Goal: Task Accomplishment & Management: Manage account settings

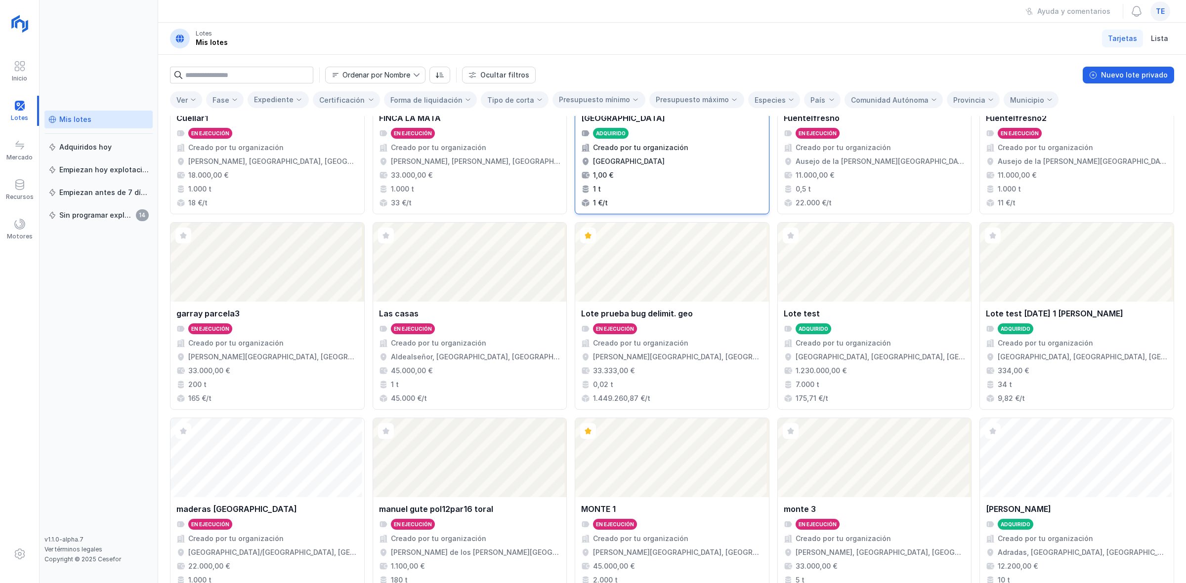
scroll to position [352, 0]
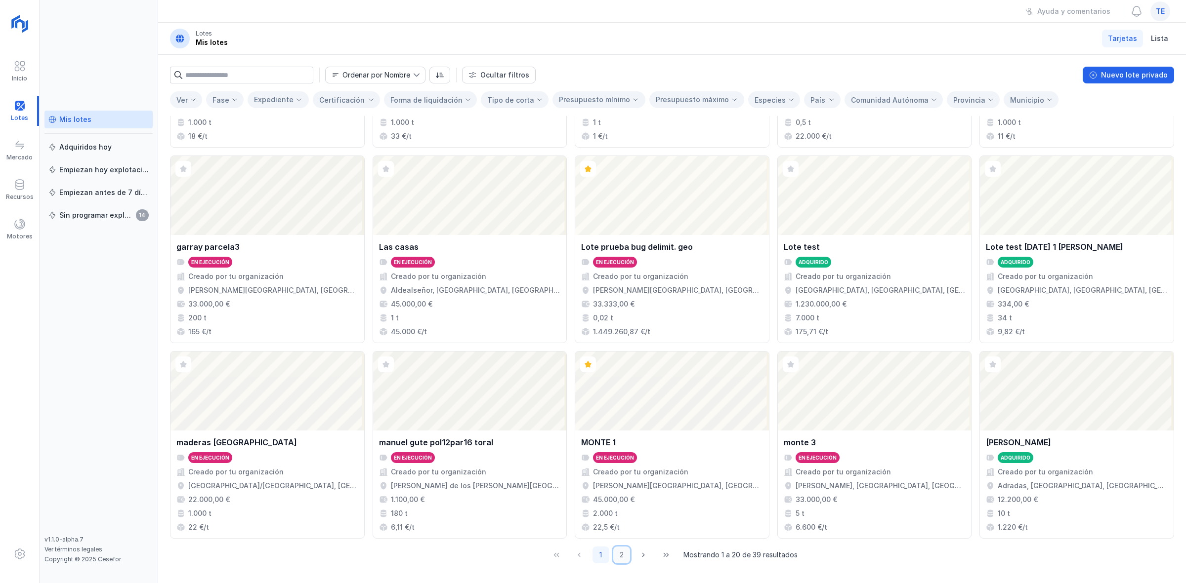
click at [616, 559] on button "2" at bounding box center [621, 555] width 17 height 17
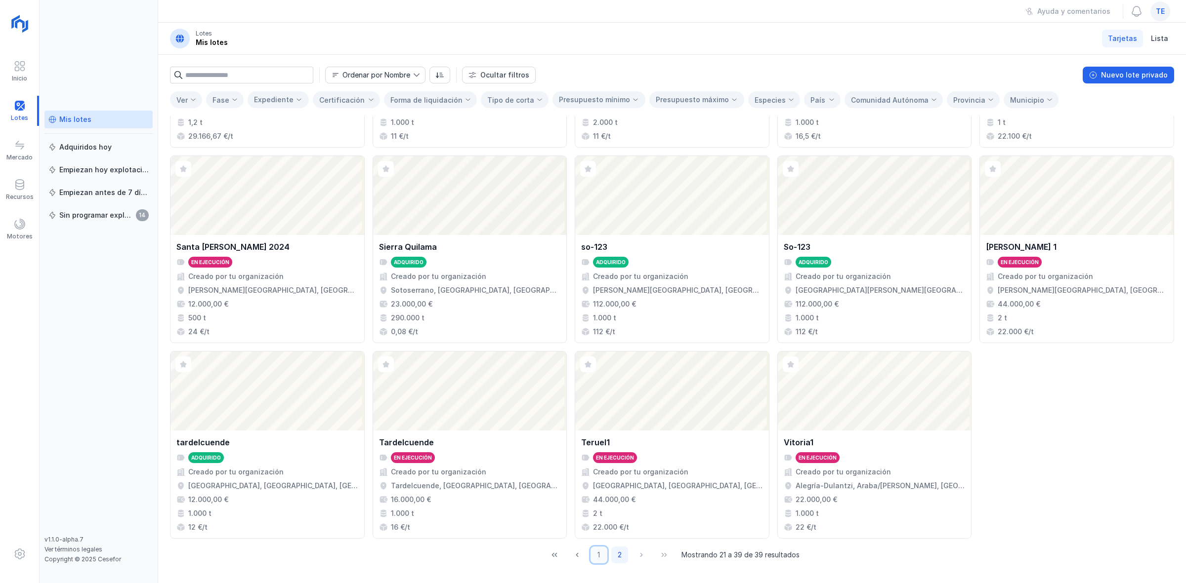
click at [593, 551] on button "1" at bounding box center [598, 555] width 17 height 17
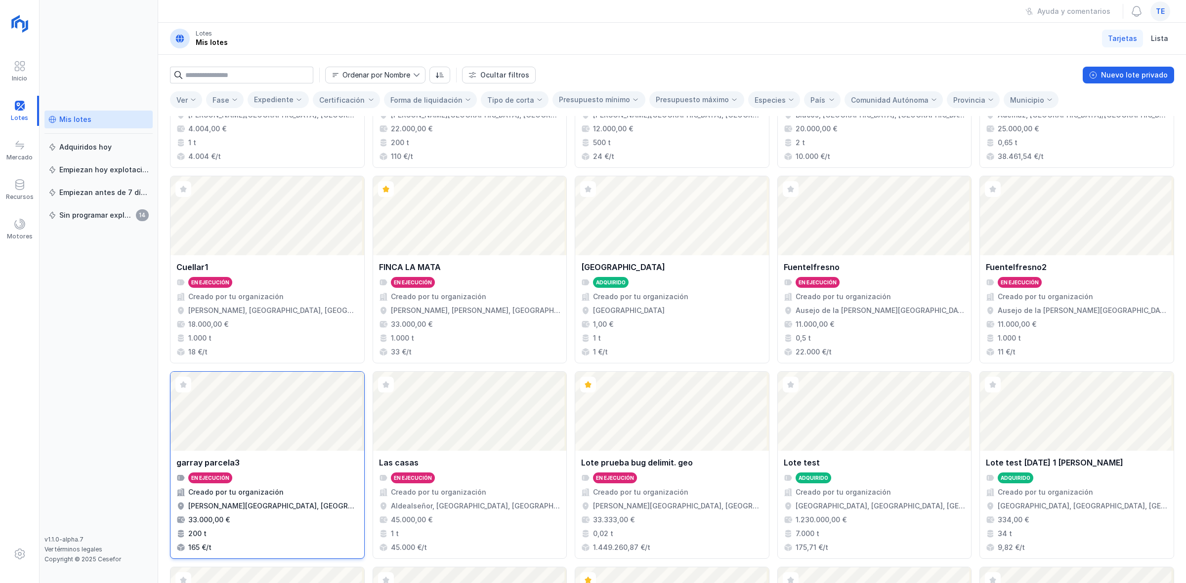
scroll to position [229, 0]
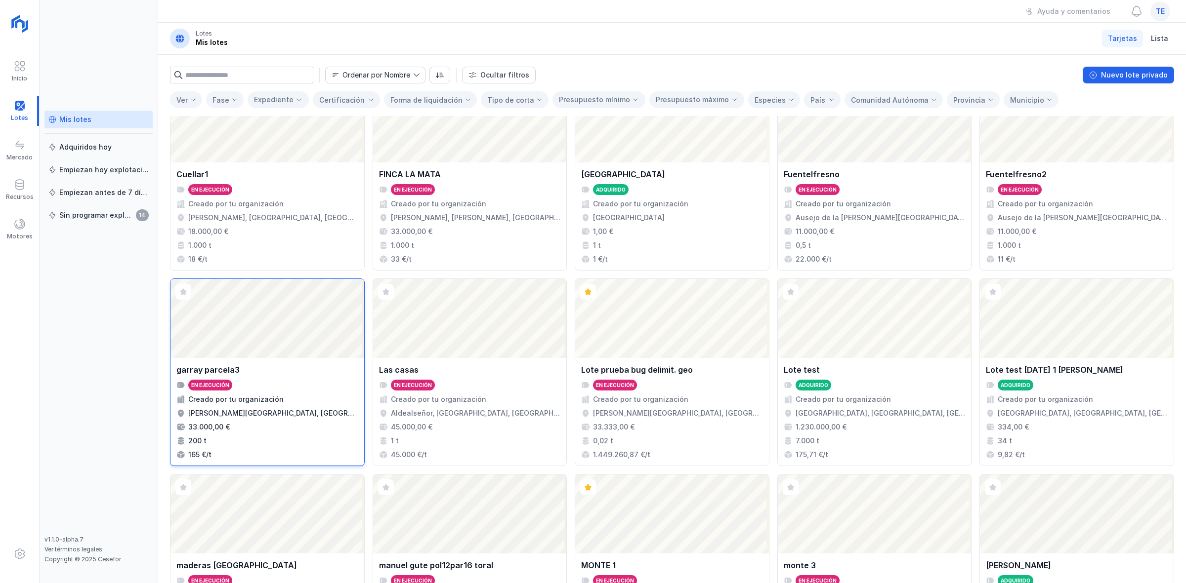
click at [240, 342] on div "Abrir lote" at bounding box center [267, 318] width 194 height 79
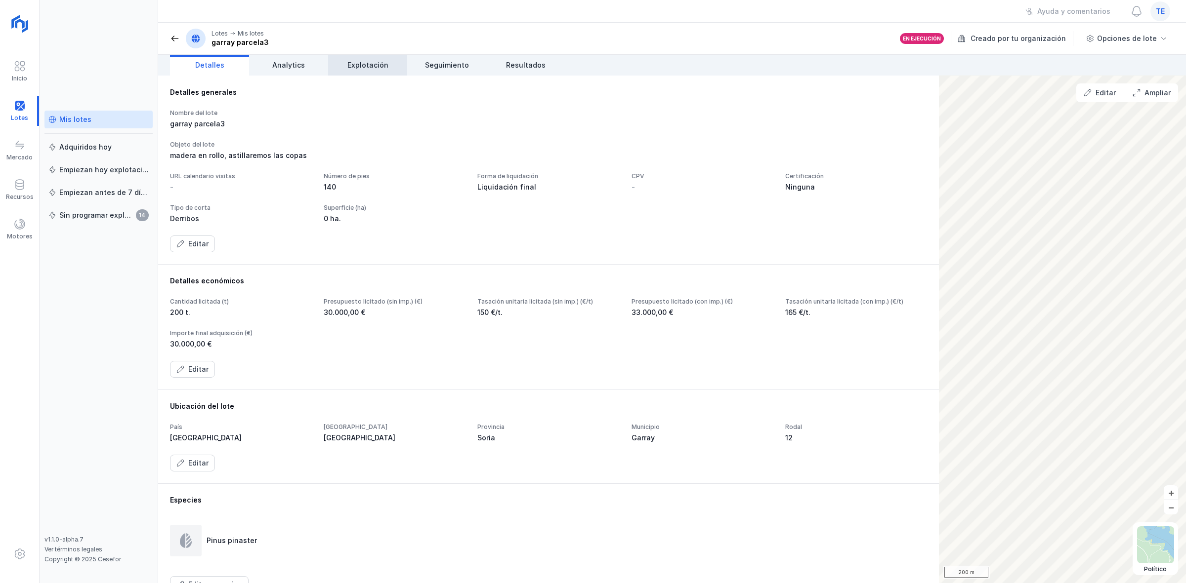
click at [372, 75] on link "Explotación" at bounding box center [367, 65] width 79 height 21
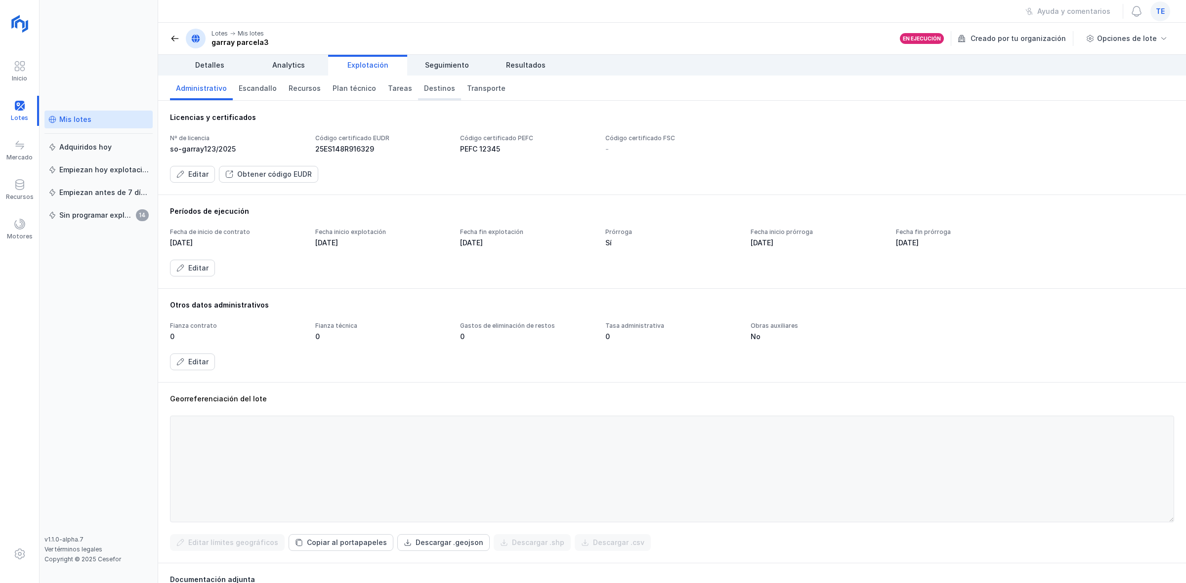
click at [424, 88] on span "Destinos" at bounding box center [439, 88] width 31 height 10
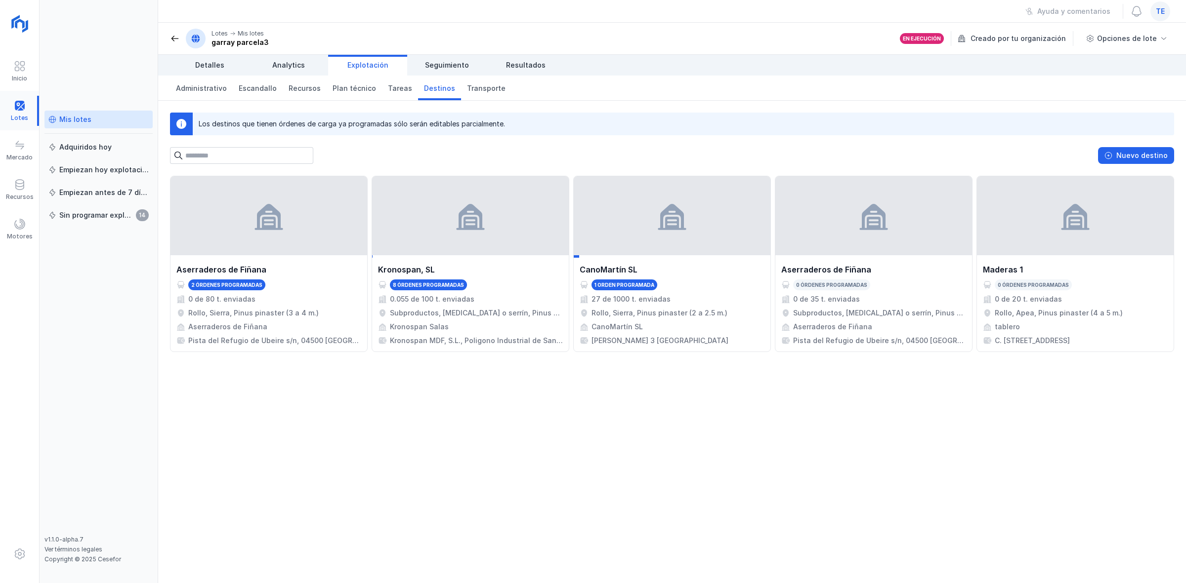
click at [18, 107] on div at bounding box center [19, 111] width 39 height 30
click at [15, 104] on div at bounding box center [19, 111] width 39 height 30
click at [181, 36] on div "Lotes Mis lotes garray parcela3" at bounding box center [219, 39] width 99 height 20
click at [174, 40] on span at bounding box center [175, 39] width 10 height 10
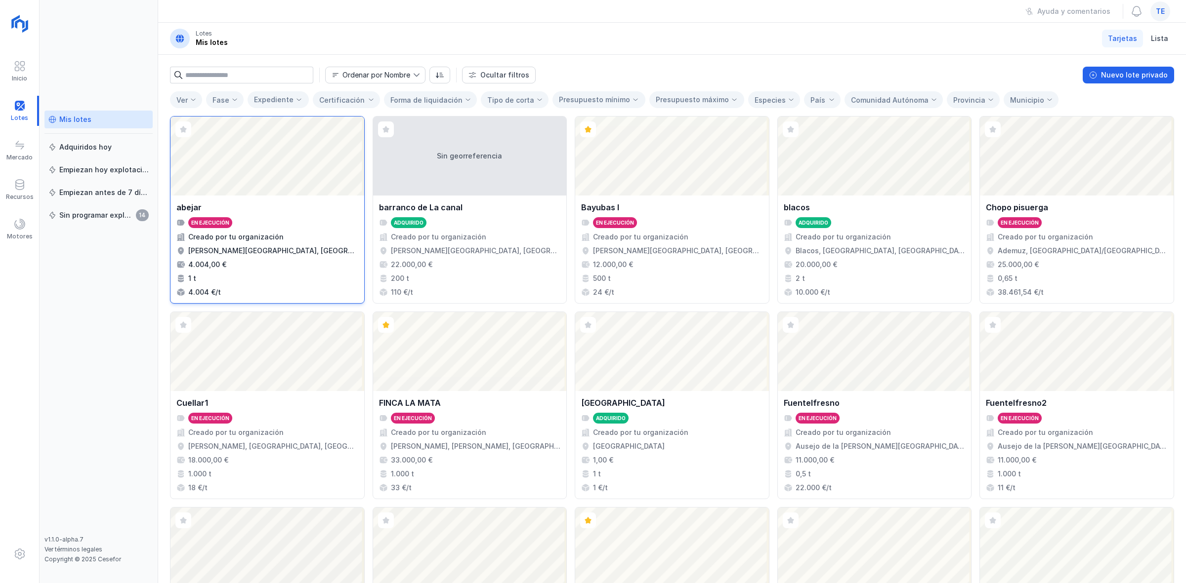
click at [329, 140] on div "Abrir lote" at bounding box center [267, 156] width 194 height 79
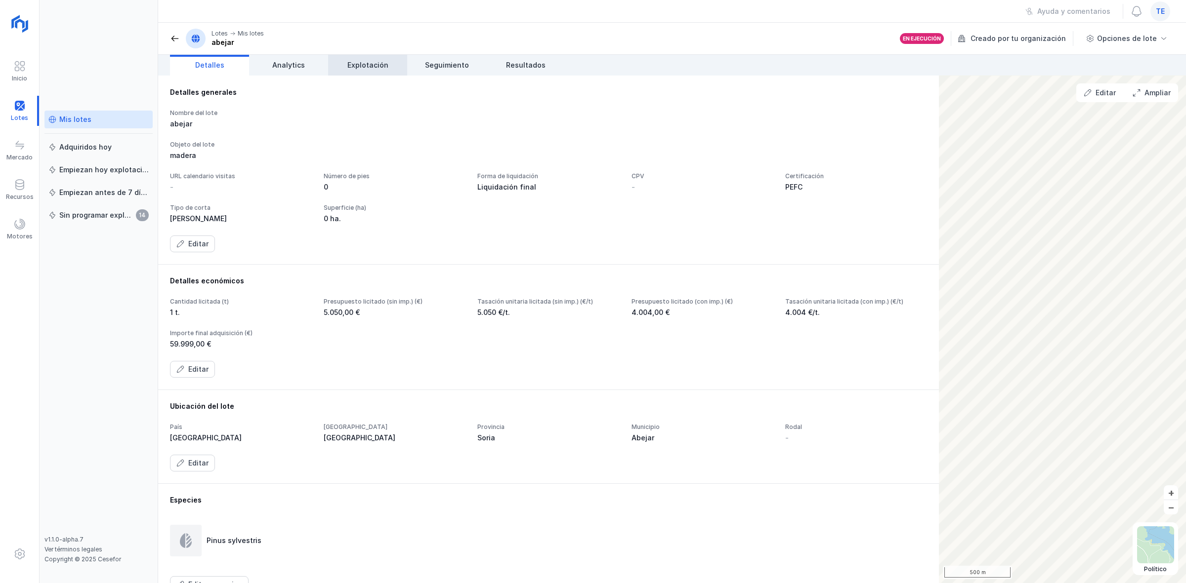
click at [393, 62] on link "Explotación" at bounding box center [367, 65] width 79 height 21
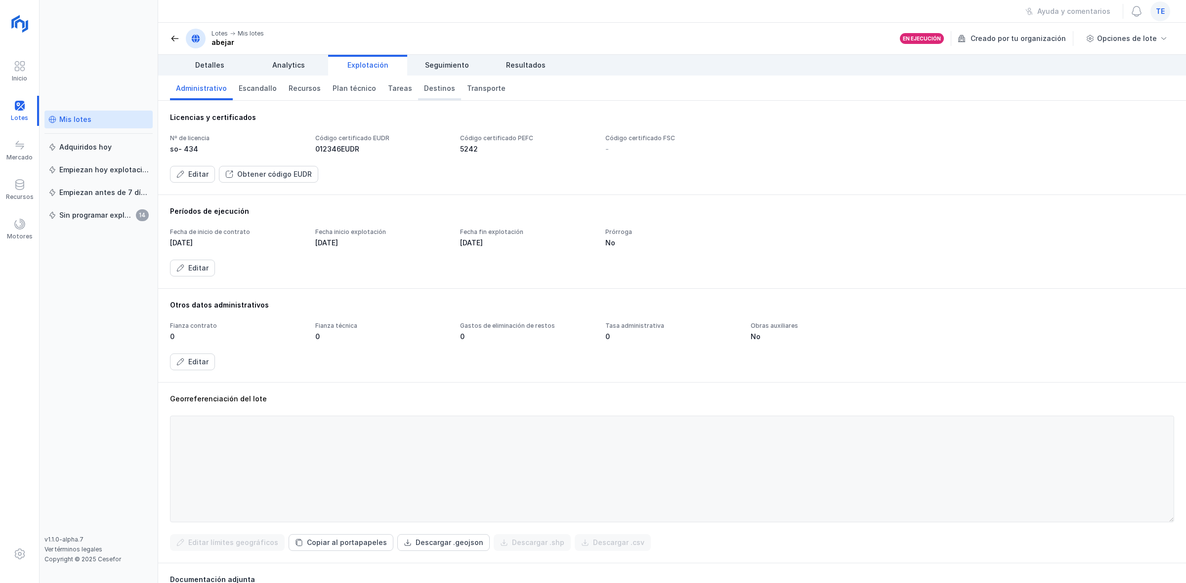
click at [440, 86] on span "Destinos" at bounding box center [439, 88] width 31 height 10
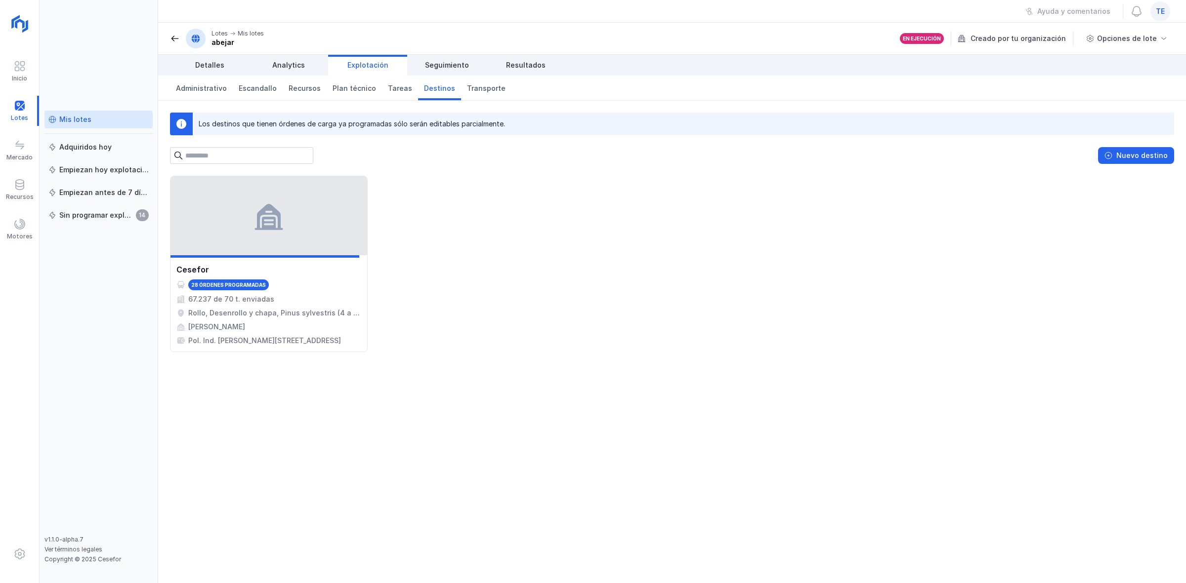
click at [172, 47] on div "Lotes Mis lotes abejar" at bounding box center [217, 39] width 94 height 20
click at [175, 39] on span at bounding box center [175, 39] width 10 height 10
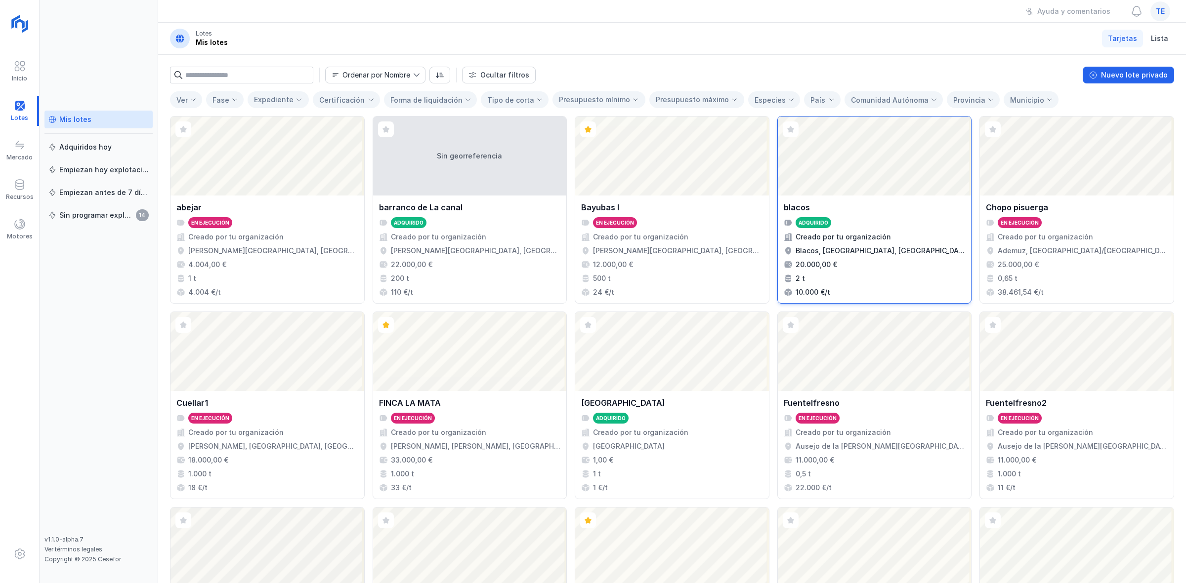
scroll to position [124, 0]
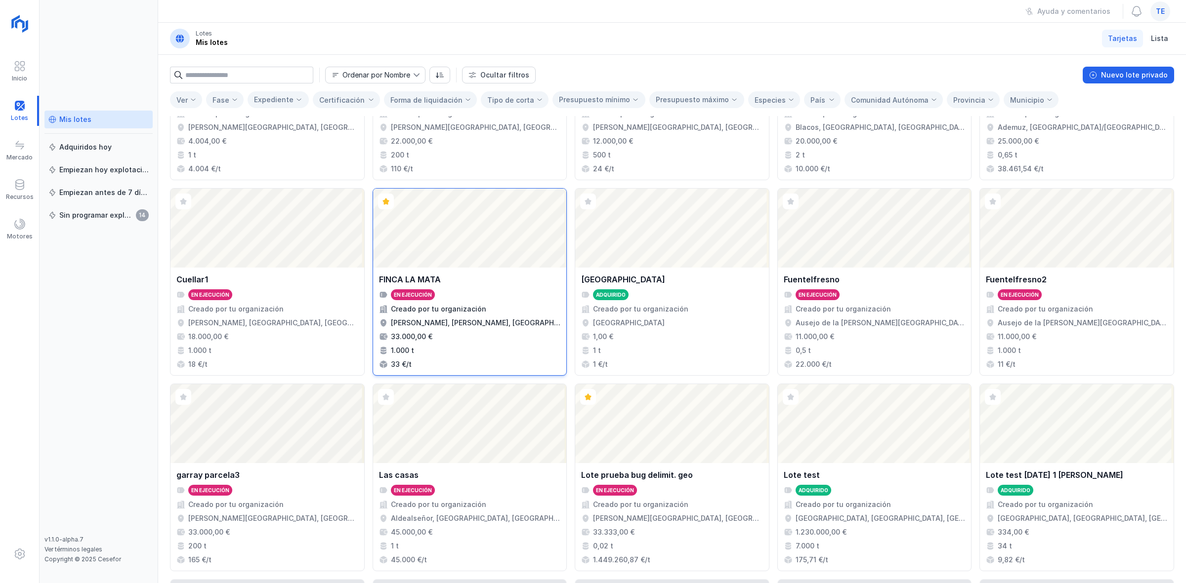
click at [494, 235] on div "Abrir lote" at bounding box center [470, 228] width 194 height 79
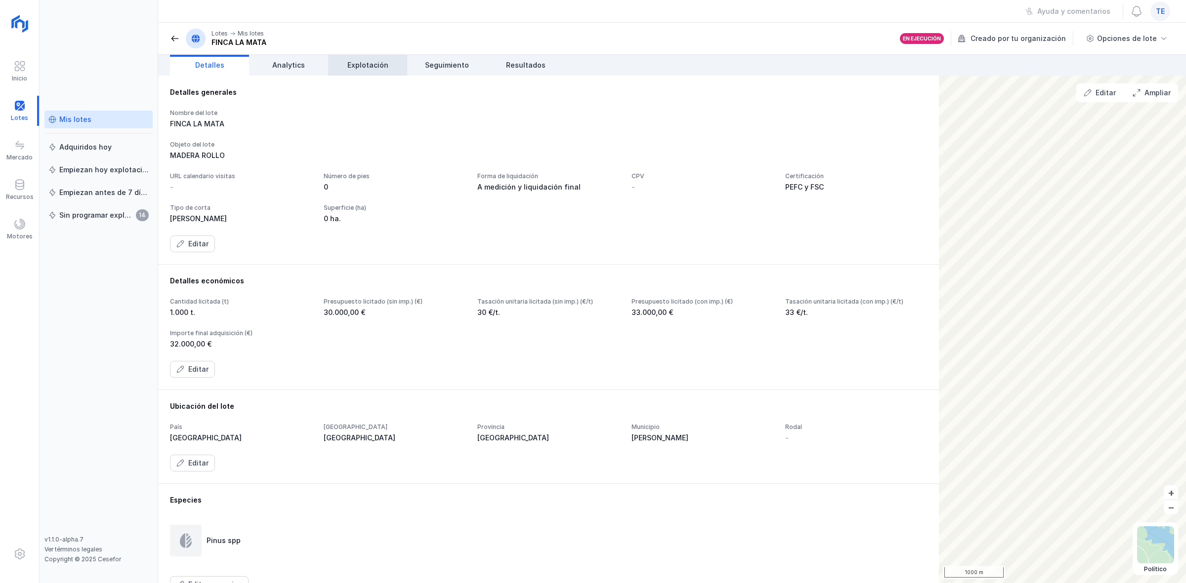
click at [390, 65] on link "Explotación" at bounding box center [367, 65] width 79 height 21
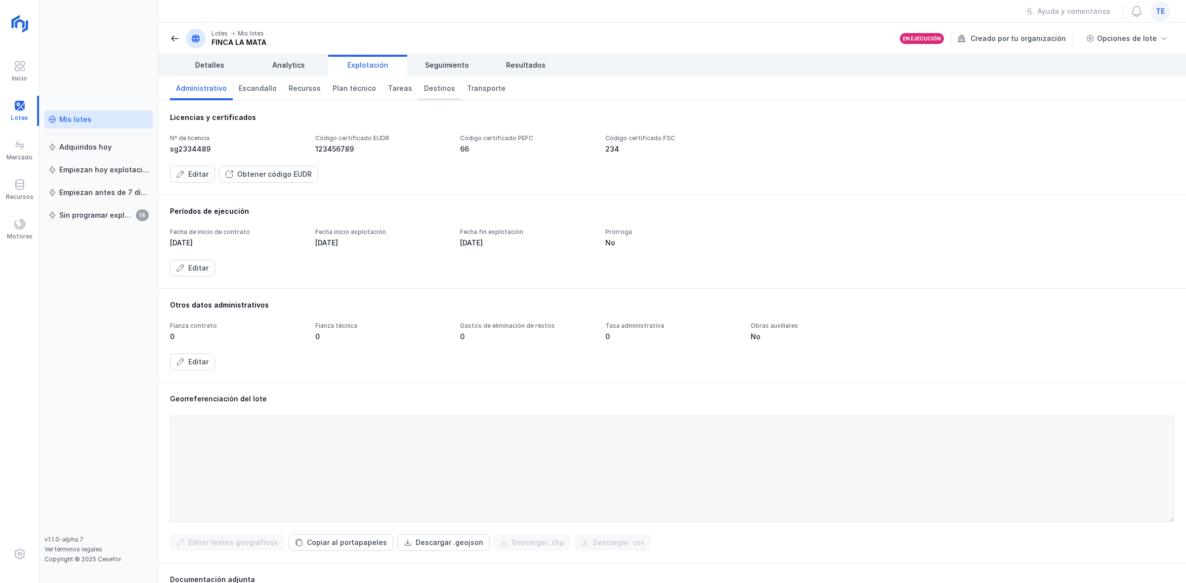
click at [431, 87] on span "Destinos" at bounding box center [439, 88] width 31 height 10
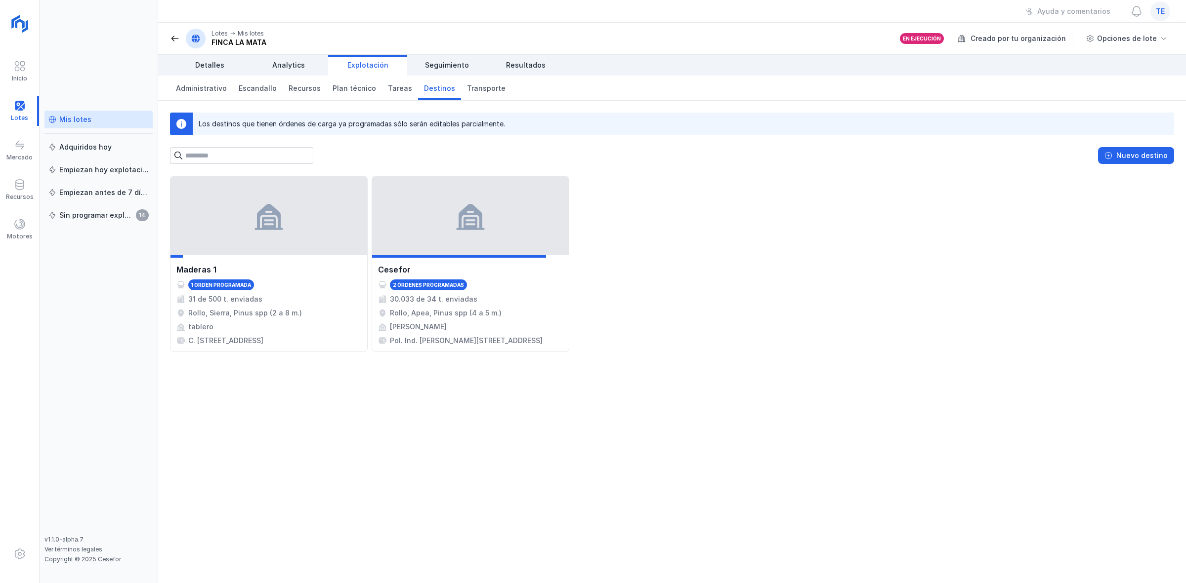
click at [87, 120] on div "Mis lotes" at bounding box center [75, 120] width 32 height 10
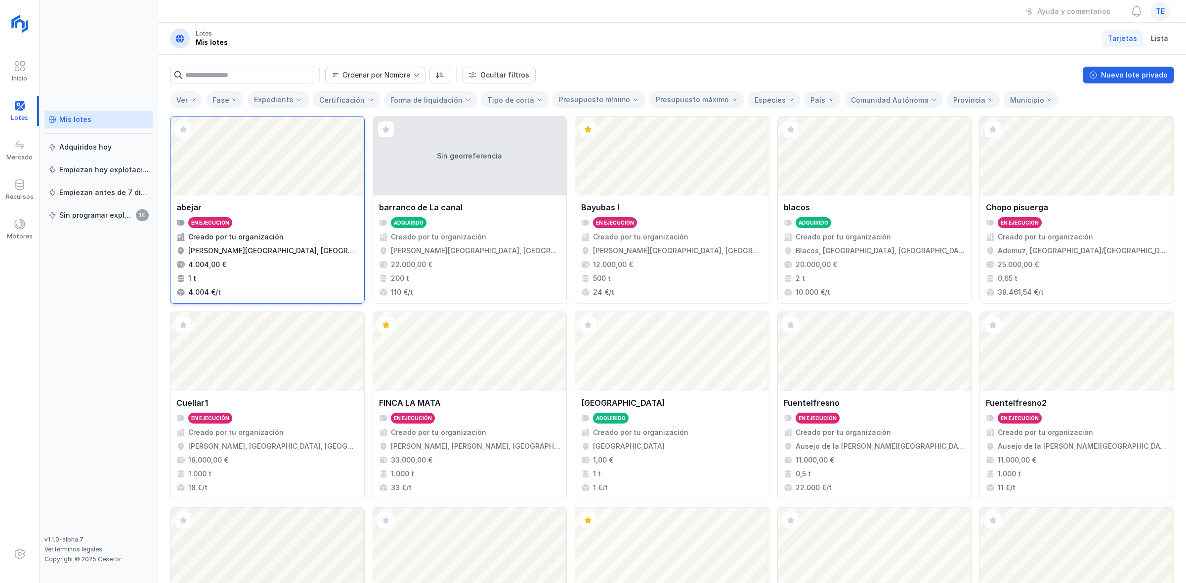
click at [223, 184] on div "Abrir lote" at bounding box center [267, 156] width 194 height 79
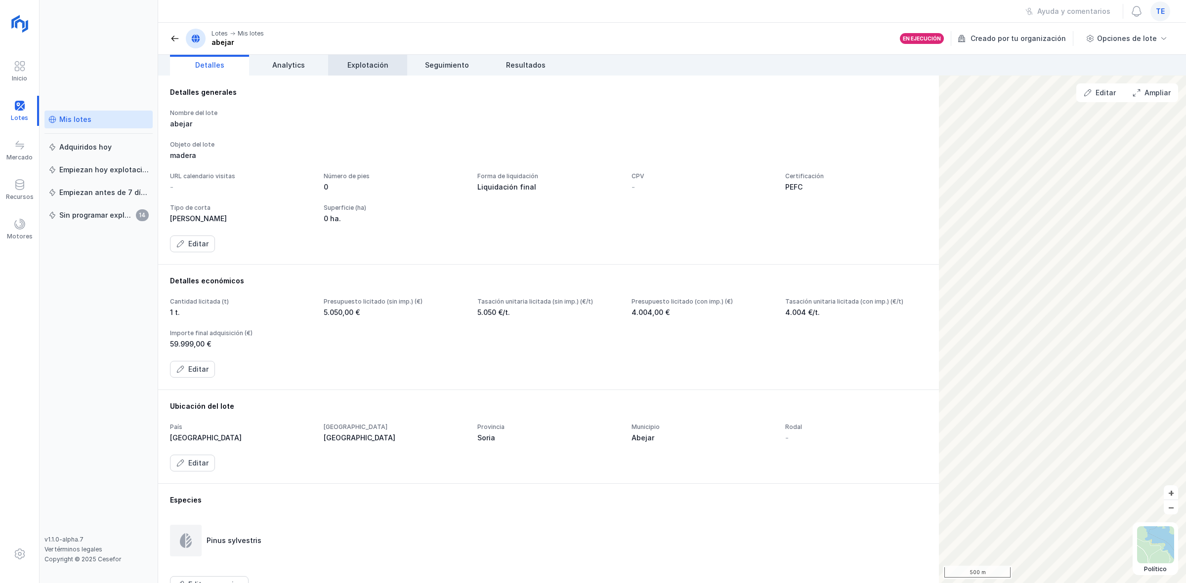
click at [373, 70] on link "Explotación" at bounding box center [367, 65] width 79 height 21
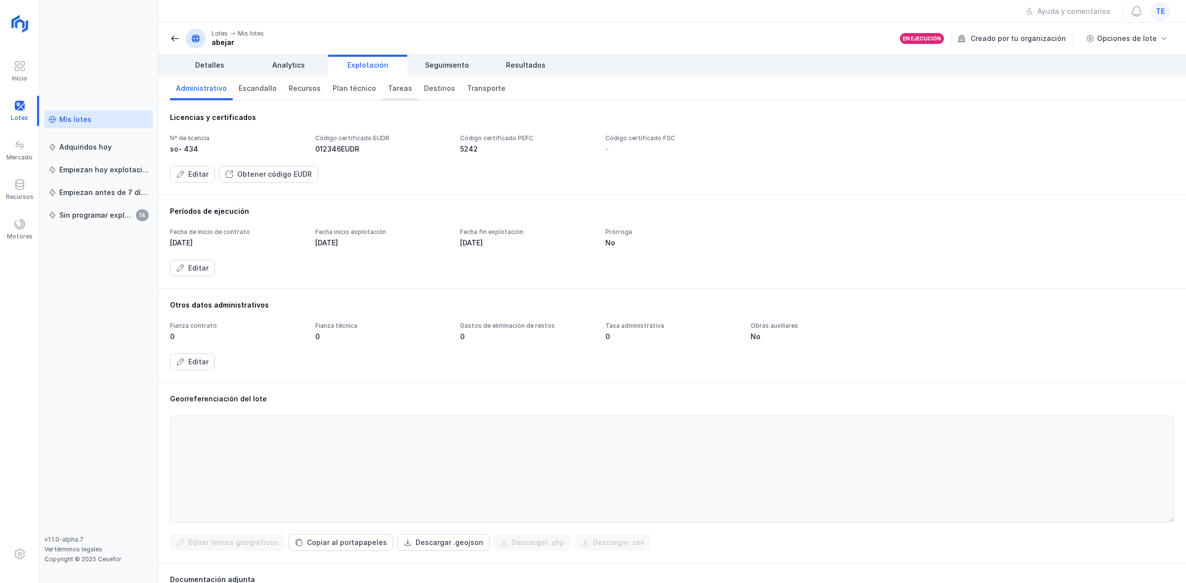
click at [401, 87] on link "Tareas" at bounding box center [400, 88] width 36 height 25
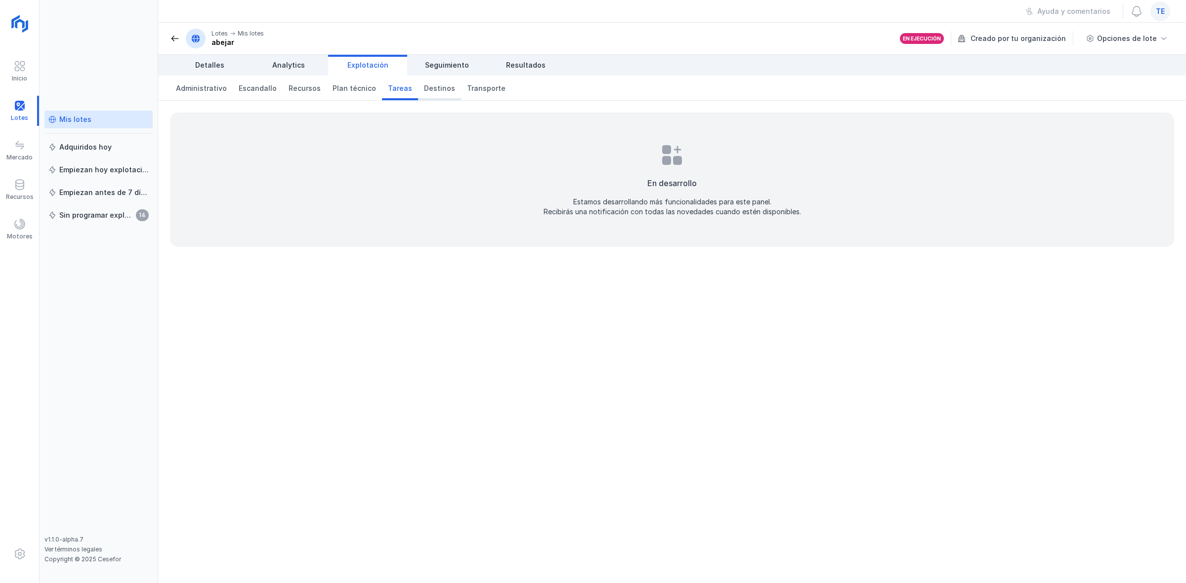
click at [441, 85] on span "Destinos" at bounding box center [439, 88] width 31 height 10
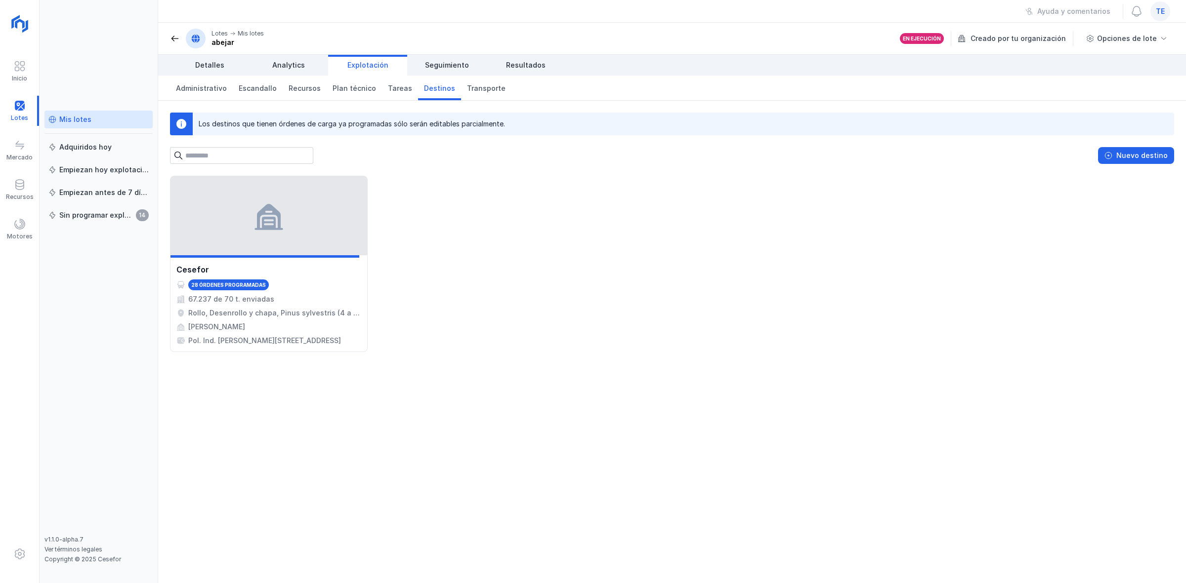
drag, startPoint x: 168, startPoint y: 38, endPoint x: 179, endPoint y: 39, distance: 10.9
click at [173, 38] on header "Lotes Mis lotes abejar En ejecución Creado por tu organización Opciones de lote" at bounding box center [672, 39] width 1028 height 32
click at [181, 39] on div "Lotes Mis lotes abejar" at bounding box center [217, 39] width 94 height 20
click at [176, 34] on span at bounding box center [175, 39] width 10 height 10
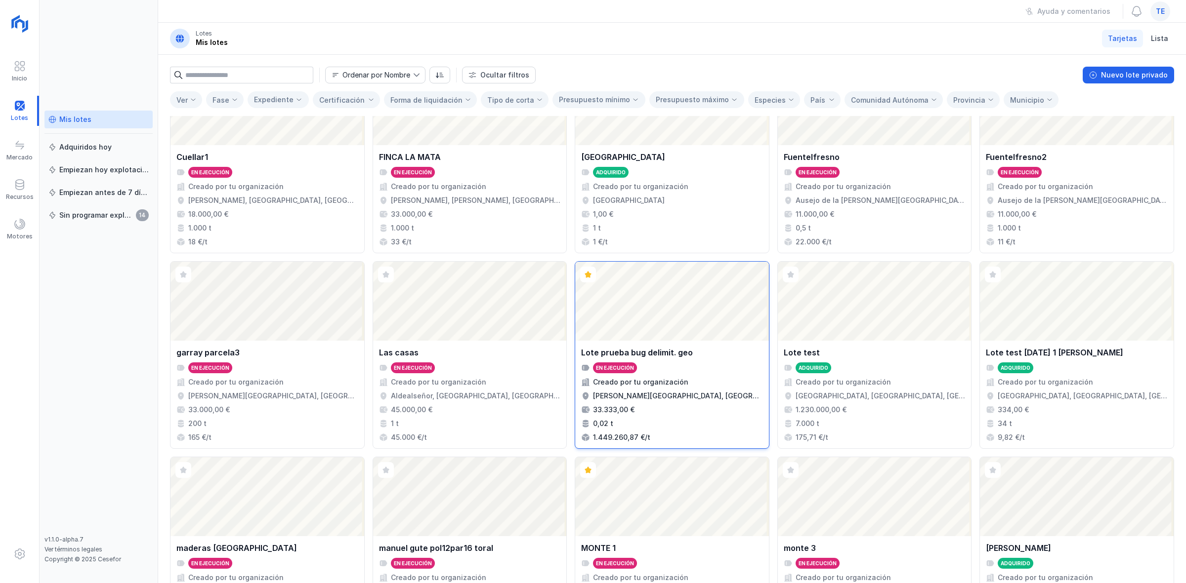
scroll to position [290, 0]
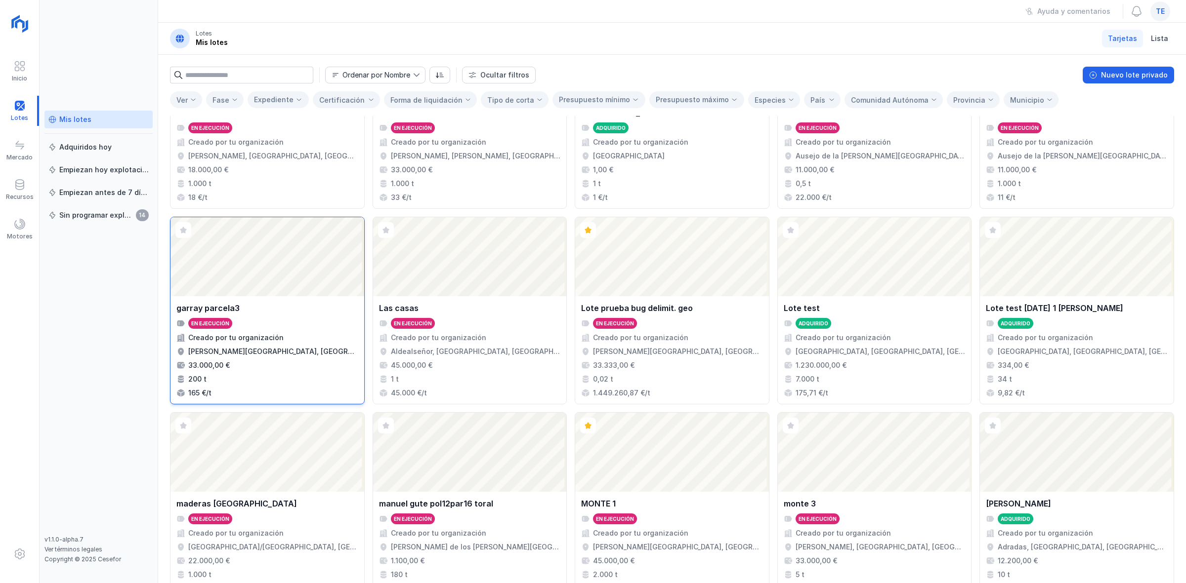
click at [219, 278] on div "Abrir lote" at bounding box center [267, 256] width 194 height 79
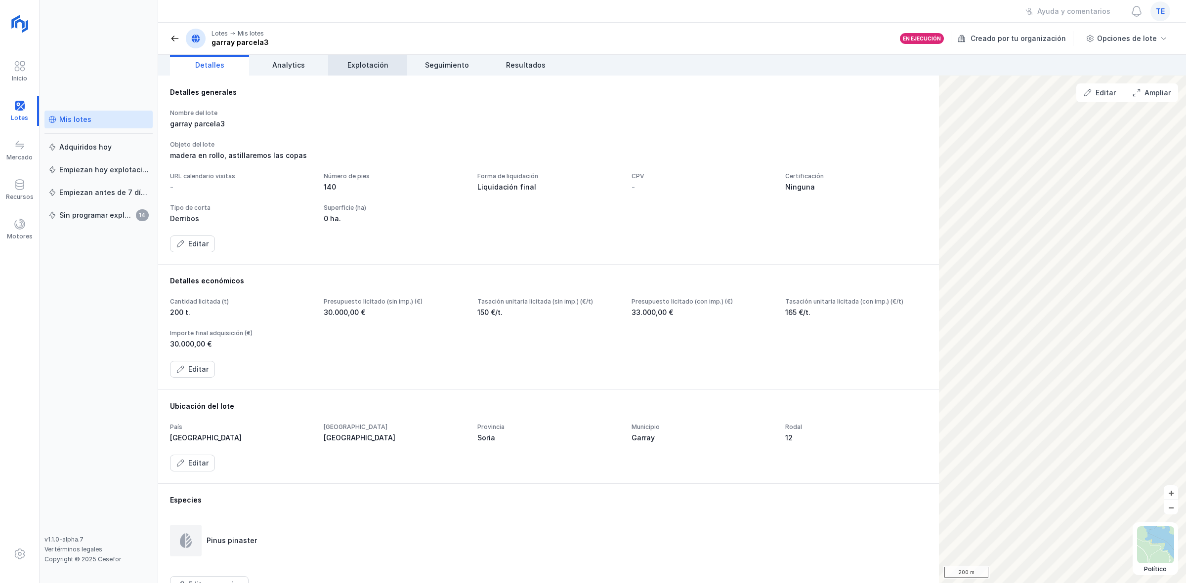
click at [372, 58] on link "Explotación" at bounding box center [367, 65] width 79 height 21
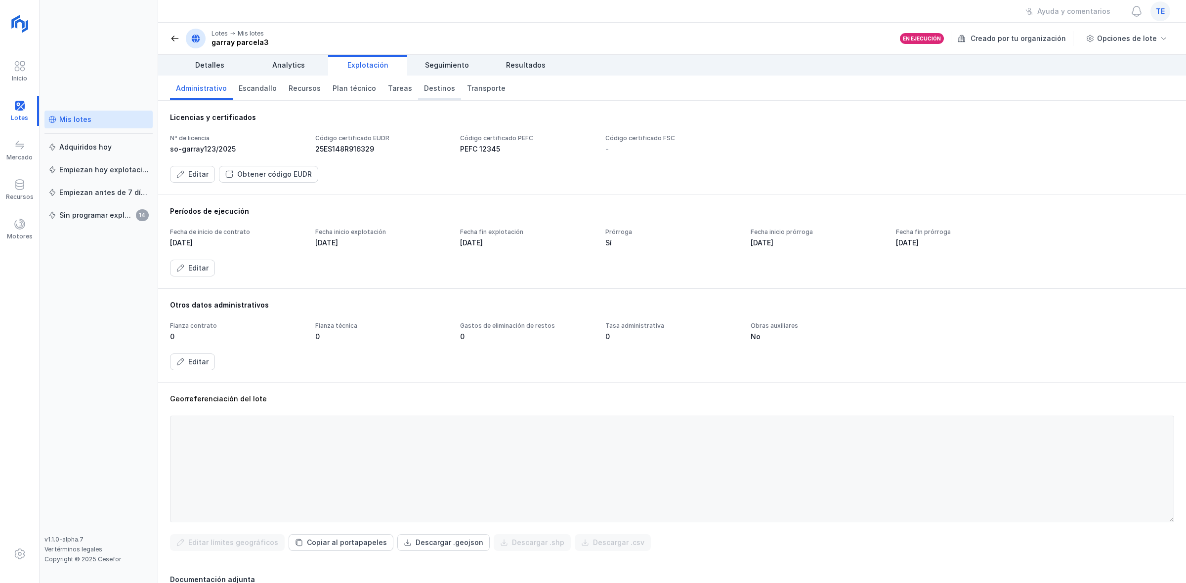
click at [440, 96] on link "Destinos" at bounding box center [439, 88] width 43 height 25
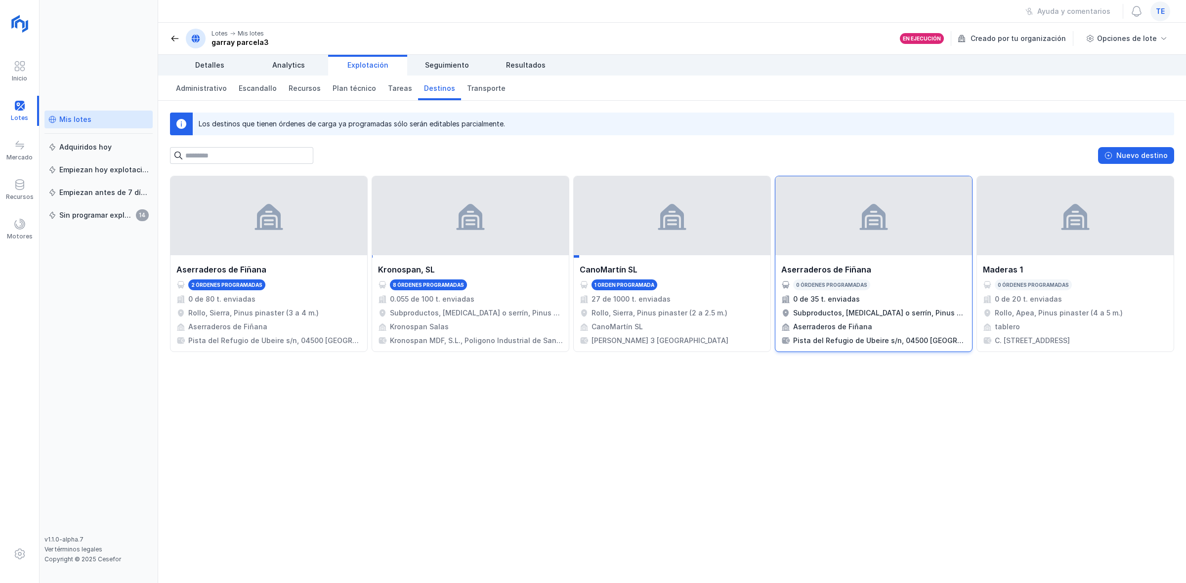
click at [858, 247] on div at bounding box center [873, 215] width 197 height 79
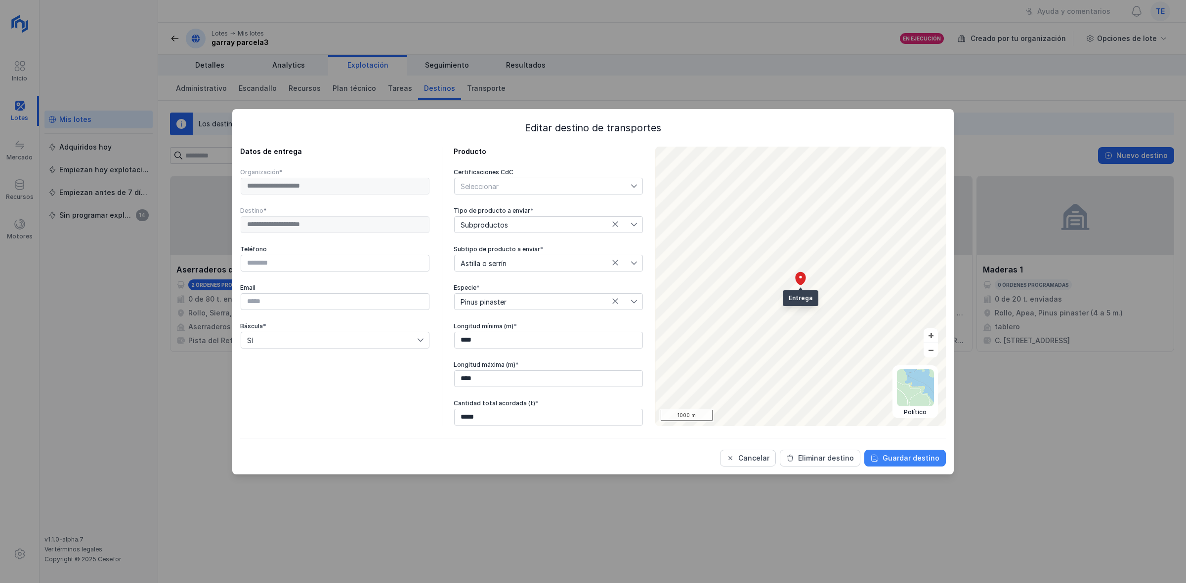
click at [911, 458] on div "Guardar destino" at bounding box center [910, 459] width 57 height 10
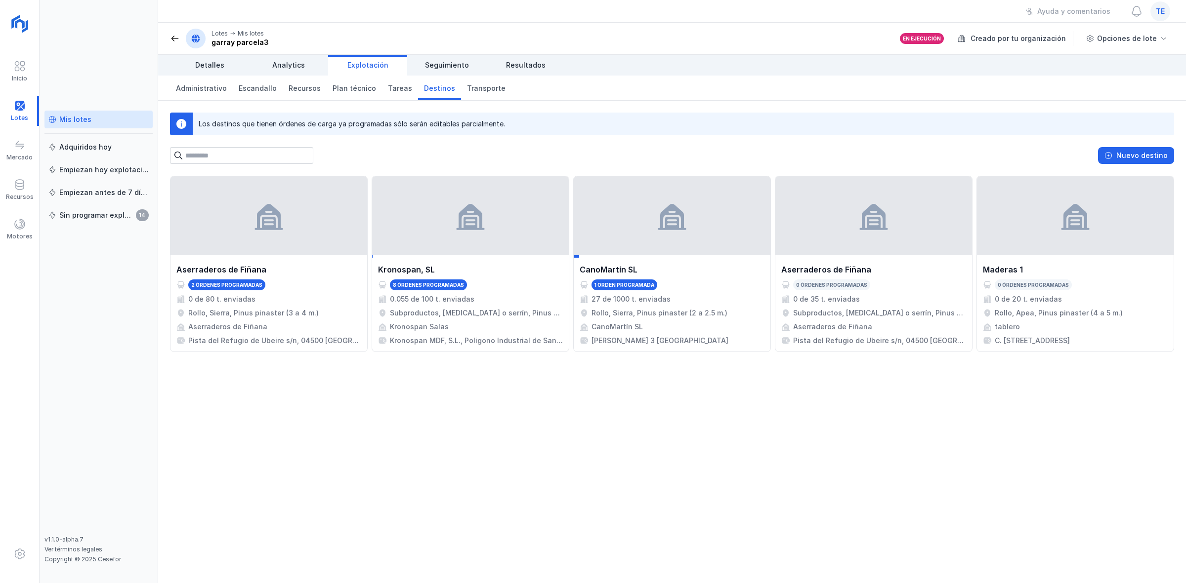
click at [57, 119] on div "Mis lotes" at bounding box center [69, 120] width 43 height 10
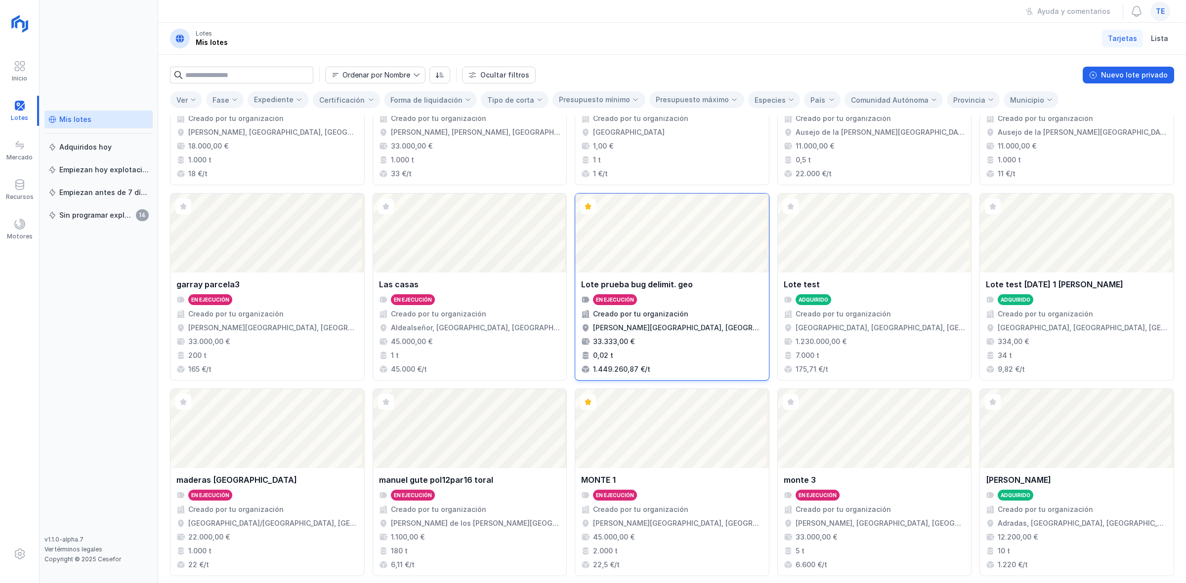
scroll to position [352, 0]
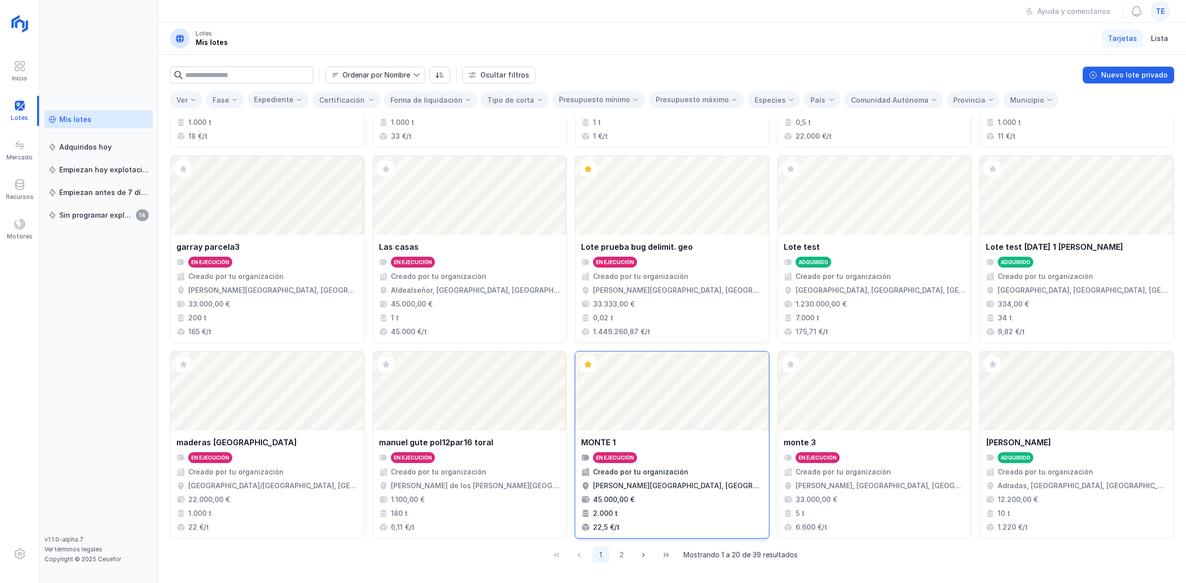
click at [630, 435] on div "MONTE 1 En ejecución Creado por tu organización [PERSON_NAME][GEOGRAPHIC_DATA],…" at bounding box center [672, 485] width 194 height 108
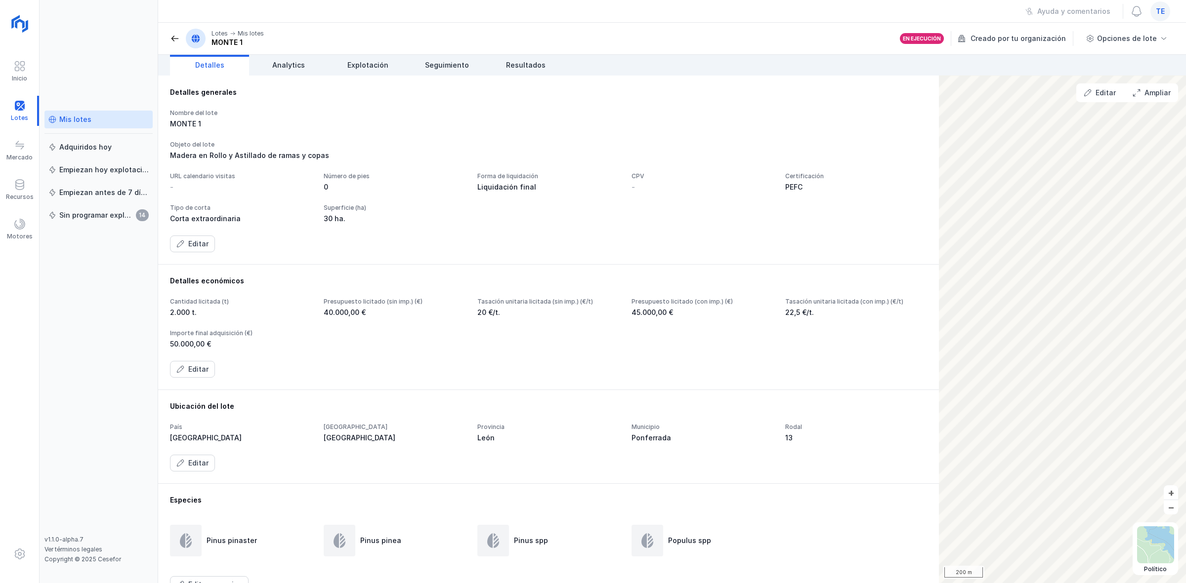
click at [171, 36] on span at bounding box center [175, 39] width 10 height 10
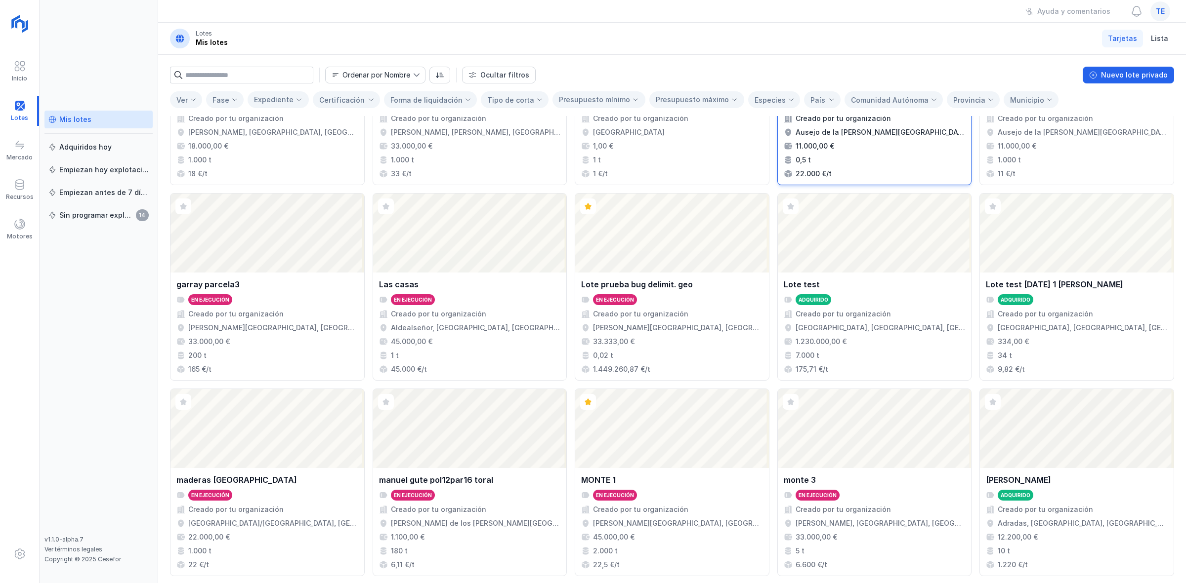
scroll to position [352, 0]
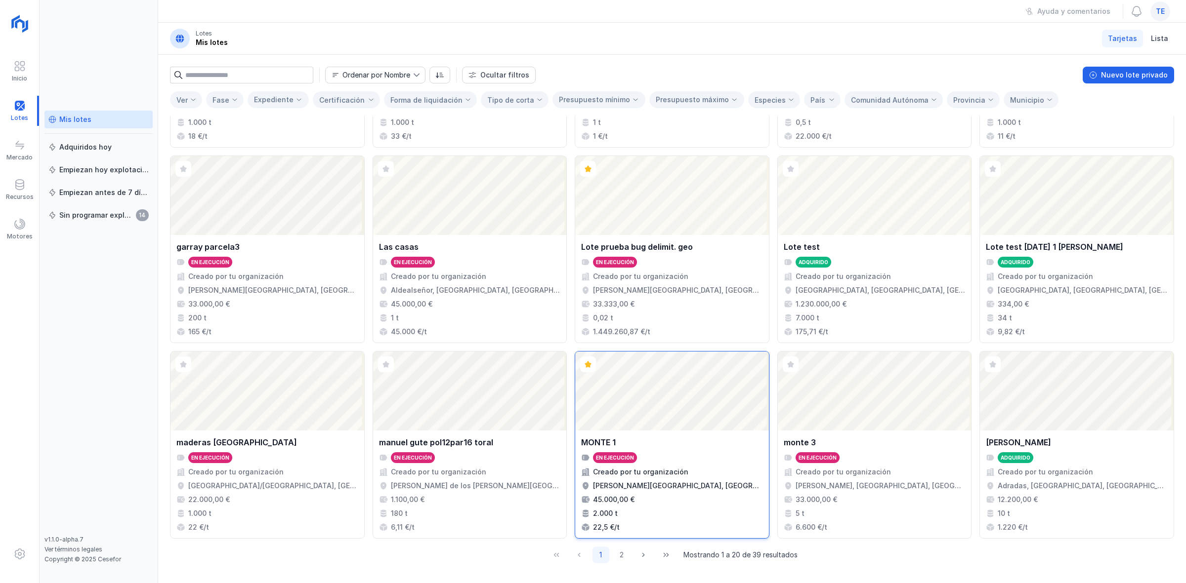
click at [640, 391] on div "Abrir lote" at bounding box center [672, 391] width 194 height 79
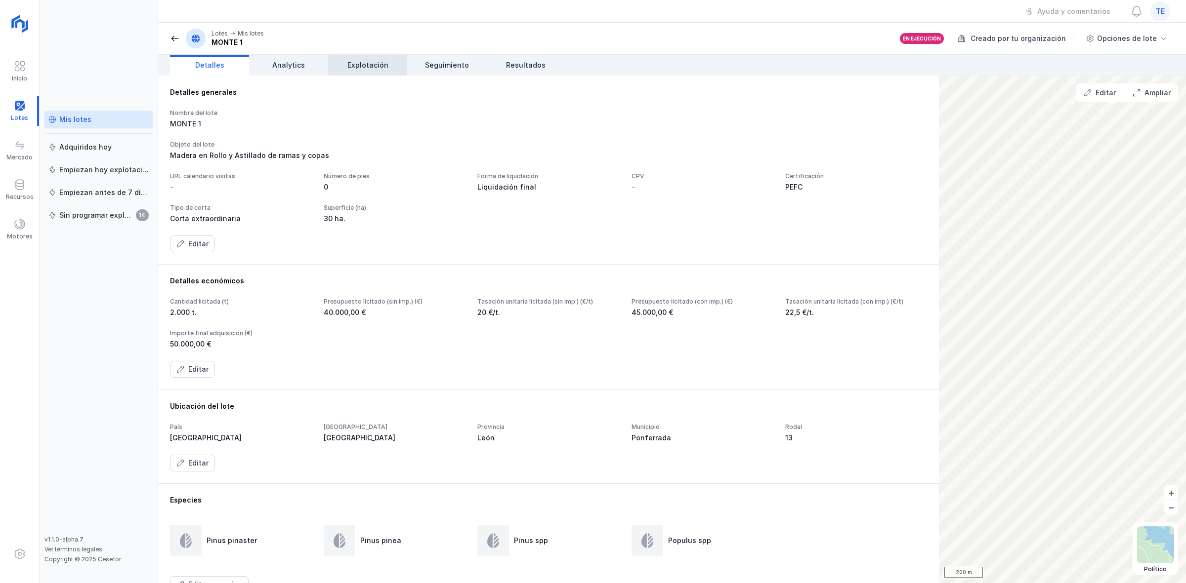
click at [371, 58] on link "Explotación" at bounding box center [367, 65] width 79 height 21
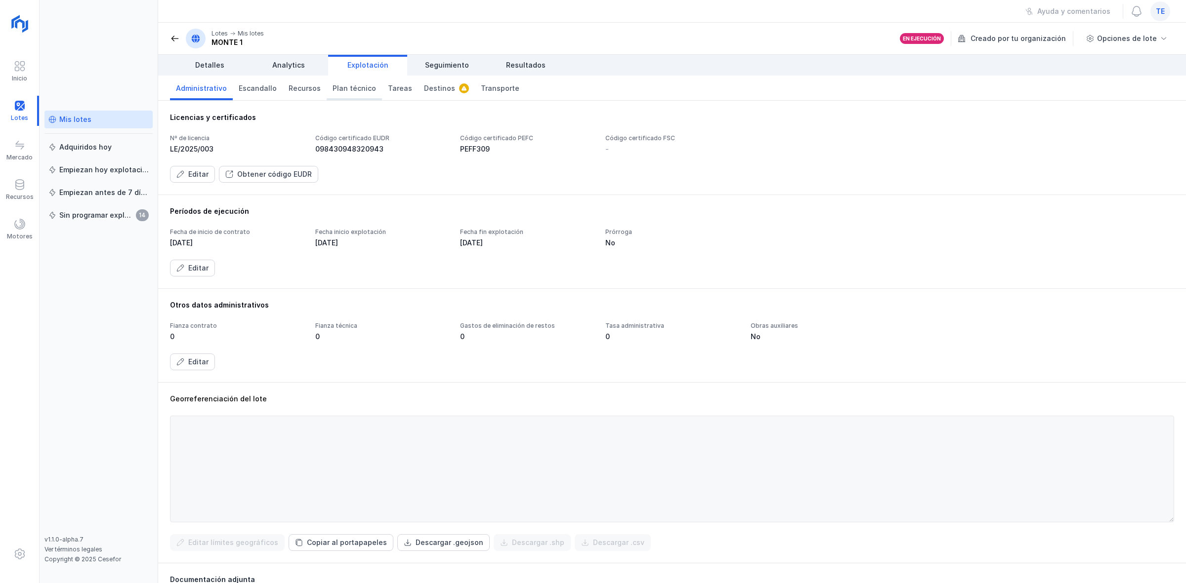
click at [361, 92] on span "Plan técnico" at bounding box center [353, 88] width 43 height 10
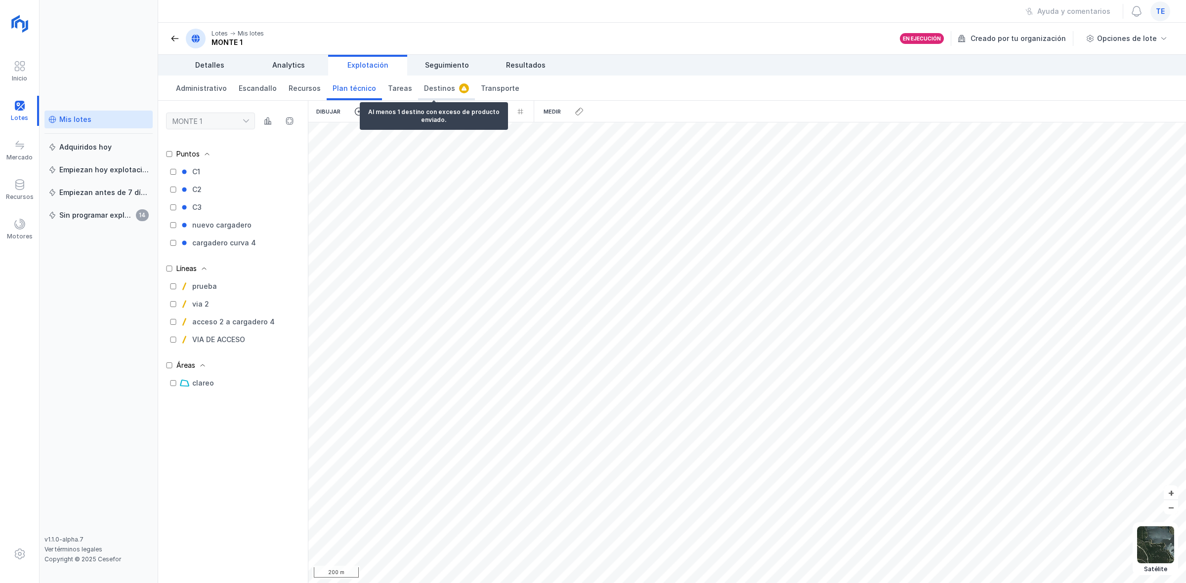
click at [430, 87] on span "Destinos" at bounding box center [439, 88] width 31 height 10
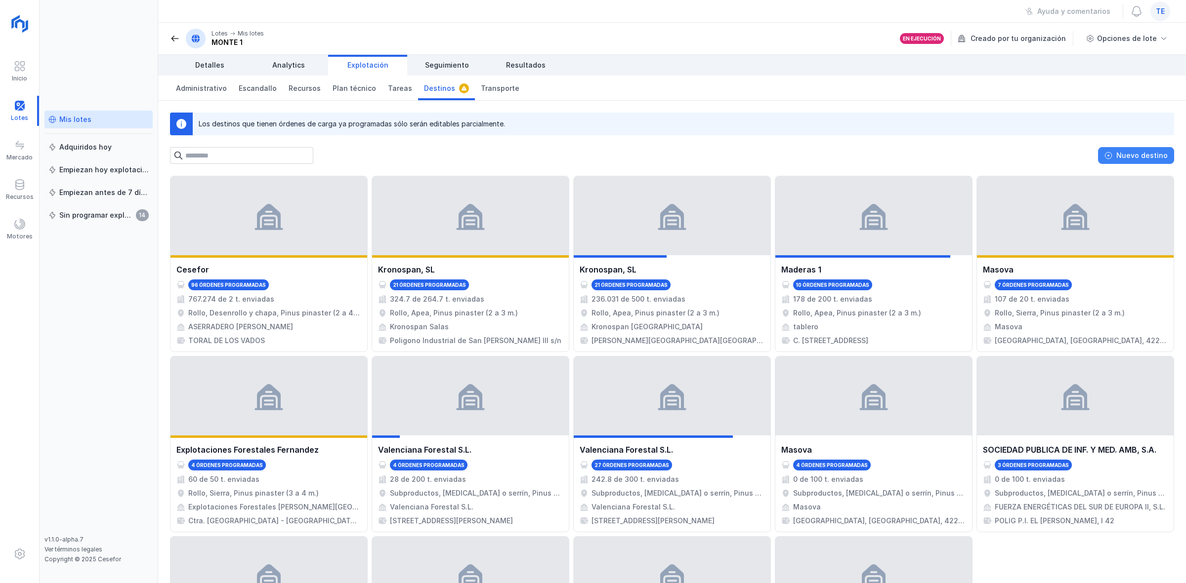
click at [1134, 156] on div "Nuevo destino" at bounding box center [1141, 156] width 51 height 10
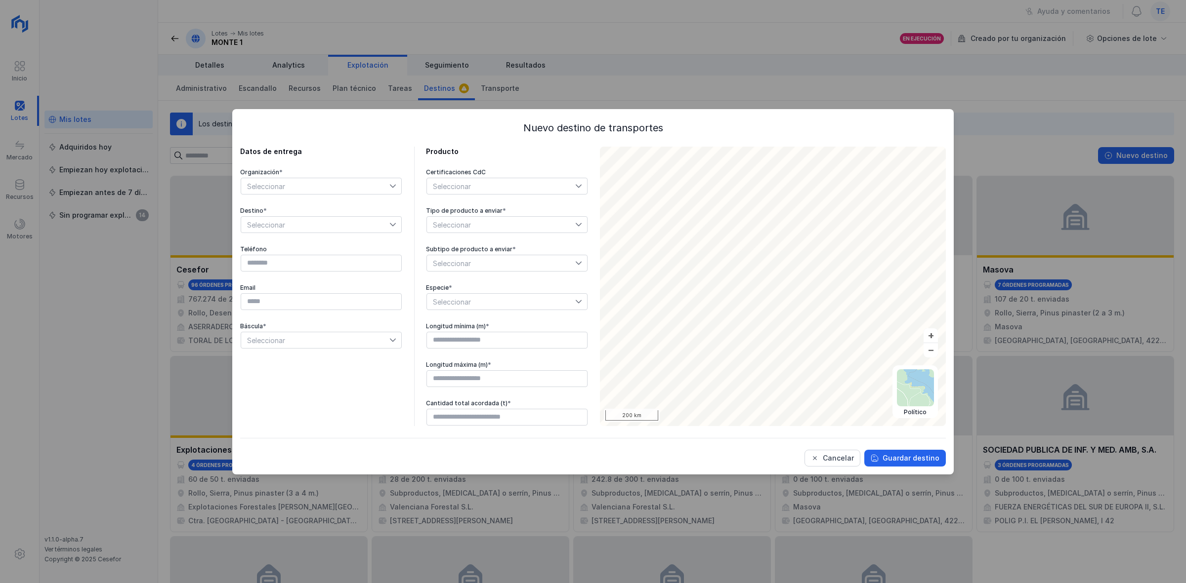
click at [342, 179] on span "Seleccionar" at bounding box center [315, 186] width 148 height 16
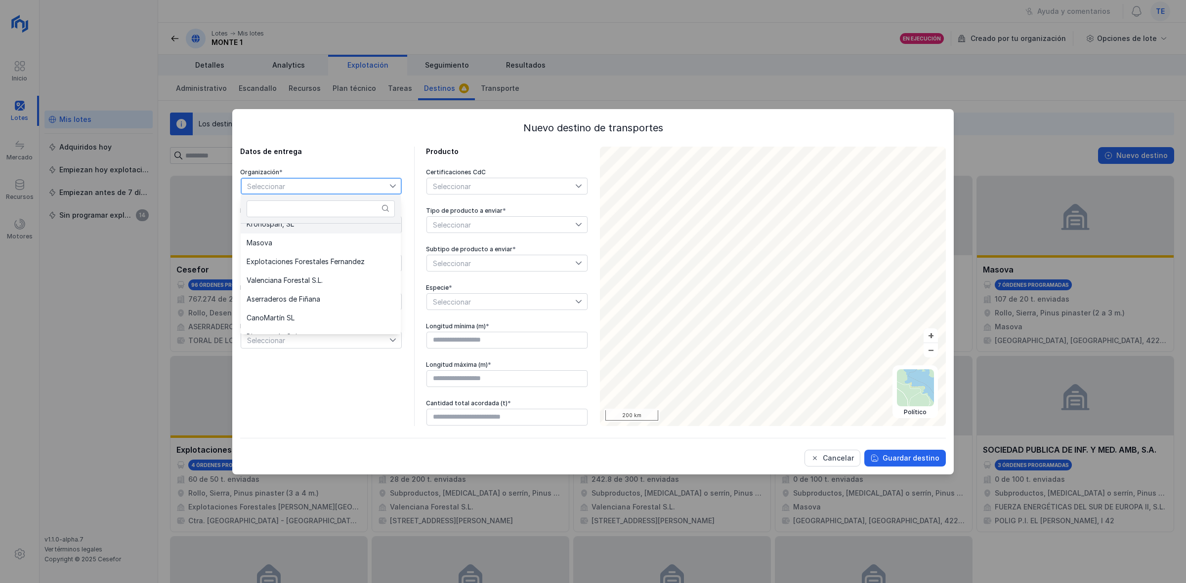
scroll to position [122, 0]
click at [331, 278] on li "Kronospan, SL" at bounding box center [321, 280] width 160 height 19
click at [480, 183] on div "Seleccionar" at bounding box center [501, 186] width 148 height 16
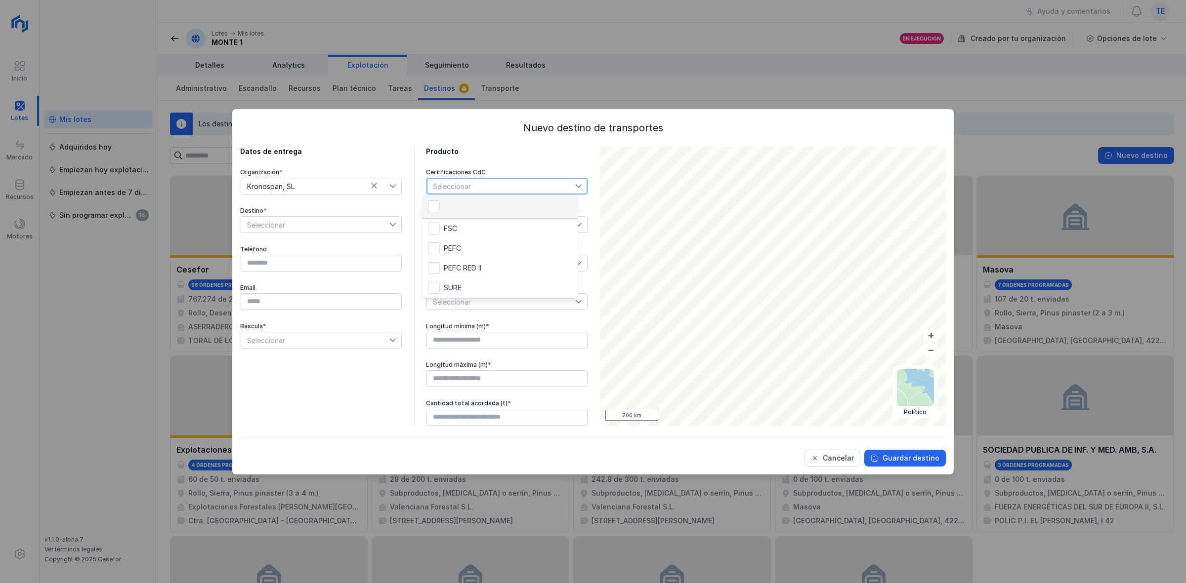
scroll to position [5, 47]
click at [482, 252] on li "PEFC" at bounding box center [500, 249] width 156 height 20
click at [356, 237] on div "Organización * Kronospan, SL Destino * Seleccionar Teléfono Email Báscula * Sel…" at bounding box center [321, 258] width 162 height 181
click at [352, 224] on span "Seleccionar" at bounding box center [315, 225] width 148 height 16
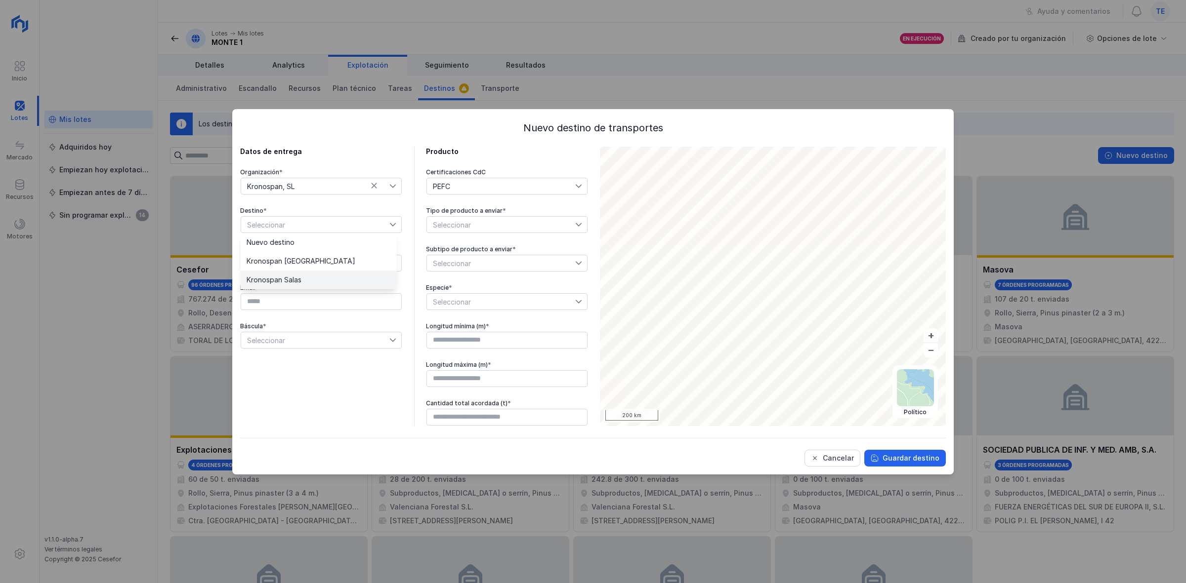
click at [349, 280] on li "Kronospan Salas" at bounding box center [319, 280] width 156 height 19
type input "*********"
type input "**********"
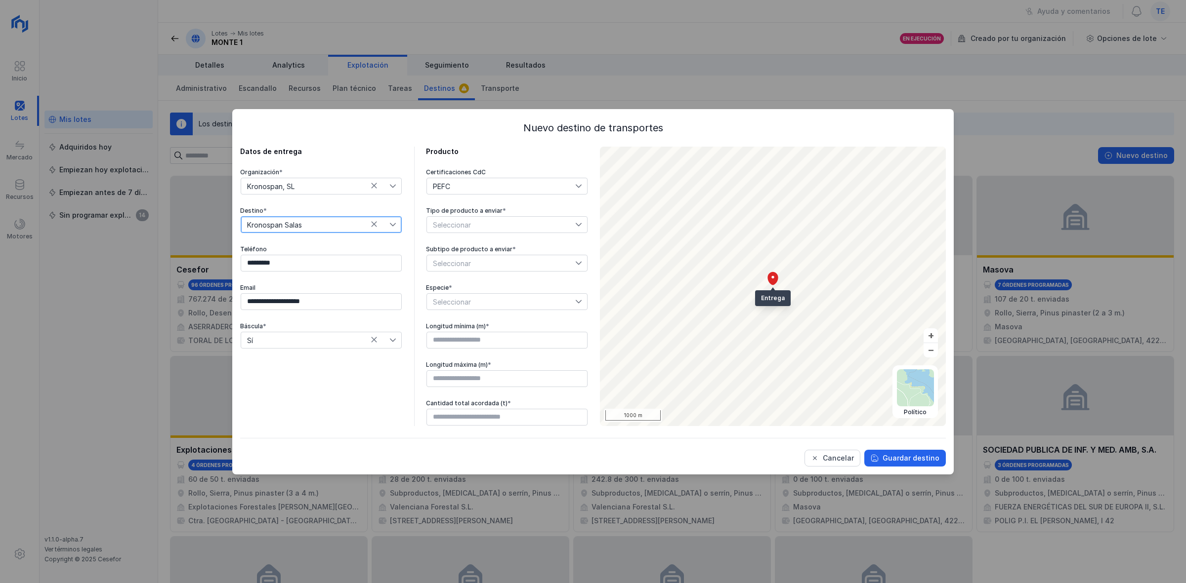
click at [470, 262] on span "Seleccionar" at bounding box center [501, 263] width 148 height 16
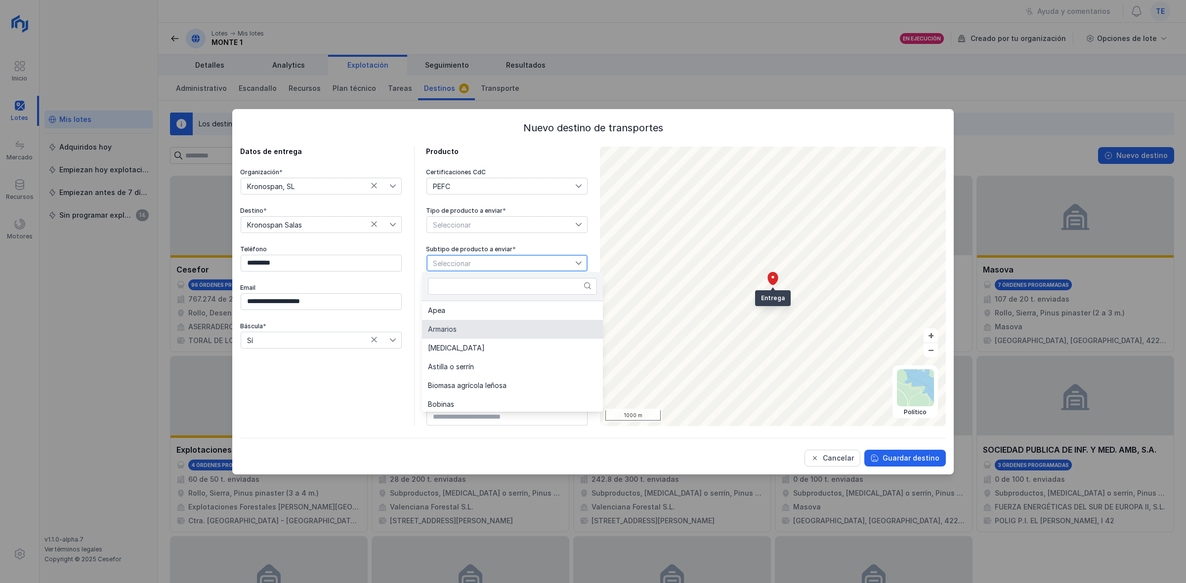
click at [485, 325] on li "Armarios" at bounding box center [512, 329] width 181 height 19
click at [483, 297] on span "Seleccionar" at bounding box center [501, 302] width 148 height 16
click at [469, 337] on li "Pinus pinea" at bounding box center [500, 339] width 156 height 19
click at [520, 332] on input "text" at bounding box center [506, 340] width 161 height 17
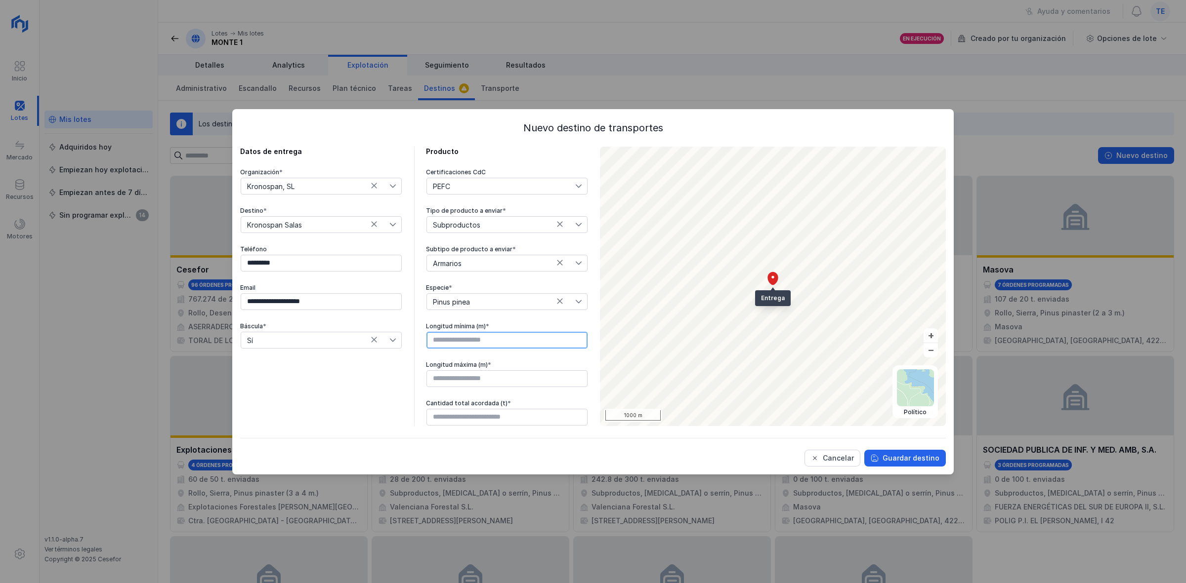
type input "****"
click at [503, 375] on input "text" at bounding box center [506, 379] width 161 height 17
type input "****"
click at [495, 407] on div "Cantidad total acordada (t) *" at bounding box center [507, 404] width 162 height 8
click at [495, 415] on input "text" at bounding box center [506, 417] width 161 height 17
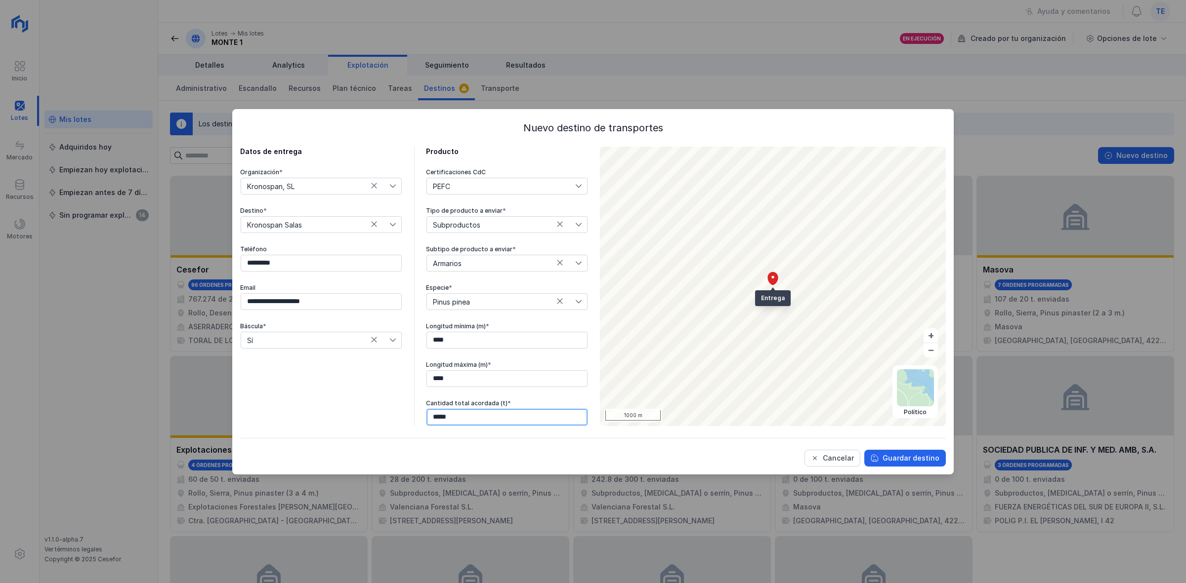
type input "******"
click at [915, 455] on div "Guardar destino" at bounding box center [910, 459] width 57 height 10
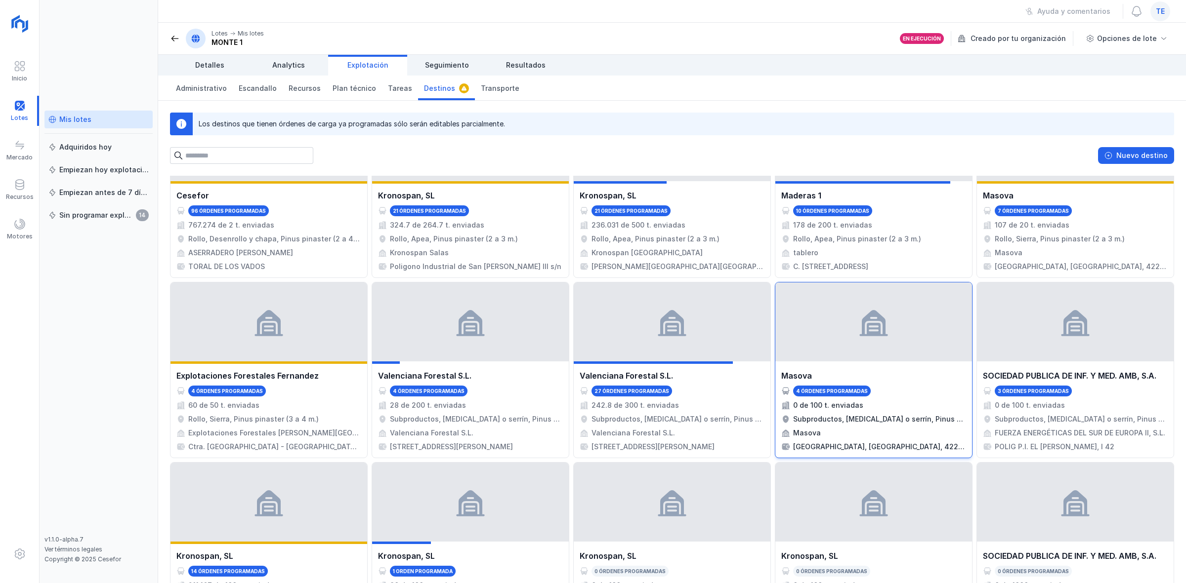
scroll to position [142, 0]
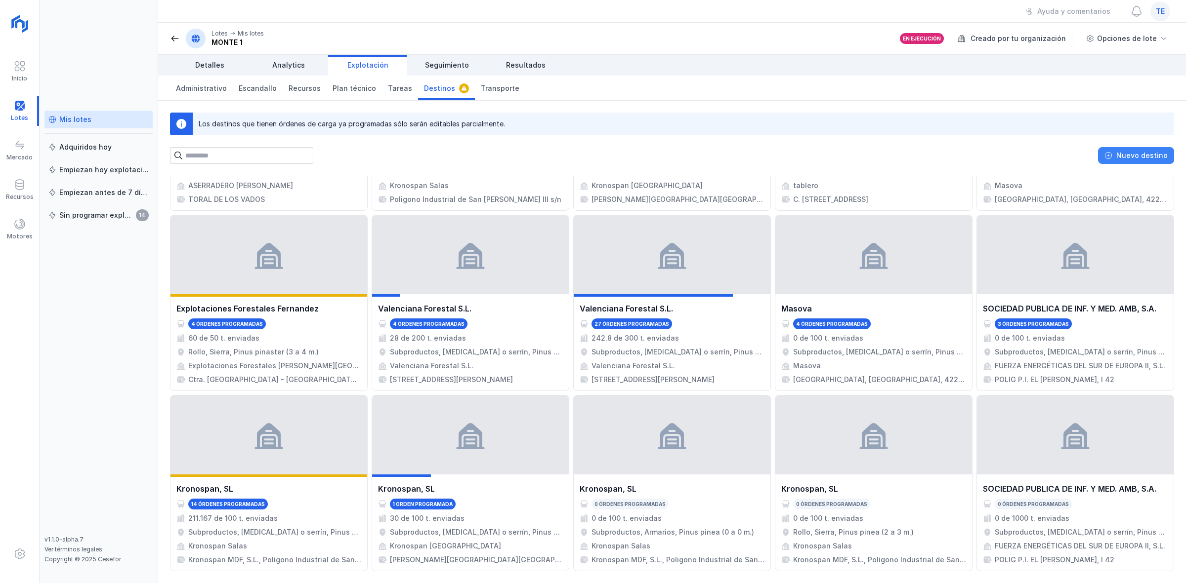
click at [1119, 155] on button "Nuevo destino" at bounding box center [1136, 155] width 76 height 17
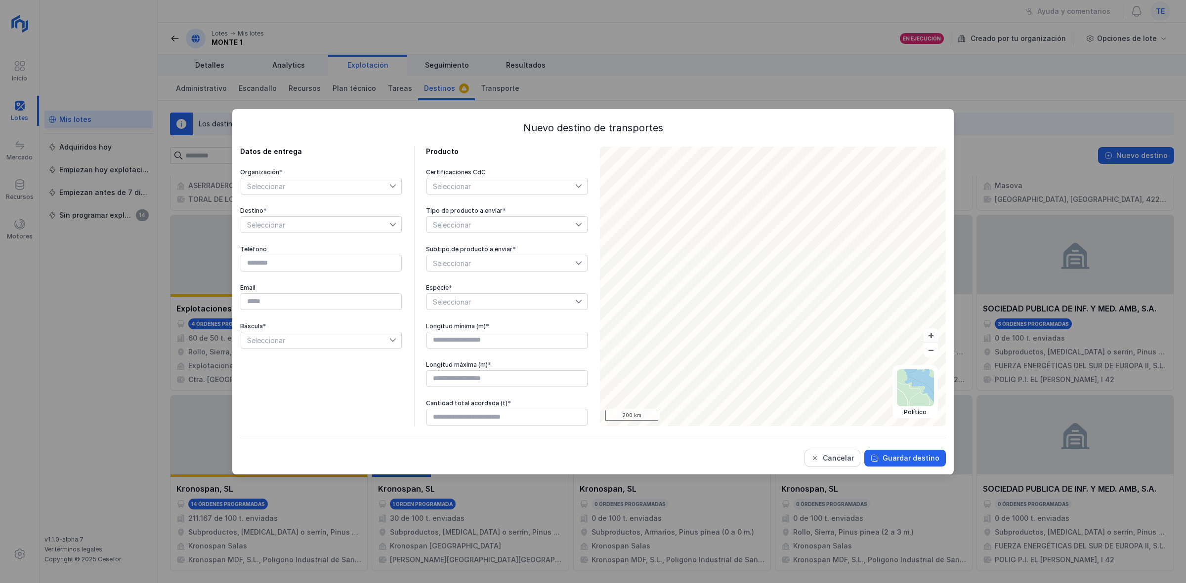
click at [334, 186] on span "Seleccionar" at bounding box center [315, 186] width 148 height 16
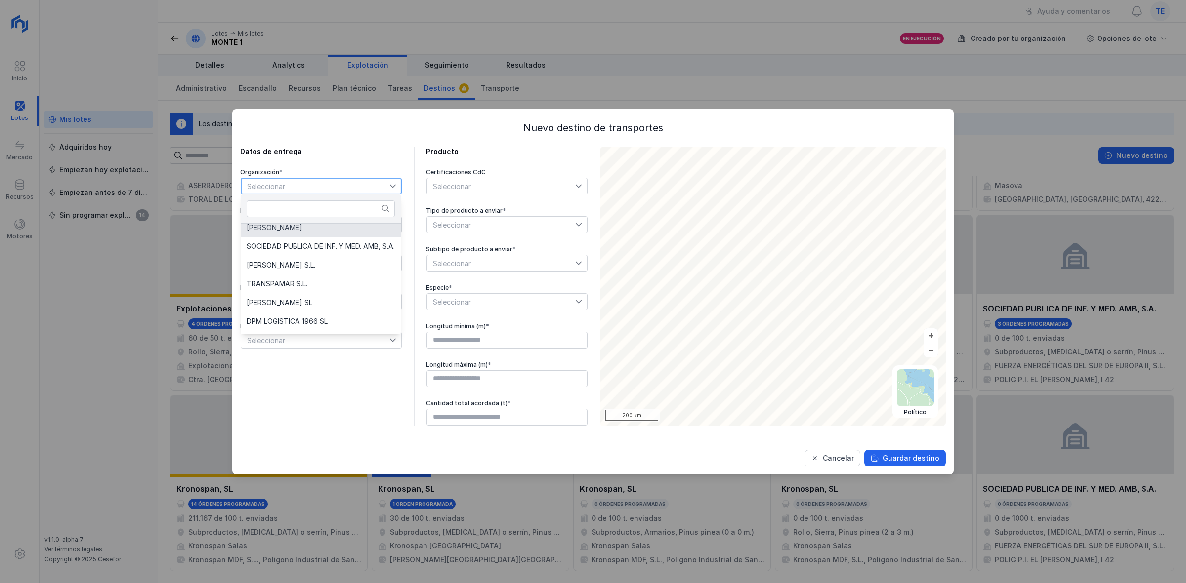
scroll to position [124, 0]
click at [319, 275] on li "Kronospan, SL" at bounding box center [321, 278] width 160 height 19
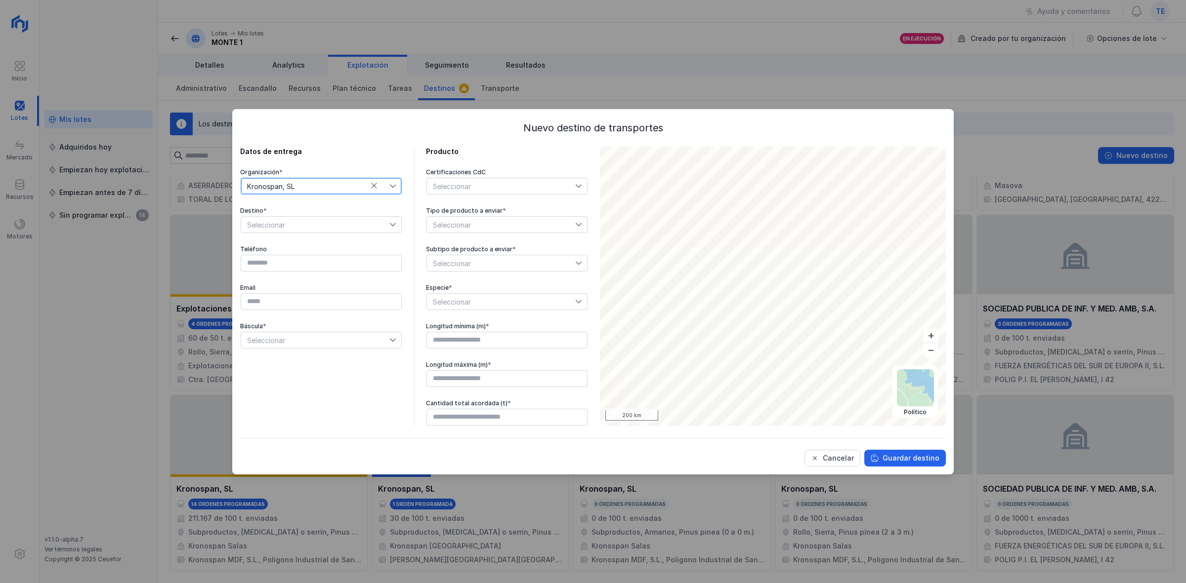
click at [444, 184] on div "Seleccionar" at bounding box center [450, 186] width 46 height 16
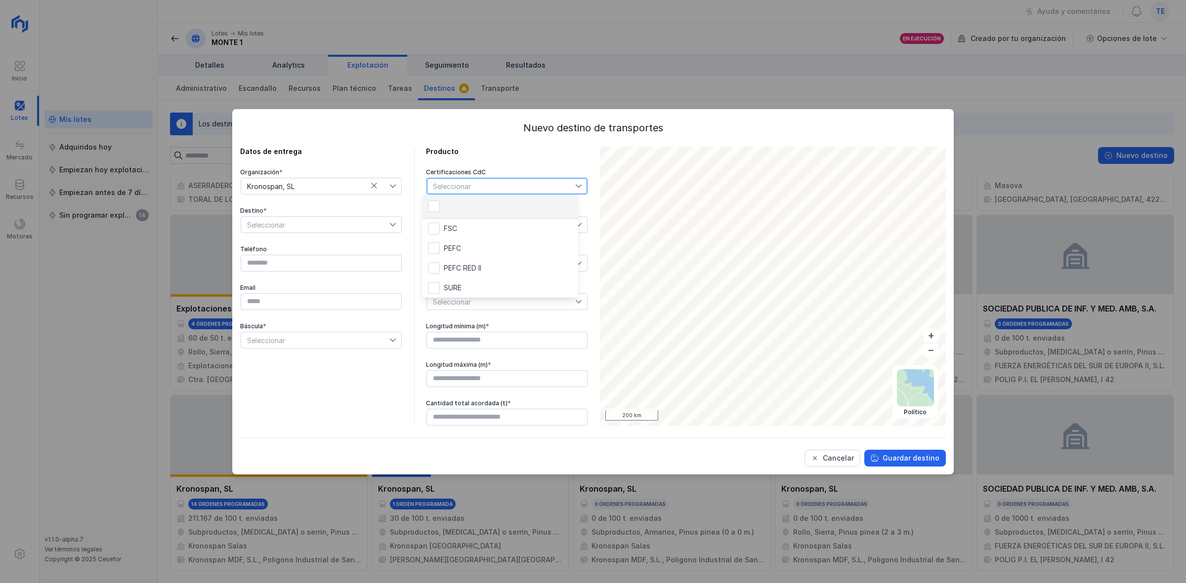
scroll to position [5, 47]
click at [371, 216] on div "Seleccionar" at bounding box center [321, 225] width 162 height 18
click at [371, 224] on span "Seleccionar" at bounding box center [315, 225] width 148 height 16
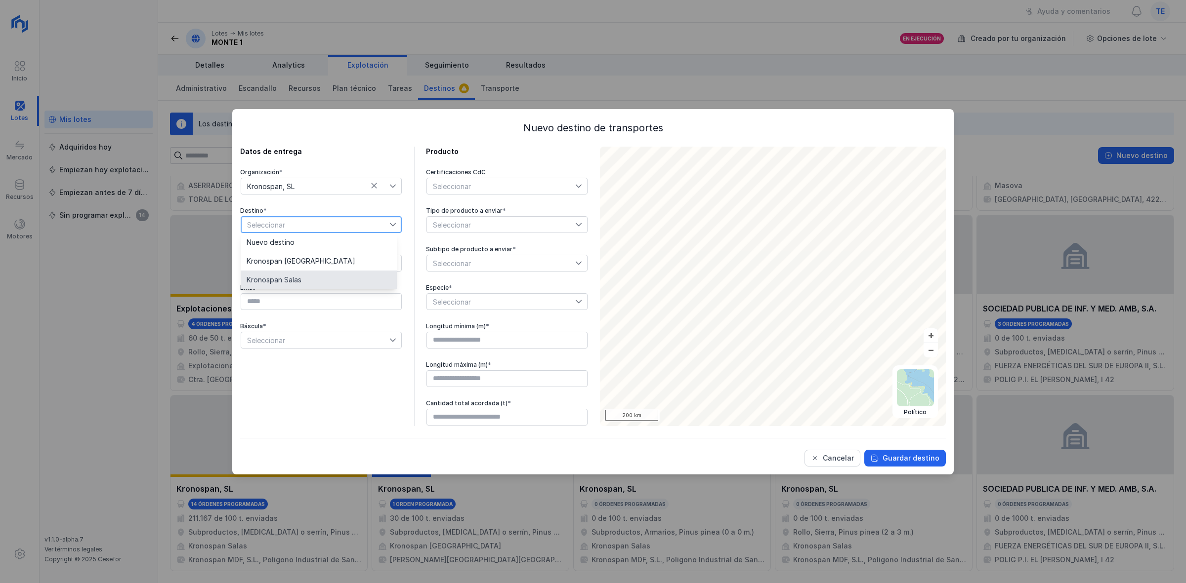
click at [346, 278] on li "Kronospan Salas" at bounding box center [319, 280] width 156 height 19
type input "*********"
type input "**********"
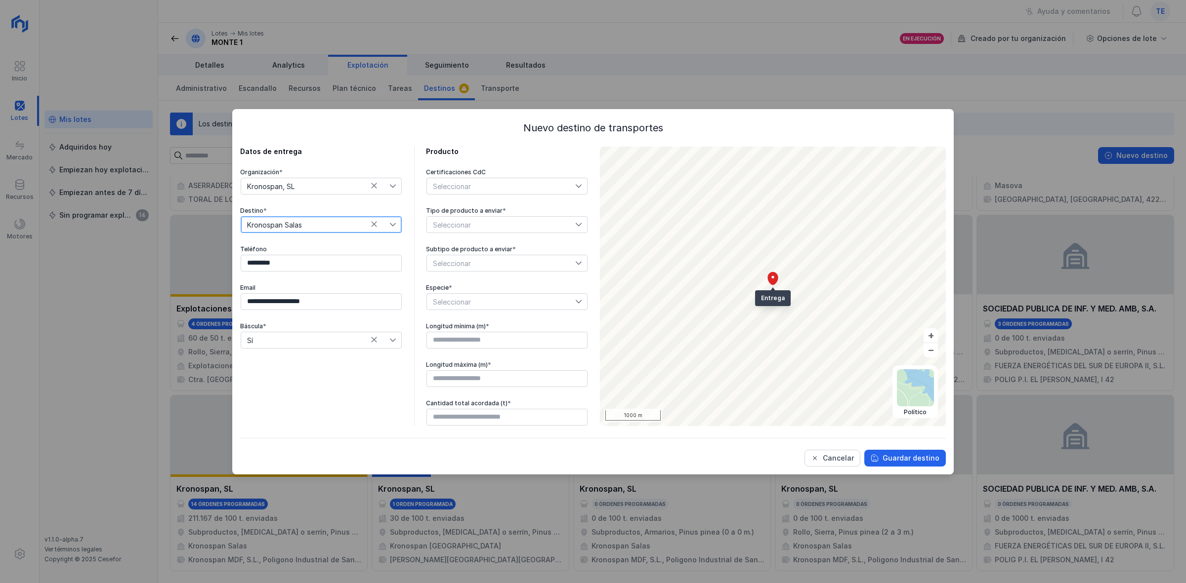
click at [448, 261] on span "Seleccionar" at bounding box center [501, 263] width 148 height 16
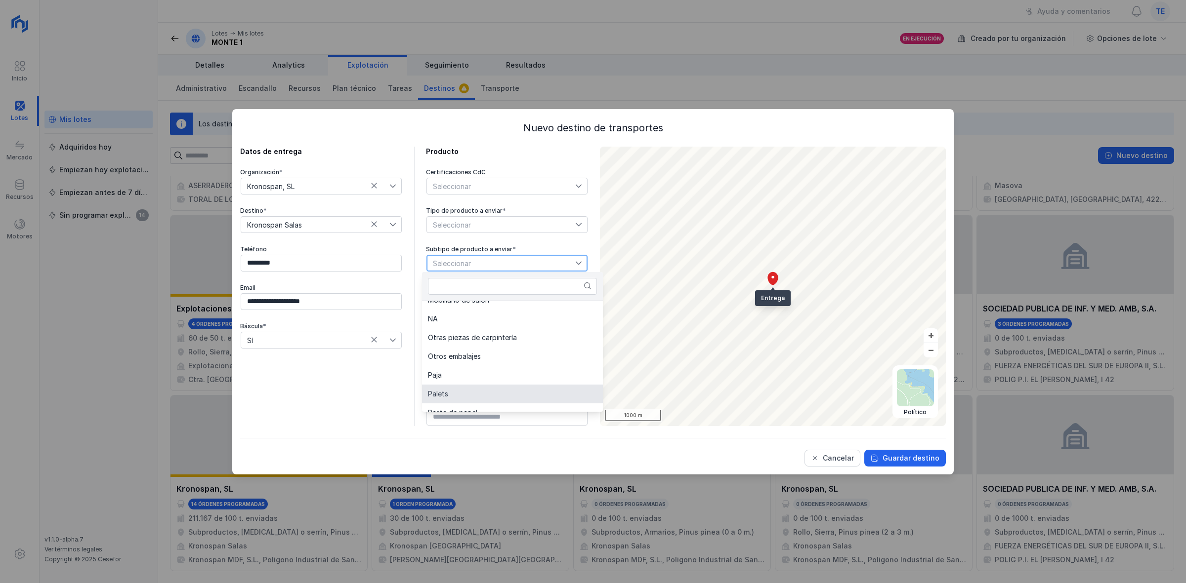
scroll to position [371, 0]
click at [504, 369] on li "Paja" at bounding box center [512, 372] width 181 height 19
click at [498, 300] on span "Seleccionar" at bounding box center [501, 302] width 148 height 16
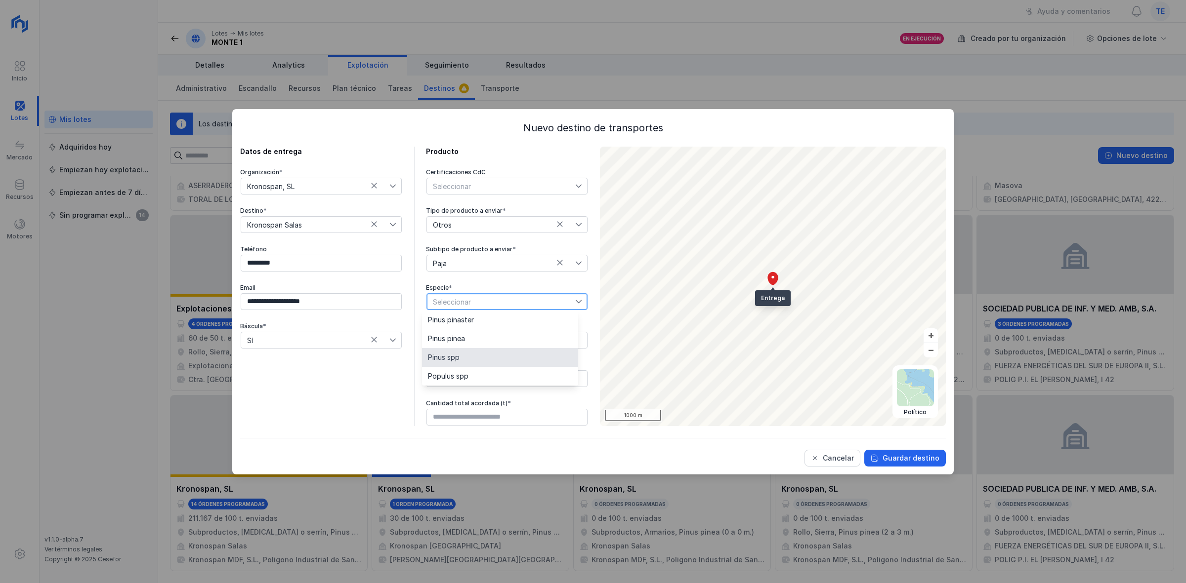
click at [503, 355] on li "Pinus spp" at bounding box center [500, 357] width 156 height 19
click at [507, 339] on input "text" at bounding box center [506, 340] width 161 height 17
type input "****"
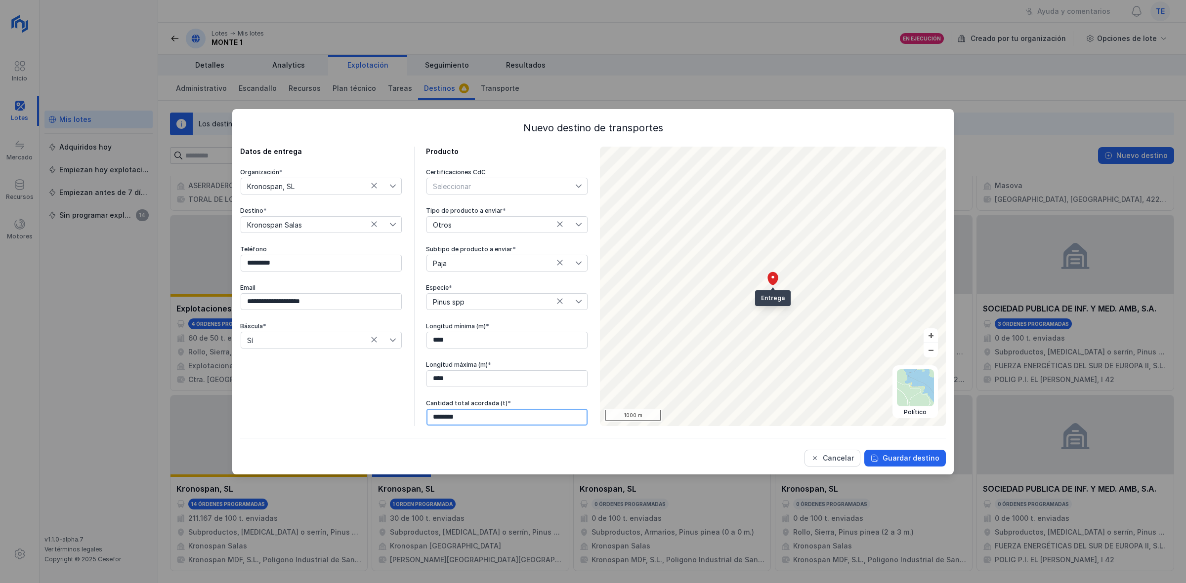
type input "******"
click at [903, 451] on button "Guardar destino" at bounding box center [905, 458] width 82 height 17
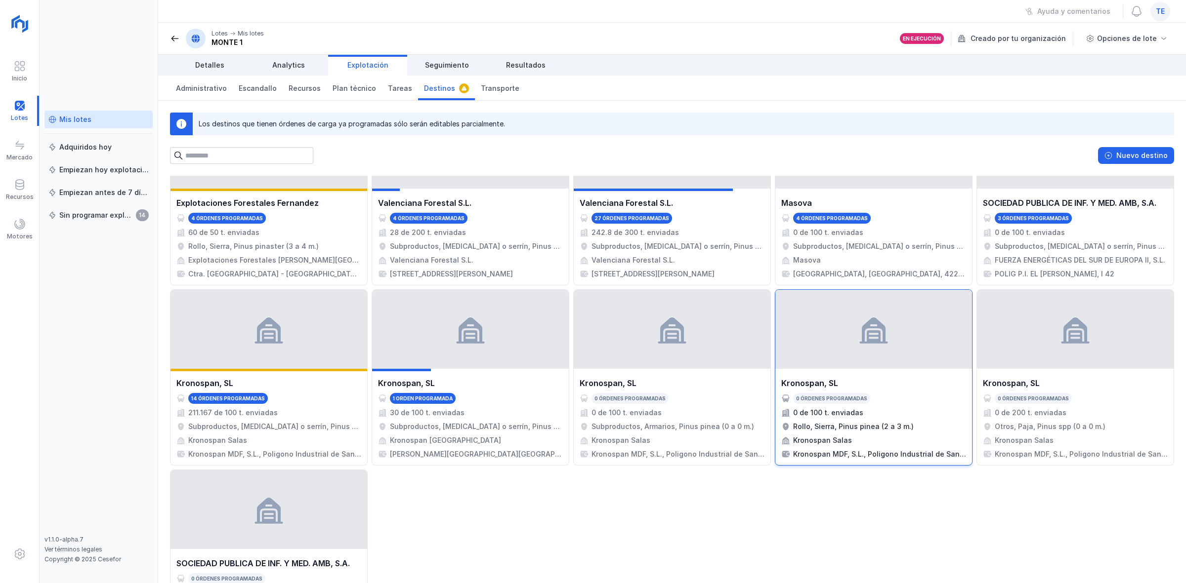
scroll to position [322, 0]
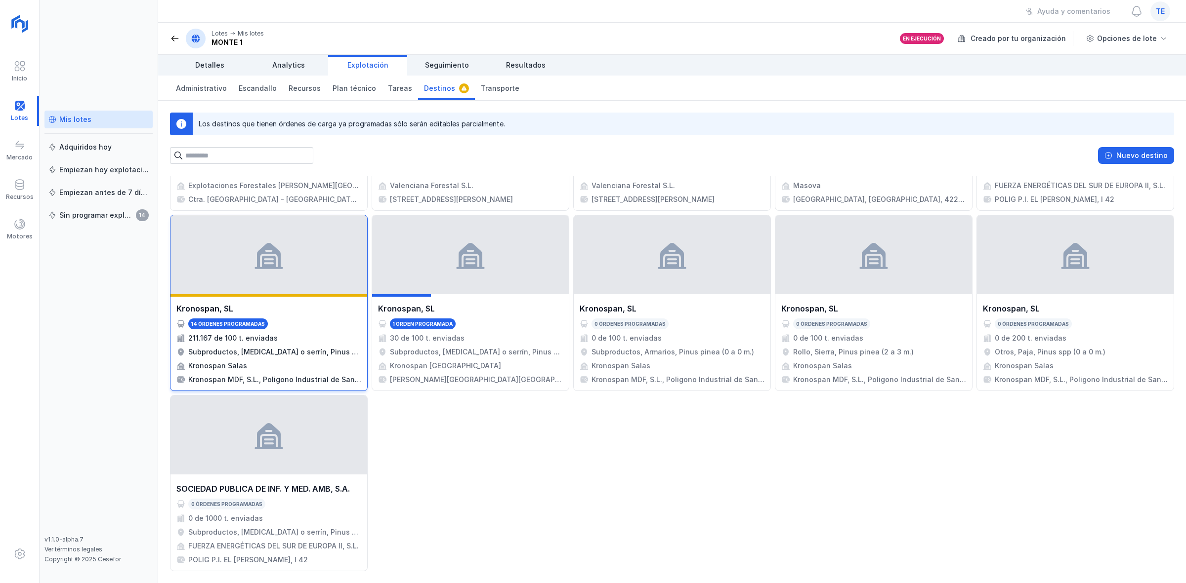
click at [315, 255] on div at bounding box center [268, 254] width 197 height 79
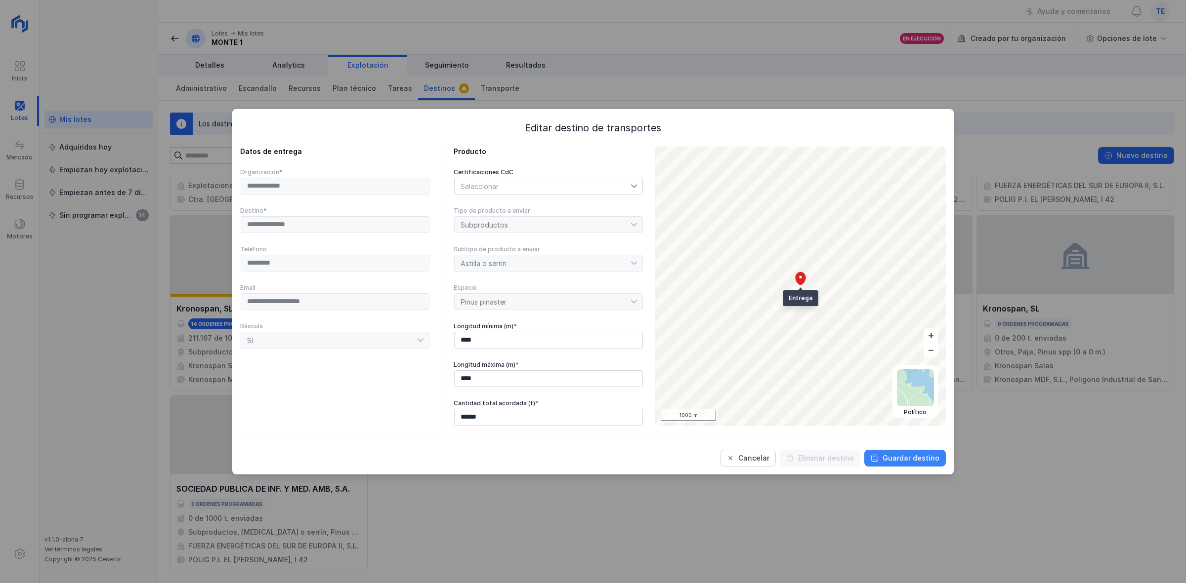
click at [923, 457] on div "Guardar destino" at bounding box center [910, 459] width 57 height 10
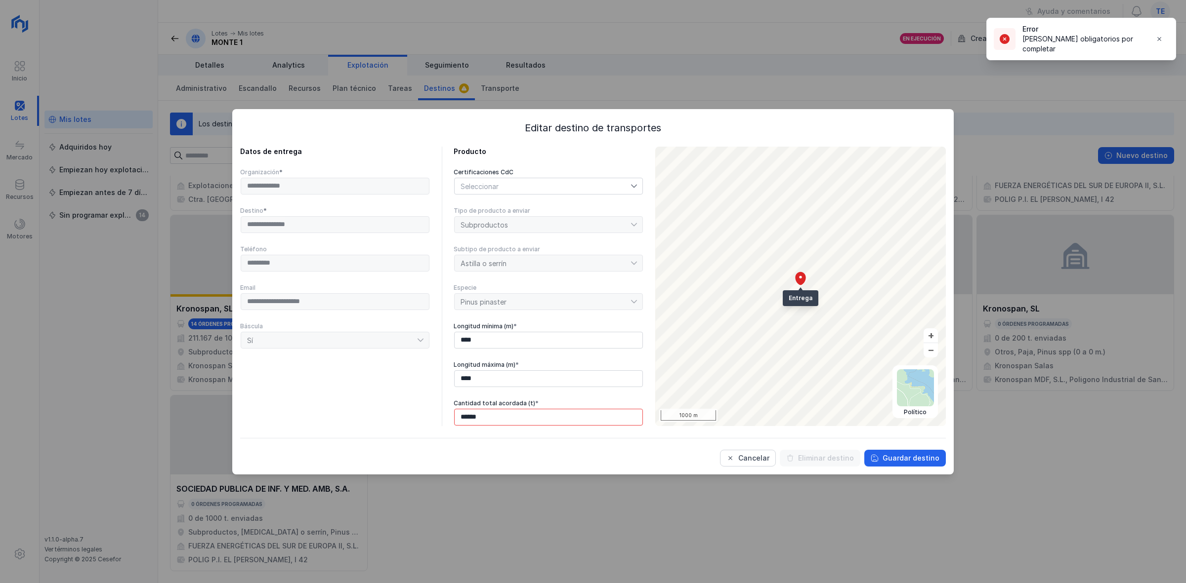
click at [389, 268] on div "*********" at bounding box center [335, 263] width 190 height 18
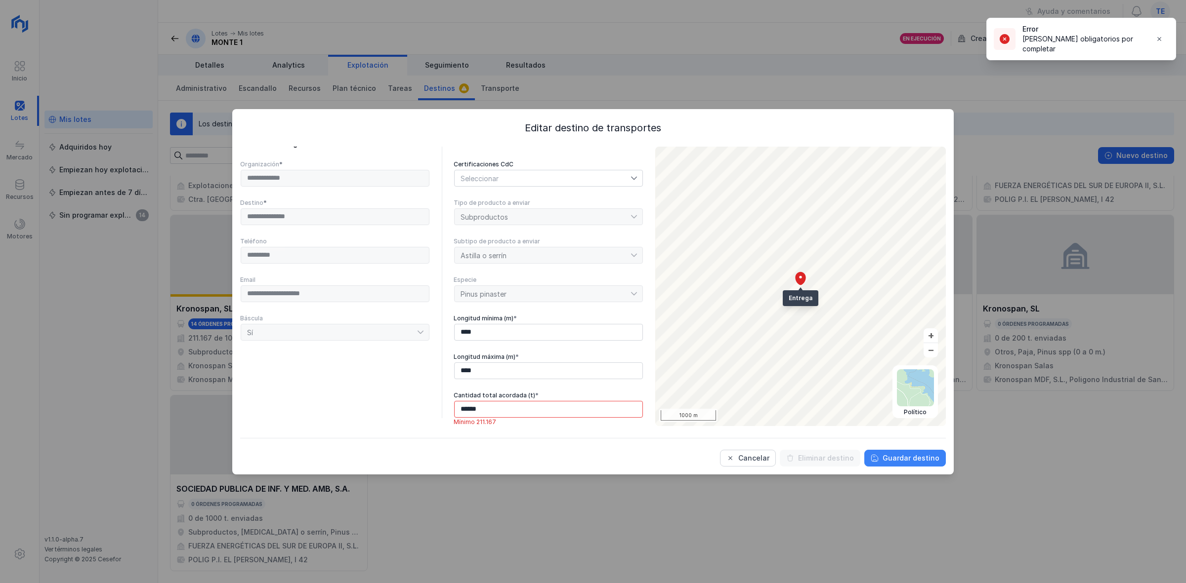
click at [893, 455] on div "Guardar destino" at bounding box center [910, 459] width 57 height 10
click at [555, 404] on input "******" at bounding box center [548, 409] width 189 height 17
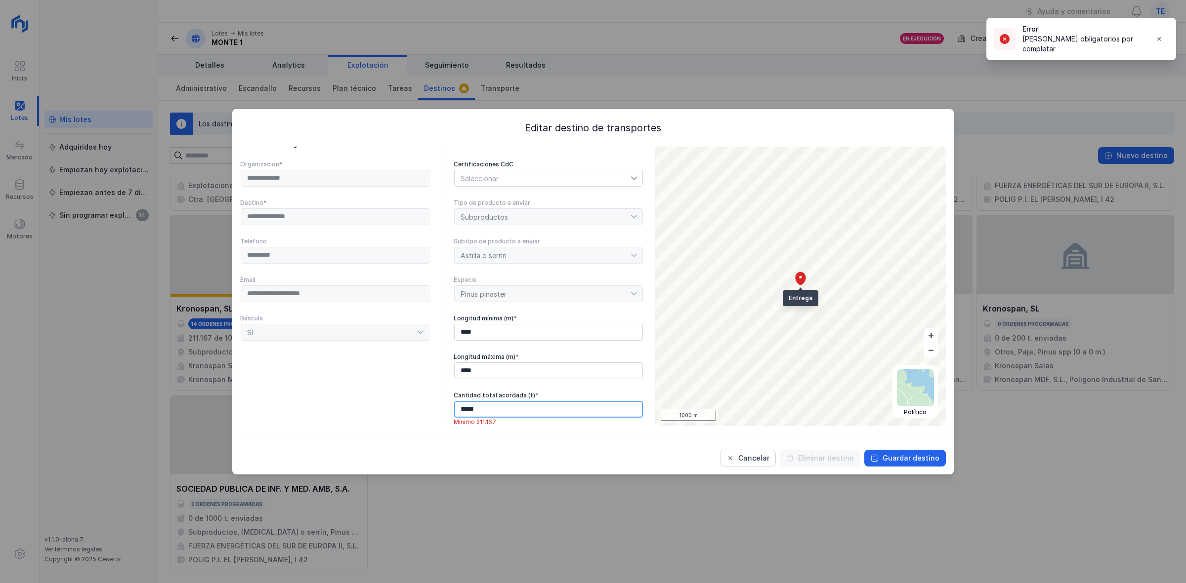
type input "******"
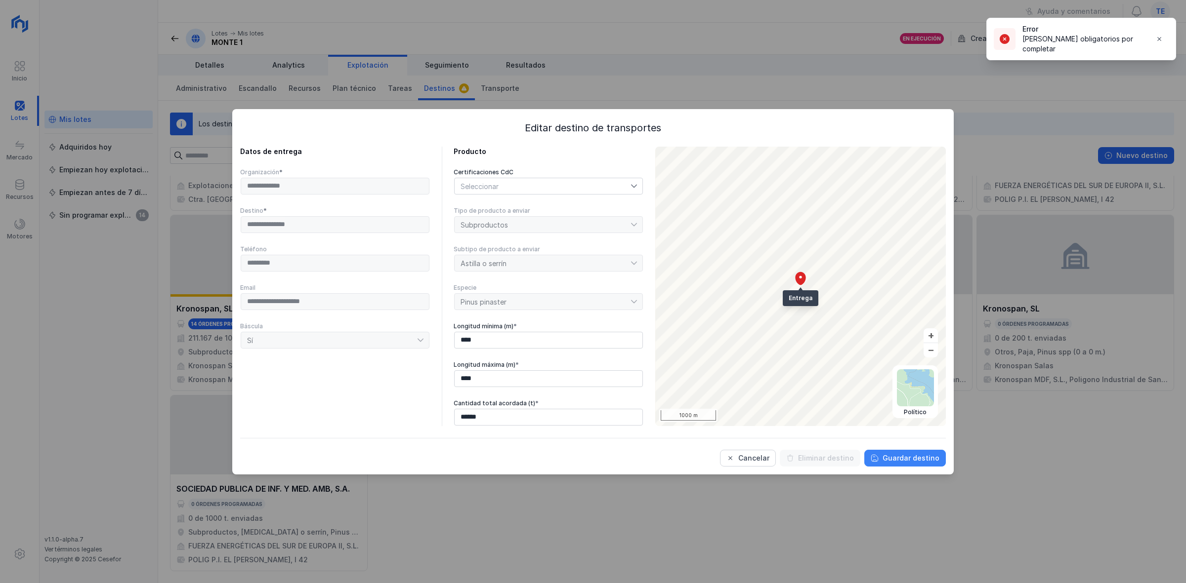
click at [939, 461] on div "Guardar destino" at bounding box center [910, 459] width 57 height 10
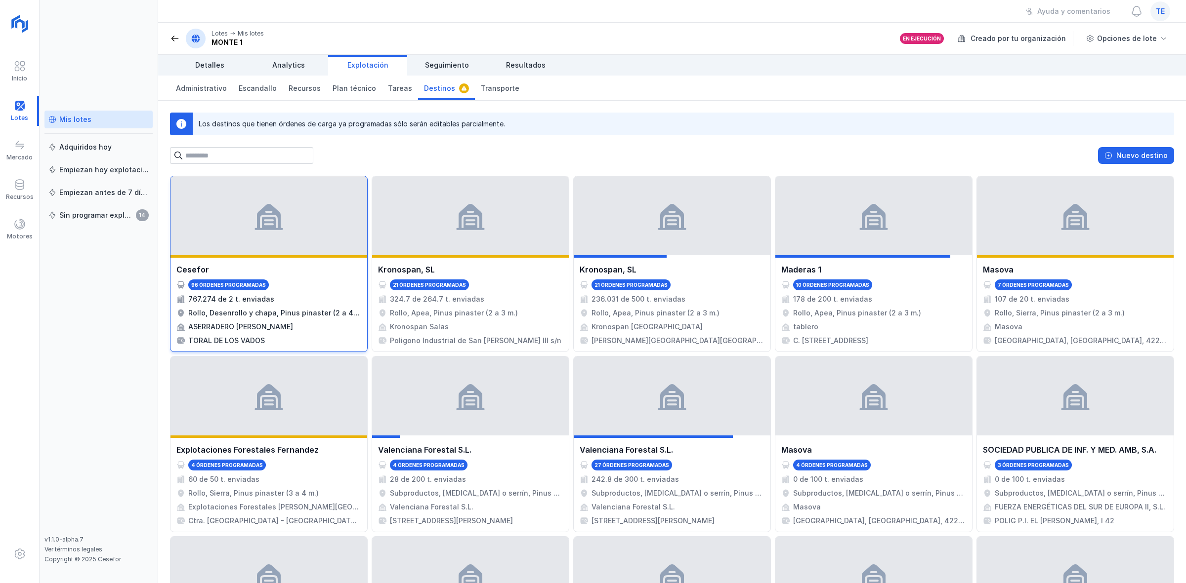
click at [217, 230] on div at bounding box center [268, 215] width 197 height 79
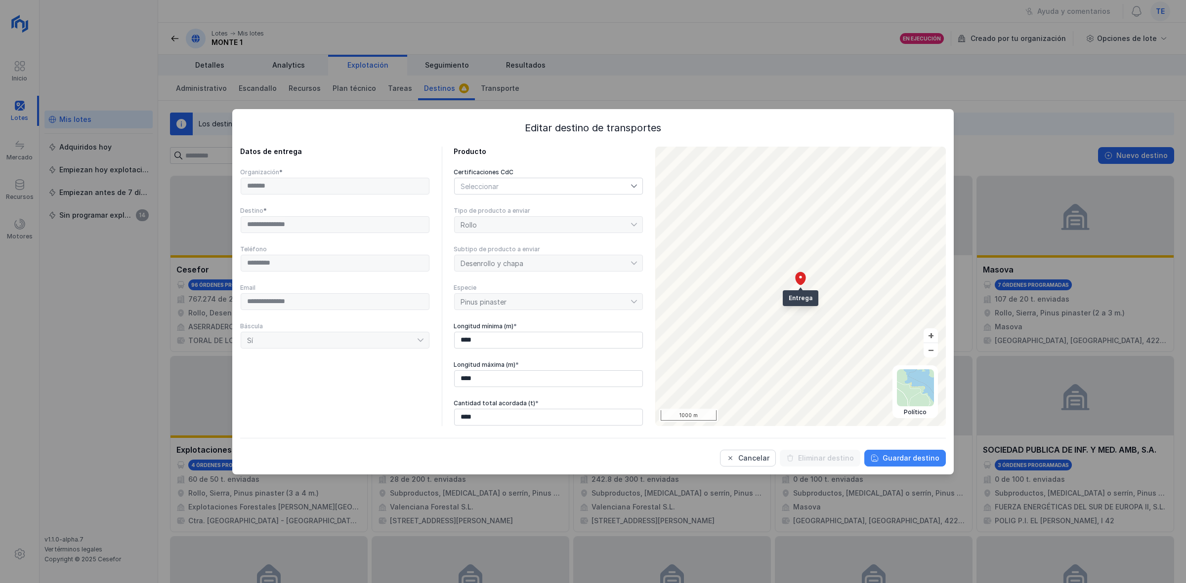
click at [939, 462] on button "Guardar destino" at bounding box center [905, 458] width 82 height 17
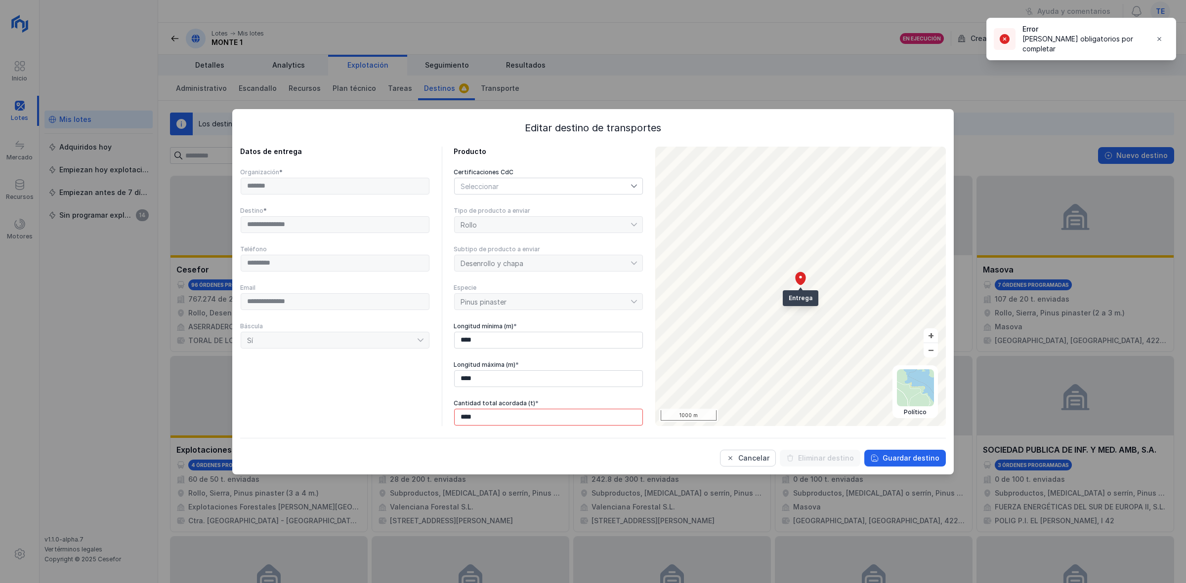
scroll to position [9, 0]
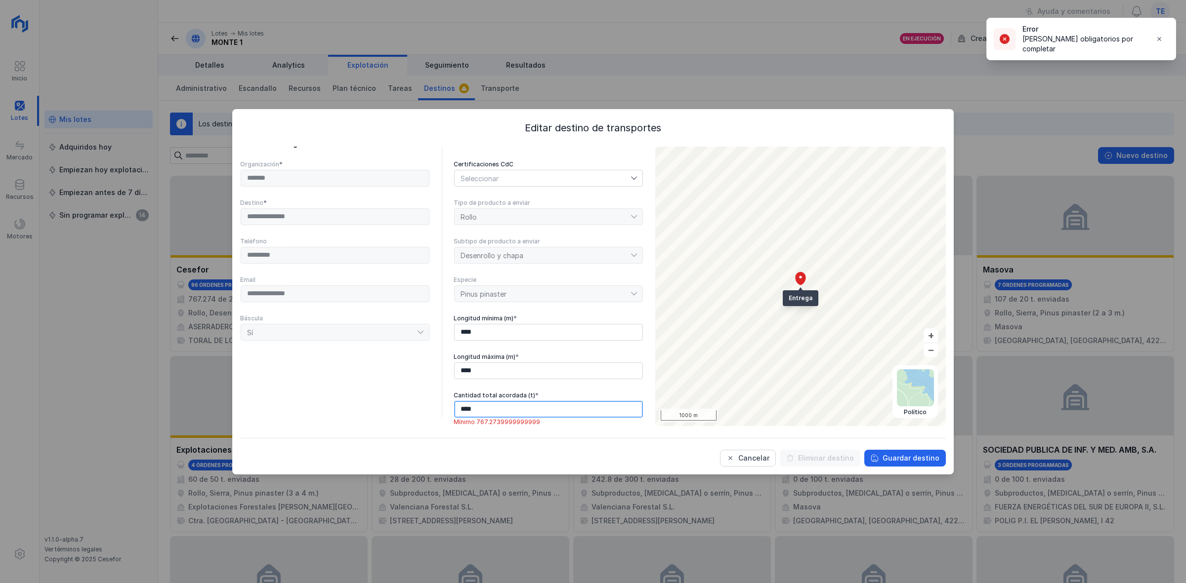
click at [480, 410] on input "****" at bounding box center [548, 409] width 189 height 17
type input "******"
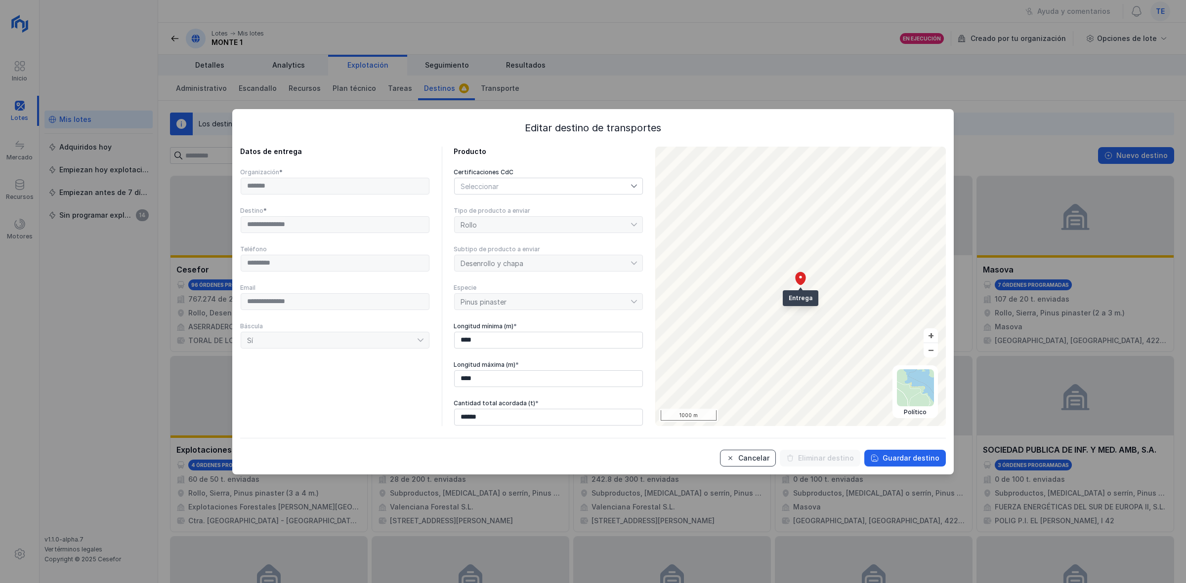
click at [766, 463] on div "Cancelar" at bounding box center [753, 459] width 31 height 10
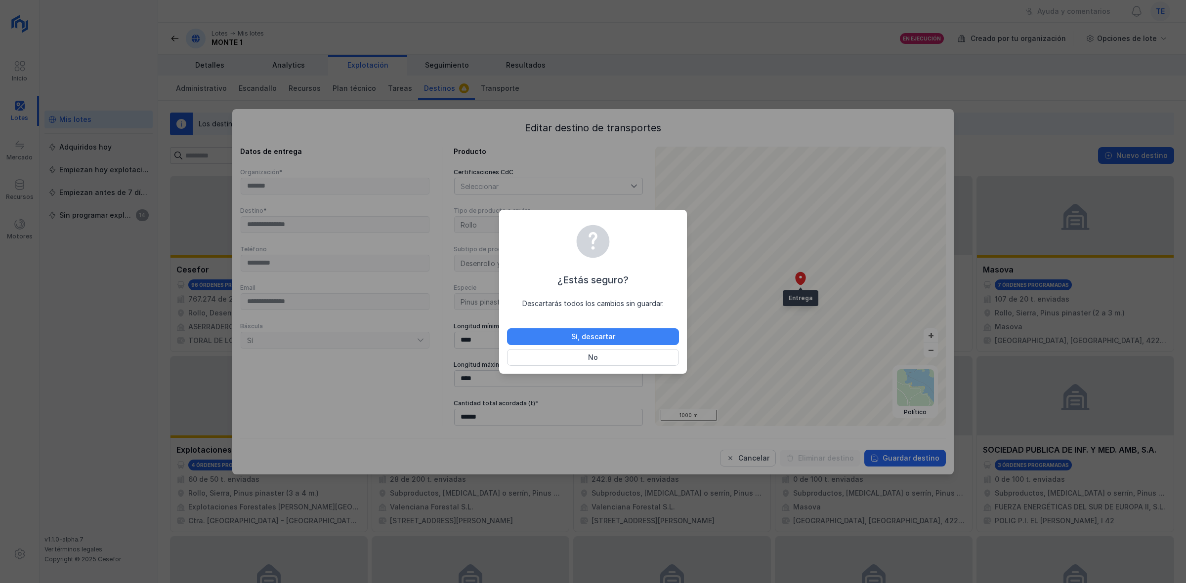
click at [573, 331] on button "Sí, descartar" at bounding box center [593, 337] width 172 height 17
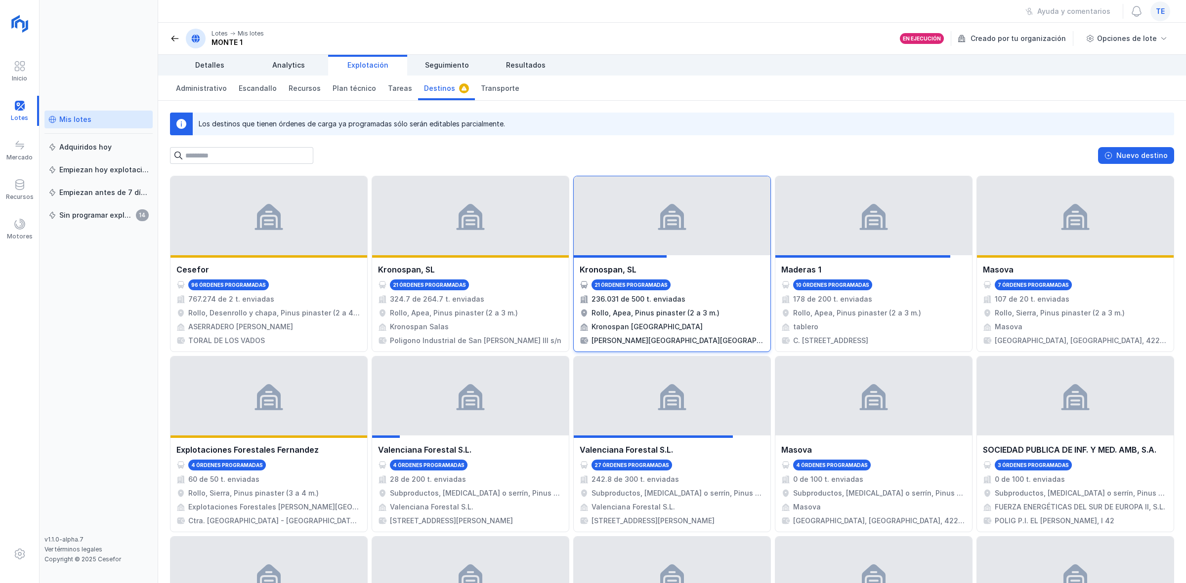
click at [703, 208] on div at bounding box center [672, 215] width 197 height 79
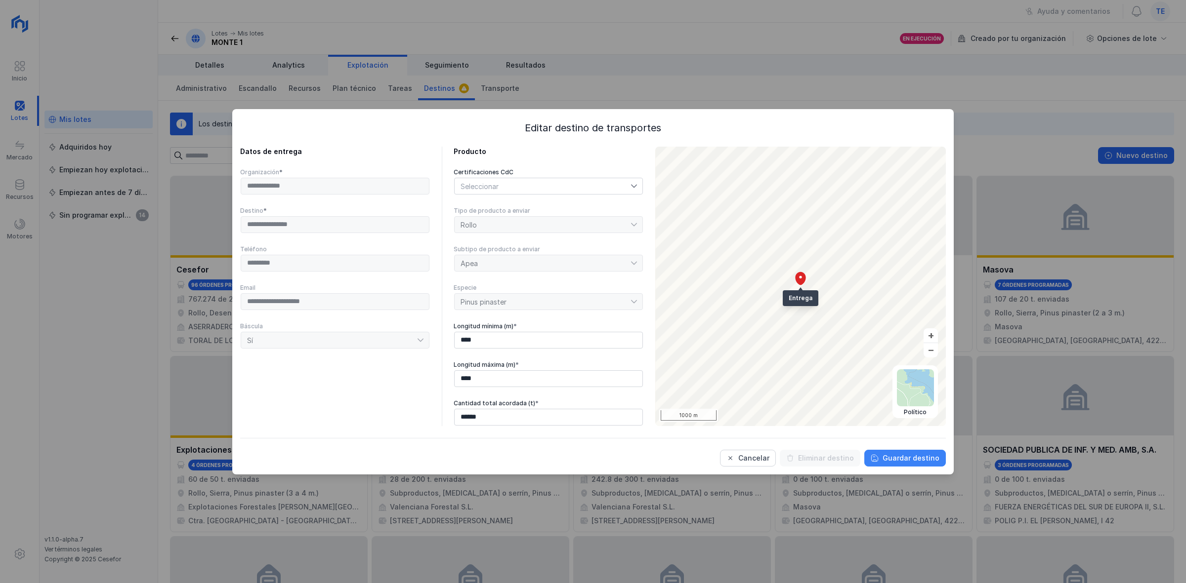
click at [935, 460] on div "Guardar destino" at bounding box center [910, 459] width 57 height 10
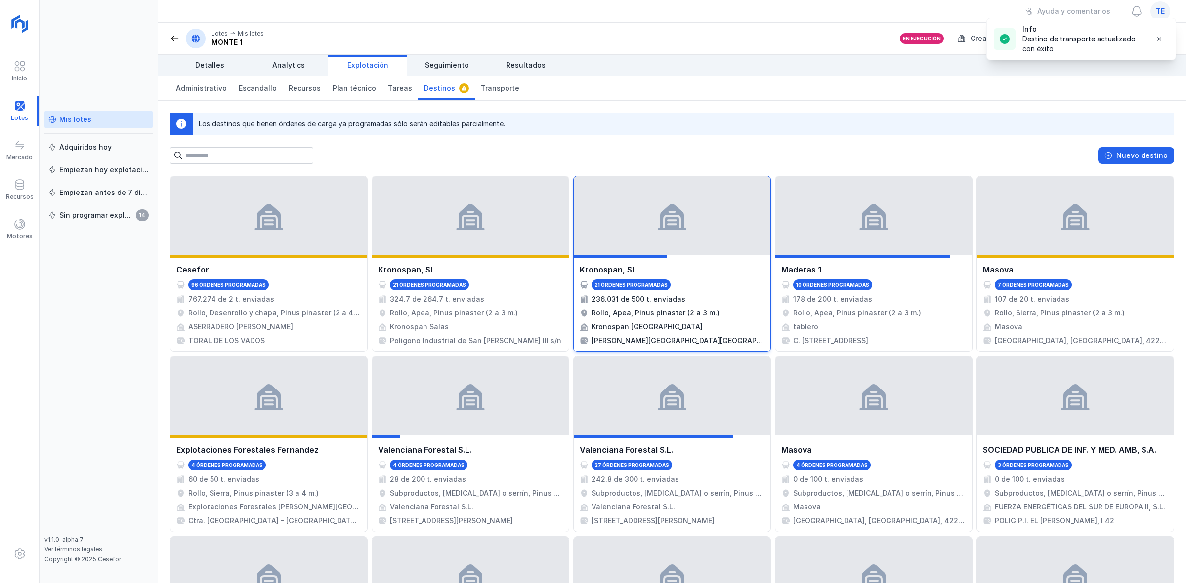
click at [650, 213] on div at bounding box center [672, 215] width 197 height 79
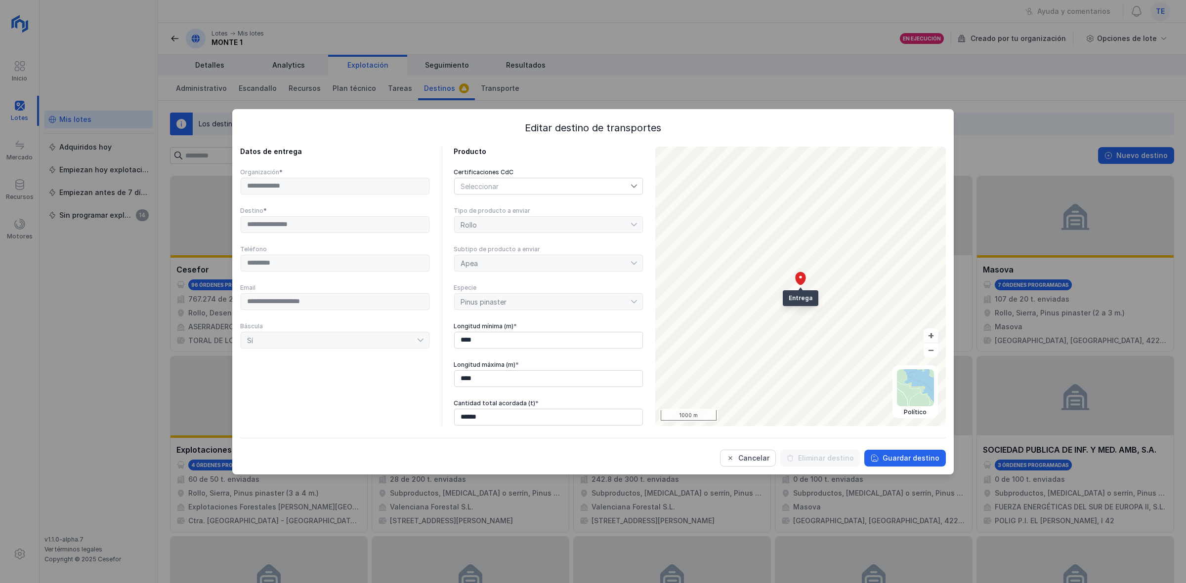
click at [571, 178] on div "Seleccionar" at bounding box center [548, 186] width 189 height 17
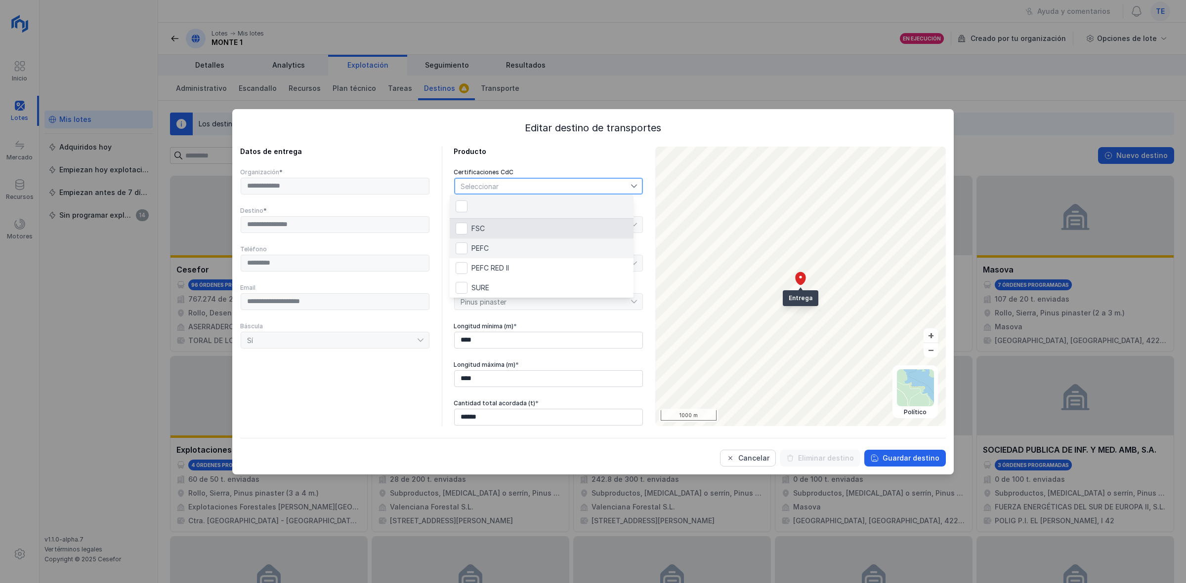
click at [538, 247] on li "PEFC" at bounding box center [542, 249] width 184 height 20
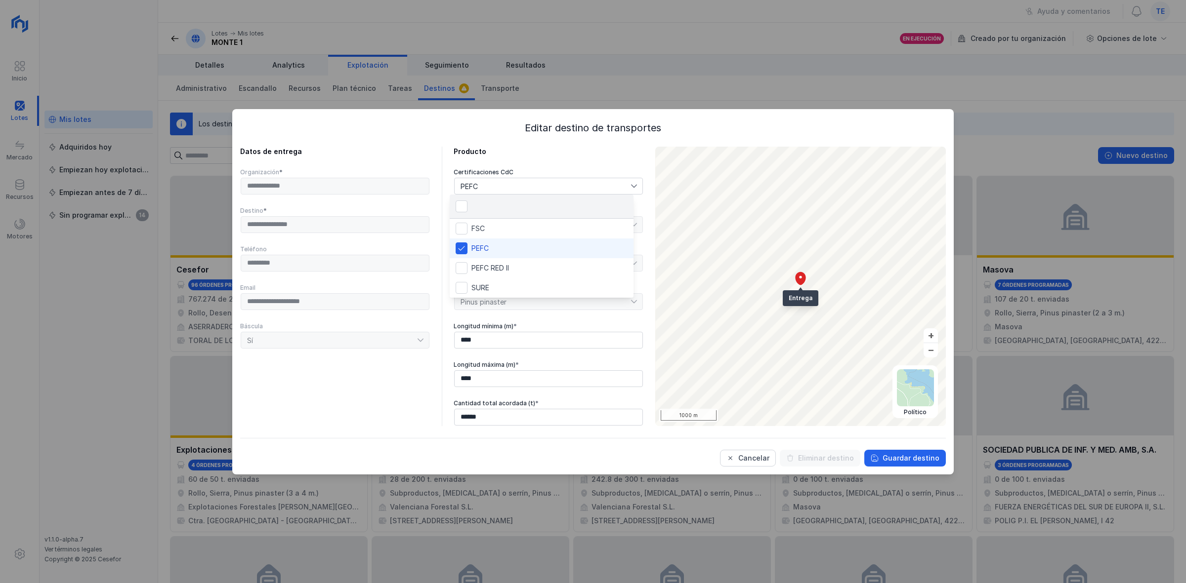
click at [563, 182] on div "PEFC" at bounding box center [543, 186] width 176 height 16
click at [567, 332] on input "****" at bounding box center [548, 340] width 189 height 17
type input "****"
click at [921, 462] on div "Guardar destino" at bounding box center [910, 459] width 57 height 10
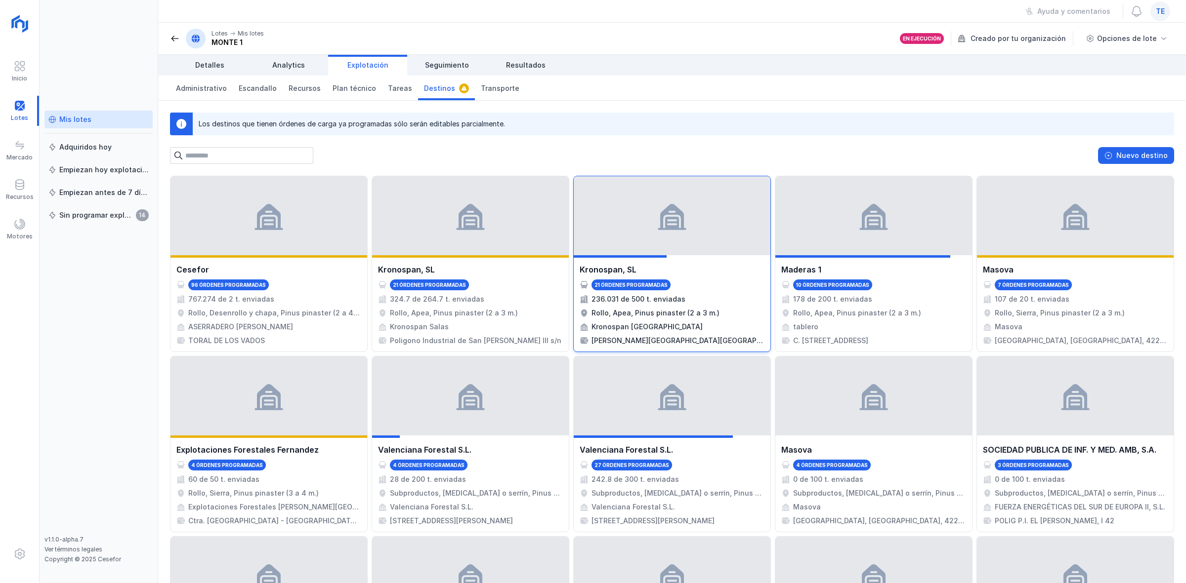
click at [678, 309] on div "Rollo, Apea, Pinus pinaster (2 a 3 m.)" at bounding box center [655, 313] width 128 height 10
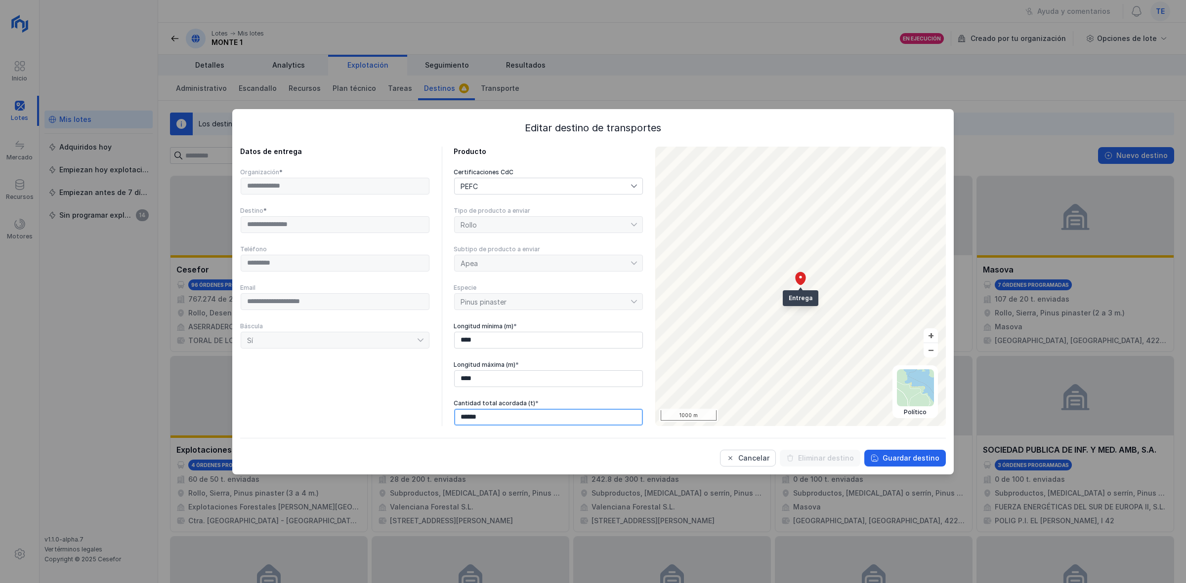
click at [545, 414] on input "******" at bounding box center [548, 417] width 189 height 17
type input "********"
click at [929, 460] on div "Guardar destino" at bounding box center [910, 459] width 57 height 10
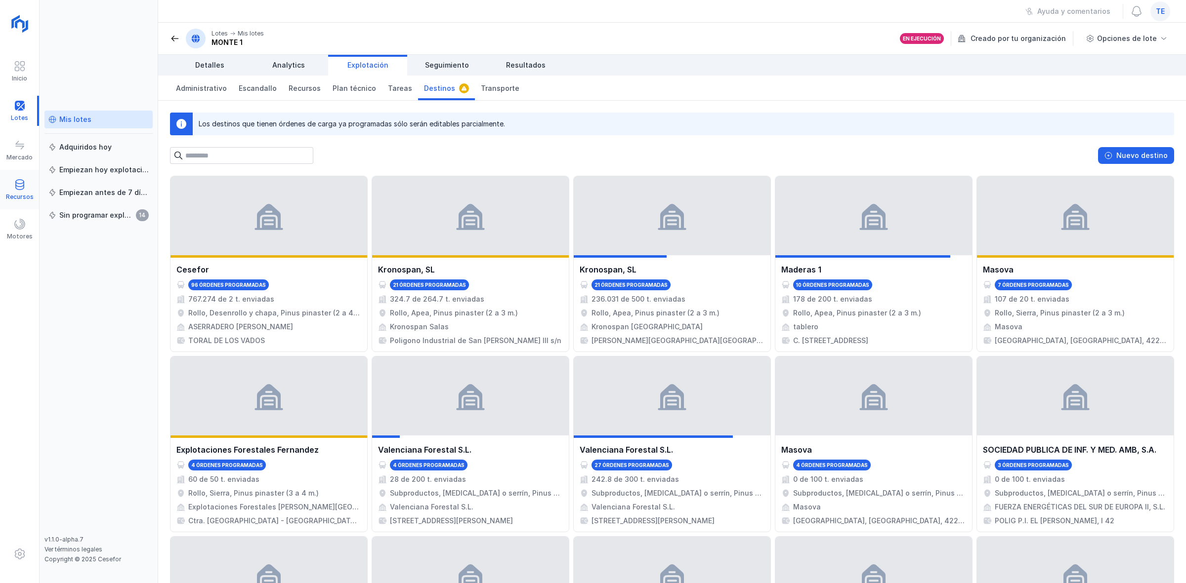
click at [28, 198] on div "Recursos" at bounding box center [20, 197] width 28 height 8
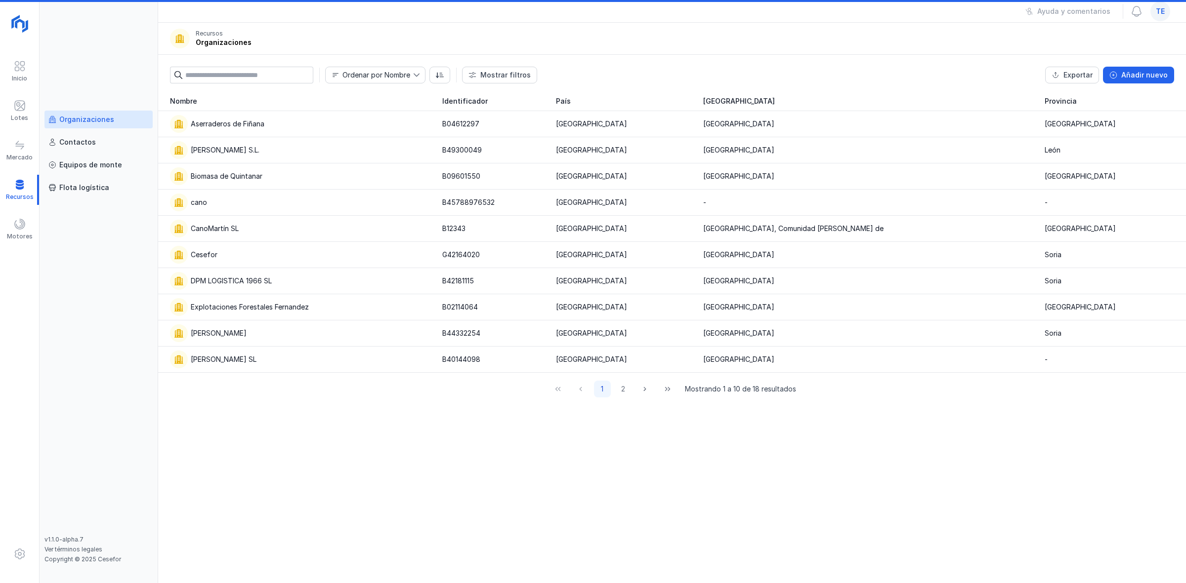
click at [104, 124] on div "Organizaciones" at bounding box center [86, 120] width 55 height 10
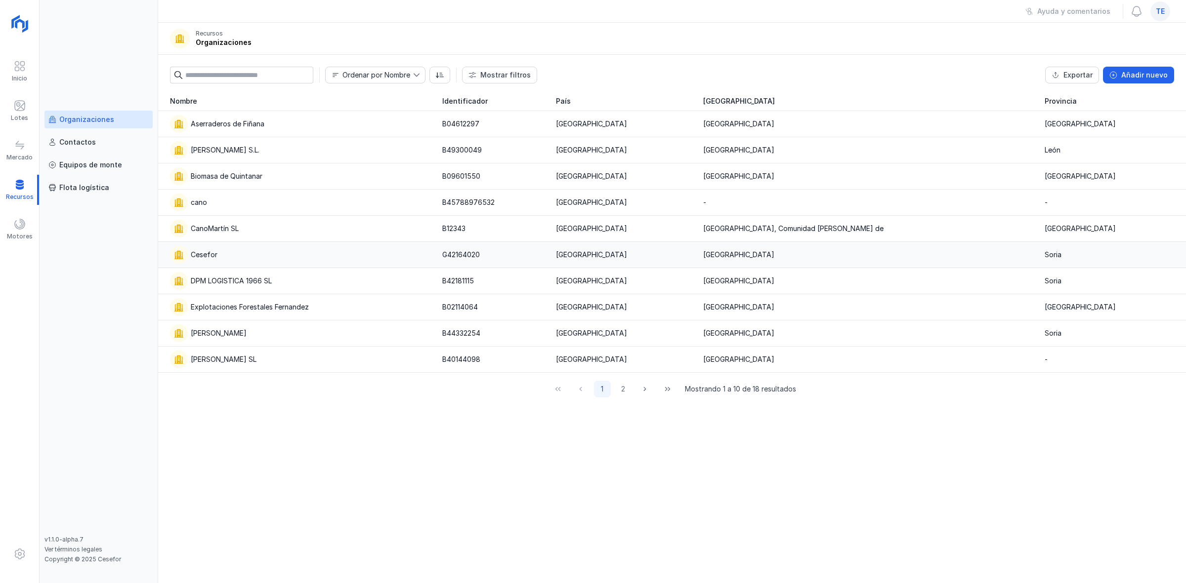
click at [230, 252] on div "Cesefor" at bounding box center [300, 255] width 260 height 18
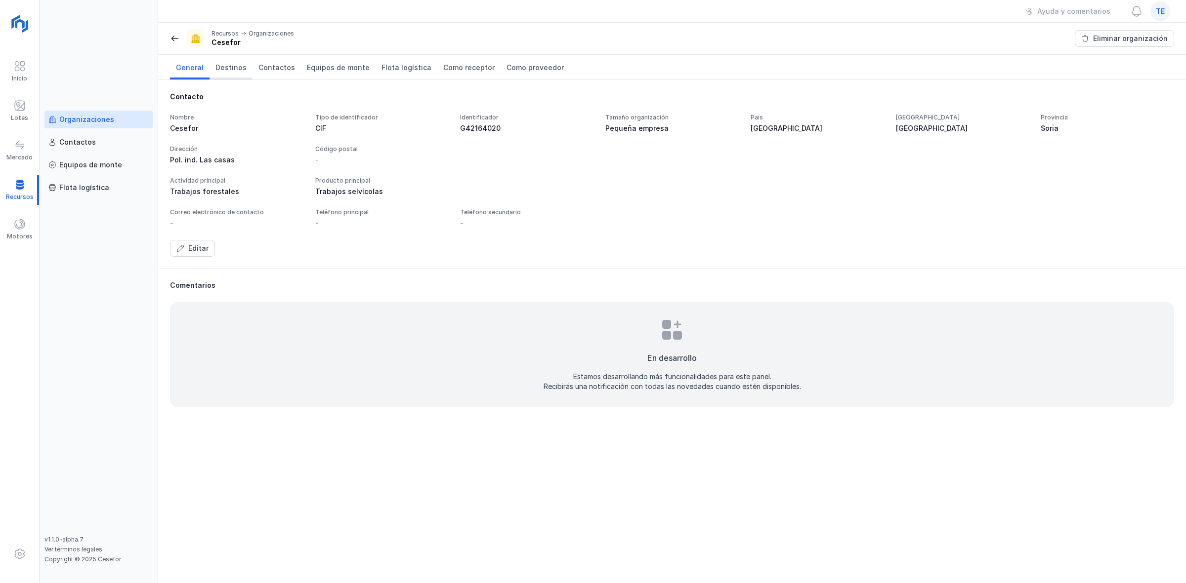
click at [239, 59] on link "Destinos" at bounding box center [230, 67] width 43 height 25
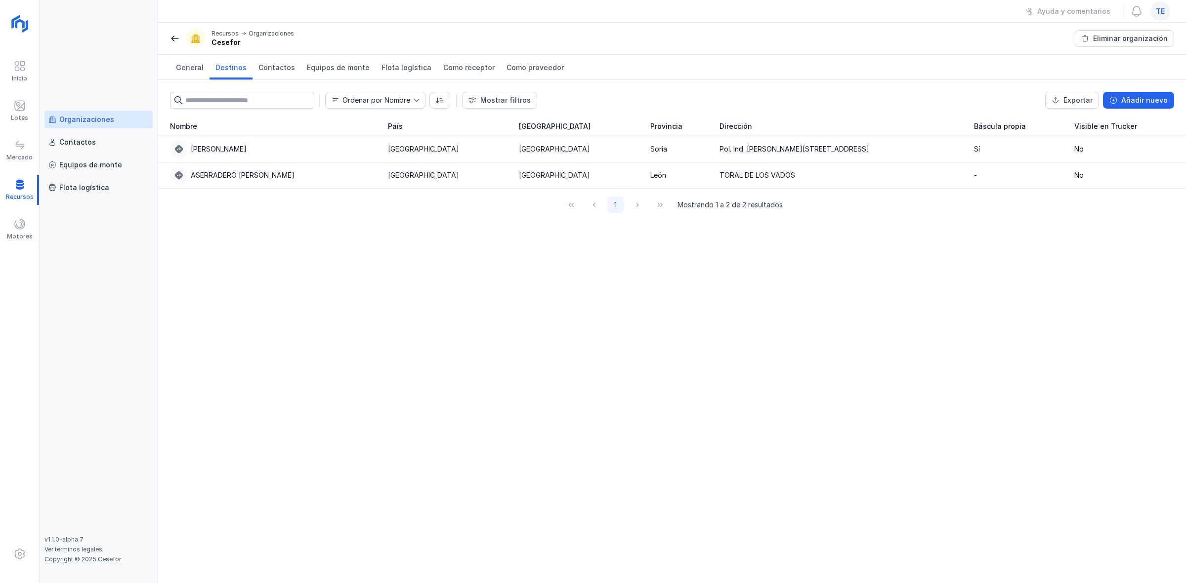
click at [84, 122] on div "Organizaciones" at bounding box center [86, 120] width 55 height 10
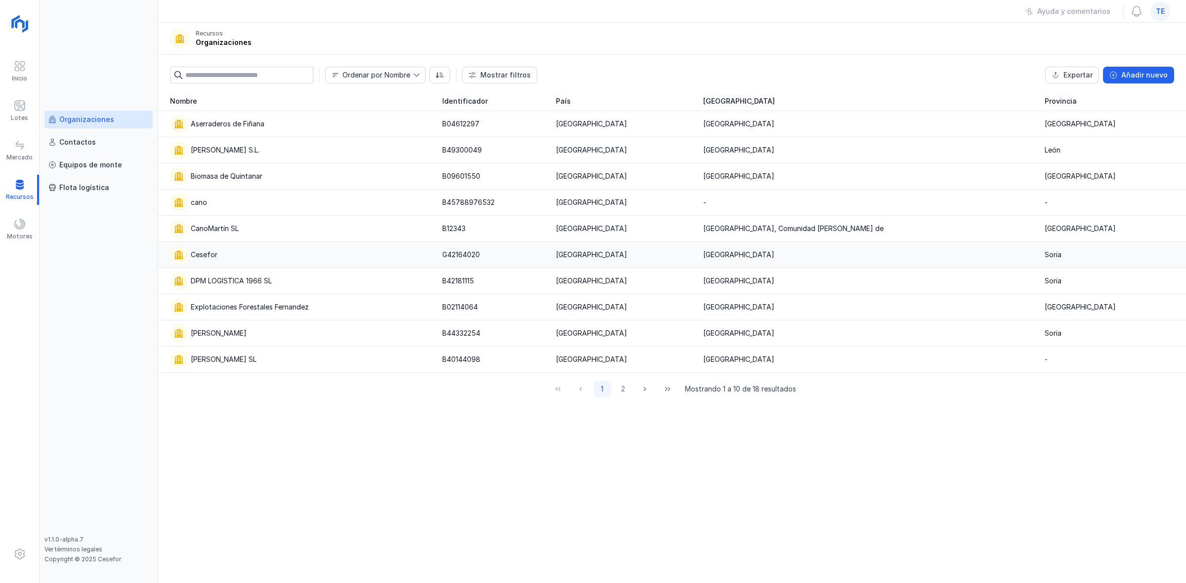
click at [288, 253] on div "Cesefor" at bounding box center [300, 255] width 260 height 18
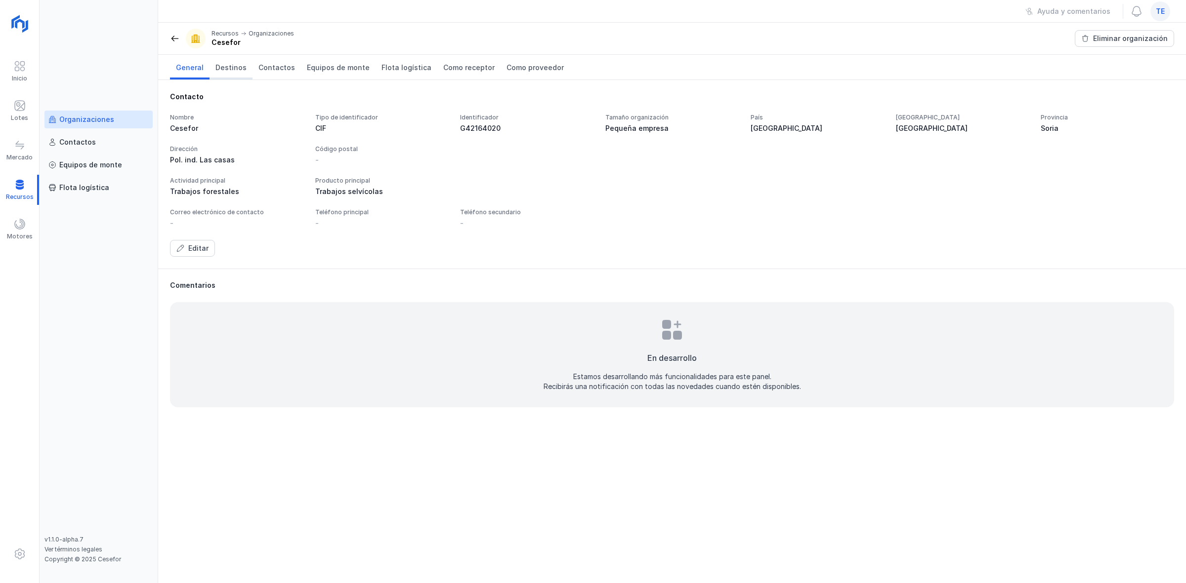
click at [231, 68] on span "Destinos" at bounding box center [230, 68] width 31 height 10
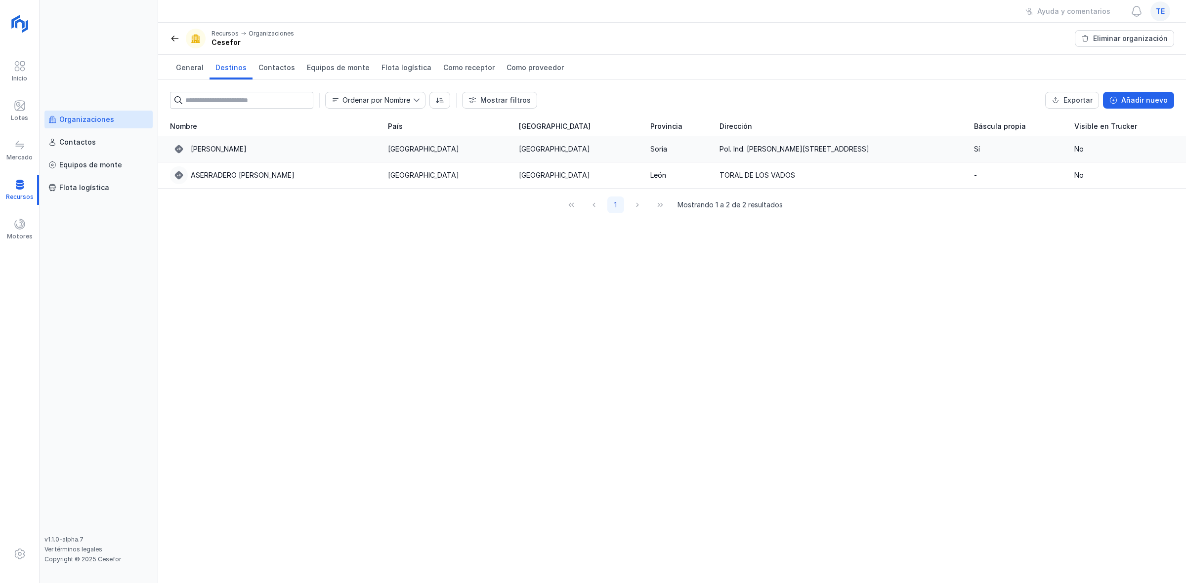
click at [310, 149] on div "[PERSON_NAME]" at bounding box center [273, 149] width 206 height 18
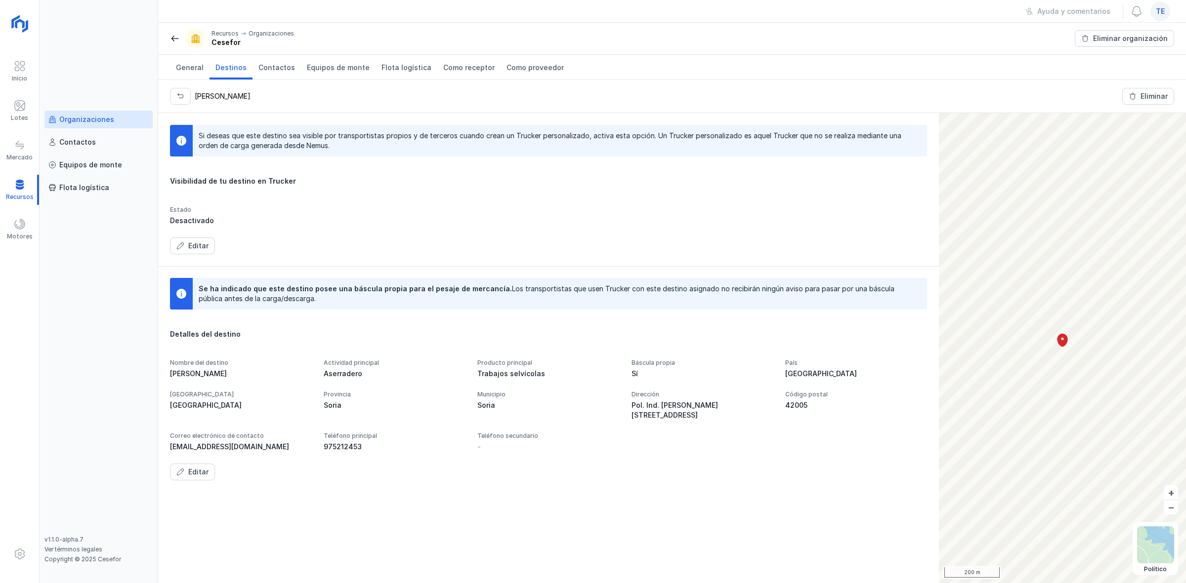
click at [223, 65] on span "Destinos" at bounding box center [230, 68] width 31 height 10
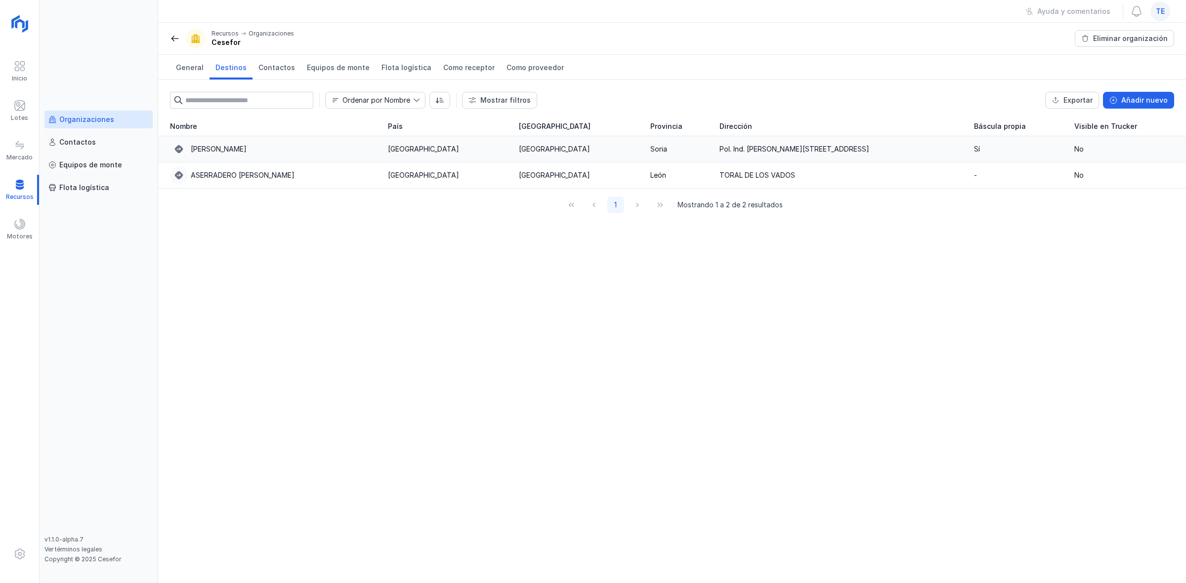
click at [795, 144] on div "Pol. Ind. [PERSON_NAME][STREET_ADDRESS]" at bounding box center [794, 149] width 150 height 10
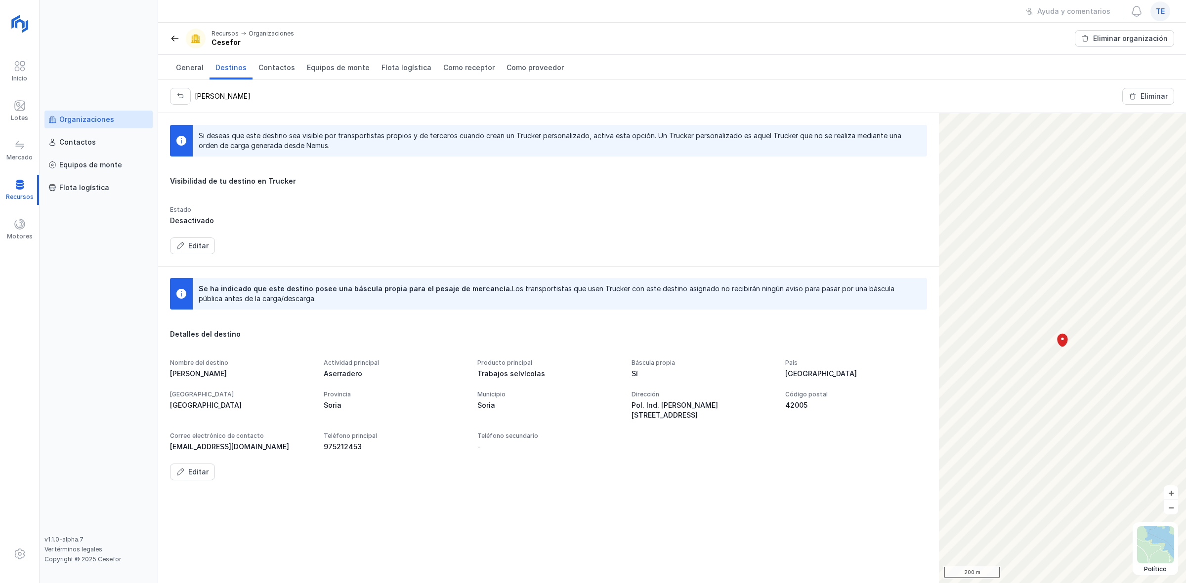
drag, startPoint x: 163, startPoint y: 437, endPoint x: 258, endPoint y: 438, distance: 94.9
click at [257, 437] on div "Se ha indicado que este destino posee una báscula propia para el pesaje de merc…" at bounding box center [548, 379] width 781 height 226
drag, startPoint x: 30, startPoint y: 112, endPoint x: 53, endPoint y: 124, distance: 26.3
click at [30, 112] on div "Lotes" at bounding box center [19, 111] width 39 height 30
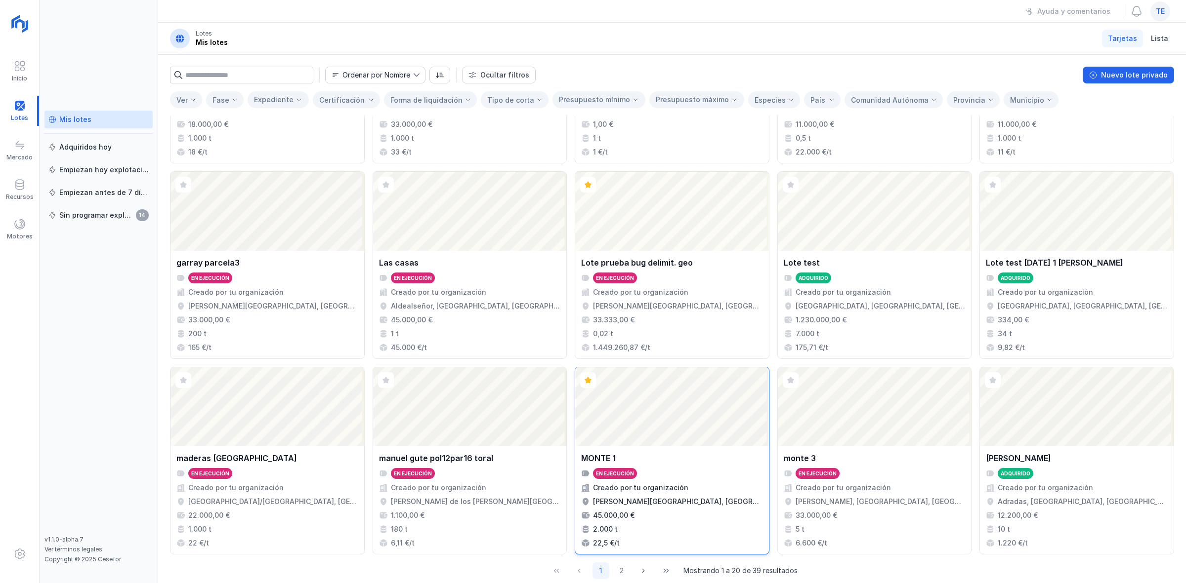
scroll to position [352, 0]
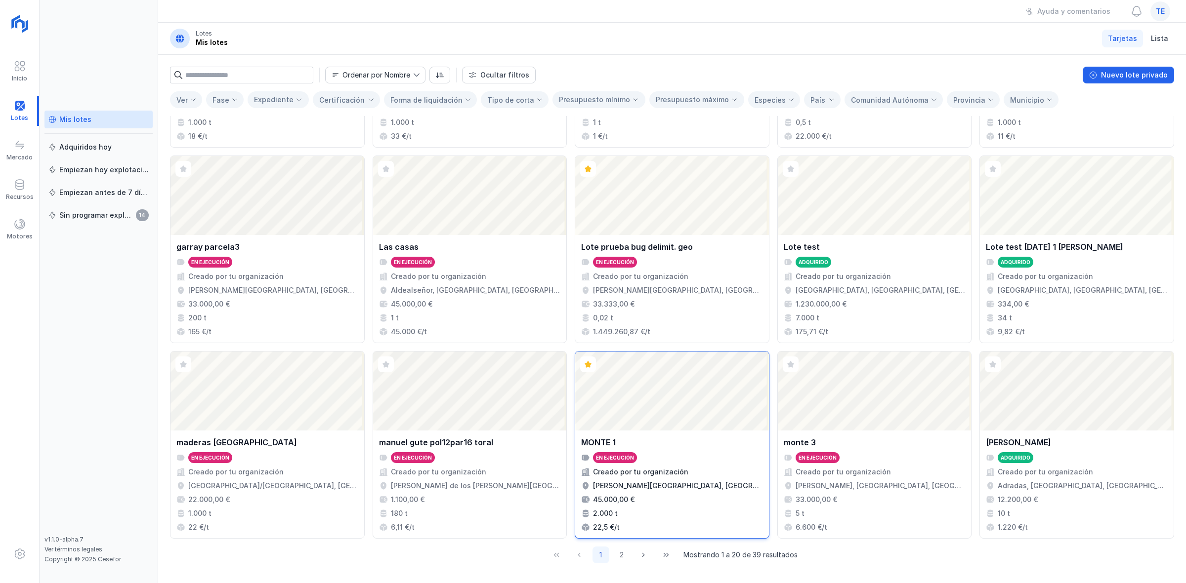
click at [655, 440] on div "MONTE 1" at bounding box center [672, 443] width 182 height 12
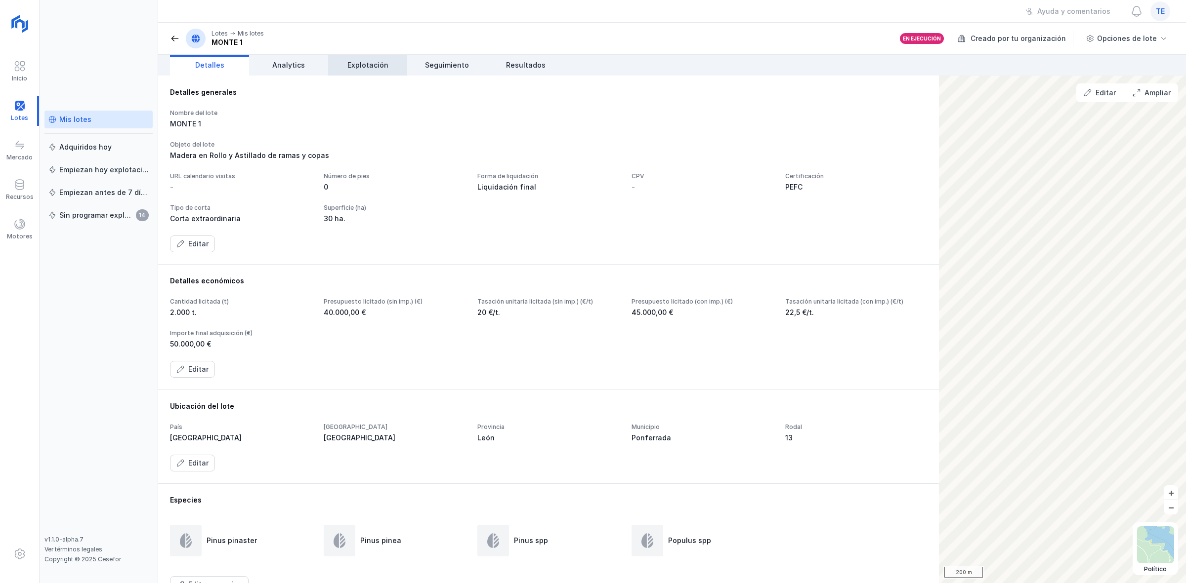
click at [373, 69] on span "Explotación" at bounding box center [367, 65] width 41 height 10
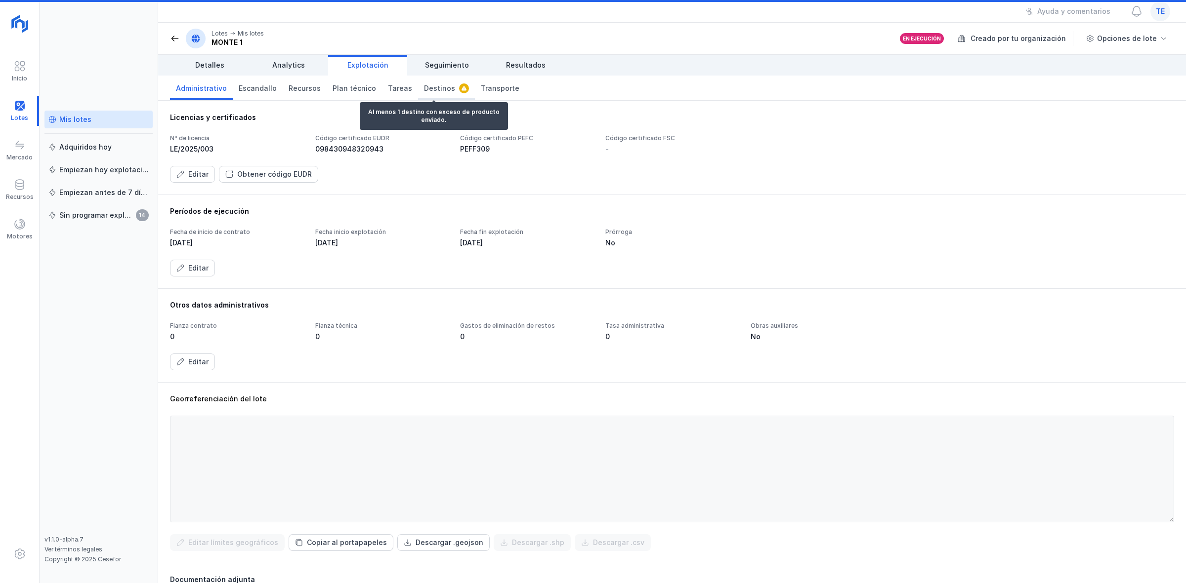
click at [428, 89] on span "Destinos" at bounding box center [439, 88] width 31 height 10
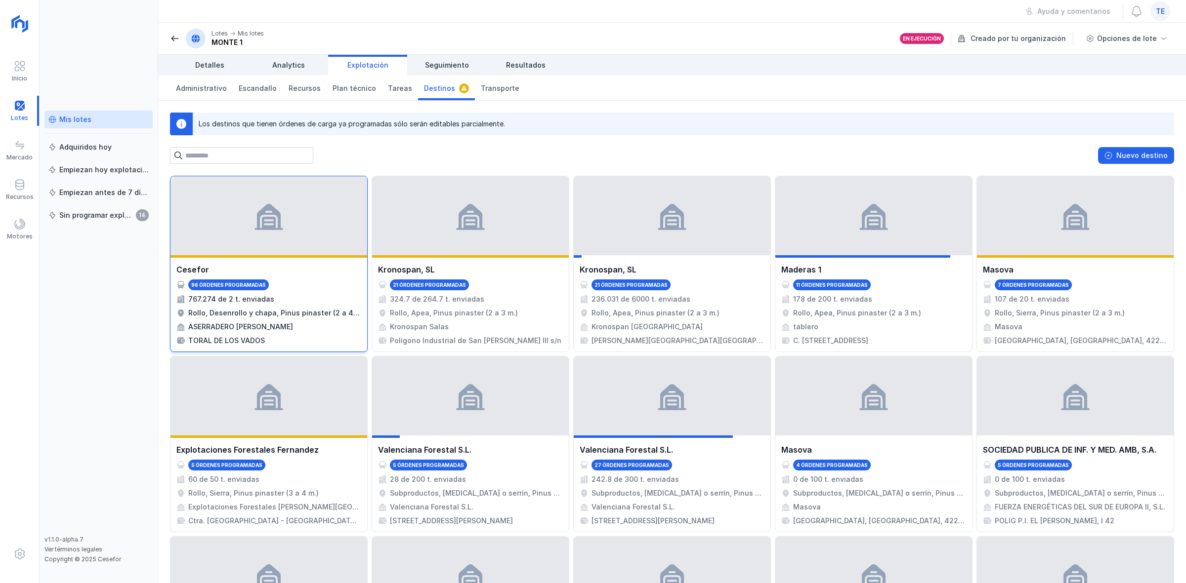
click at [306, 252] on div at bounding box center [268, 215] width 197 height 79
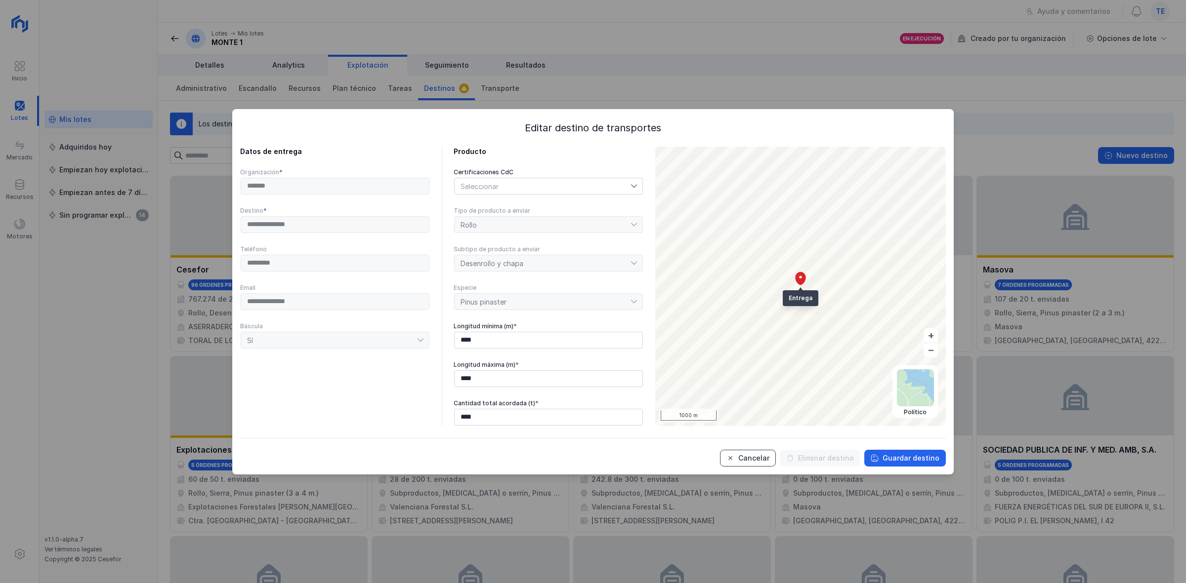
click at [752, 457] on div "Cancelar" at bounding box center [753, 459] width 31 height 10
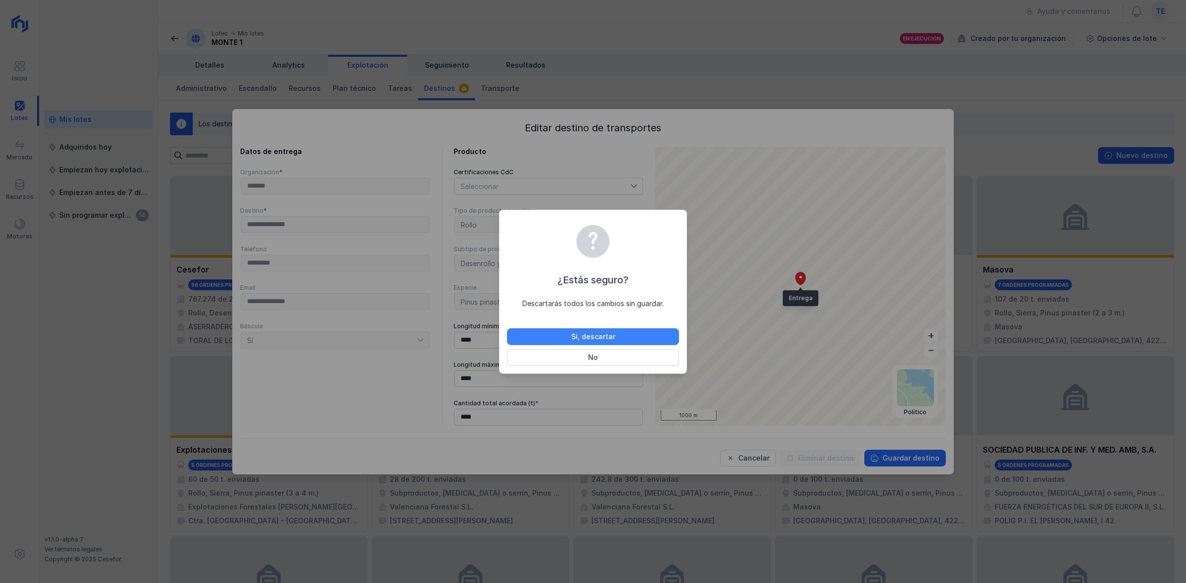
click at [590, 335] on div "Sí, descartar" at bounding box center [593, 337] width 44 height 10
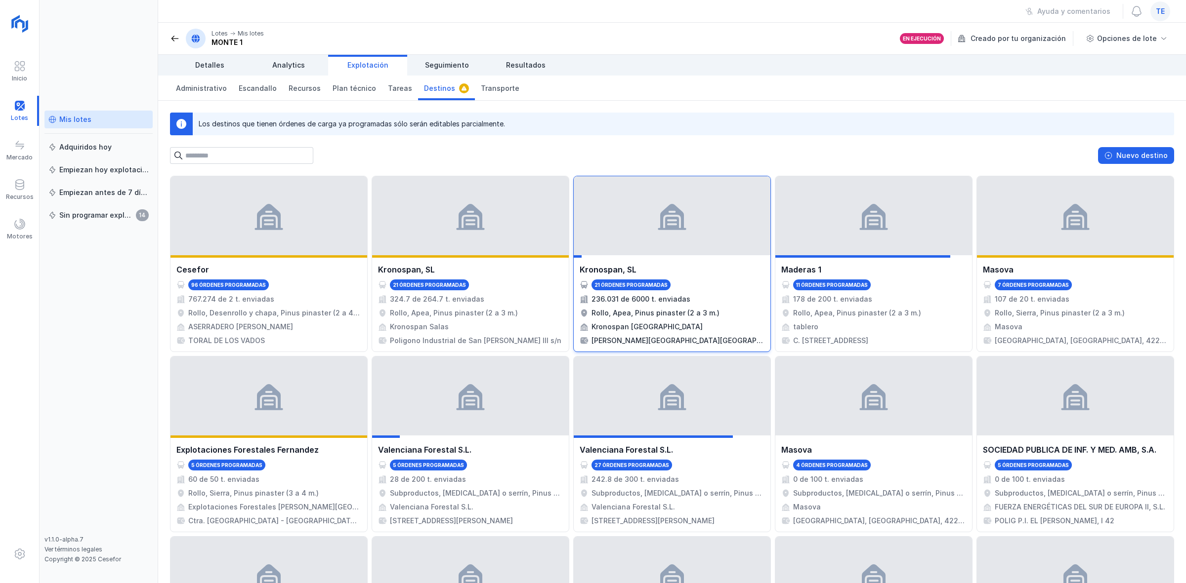
click at [724, 241] on div at bounding box center [672, 215] width 197 height 79
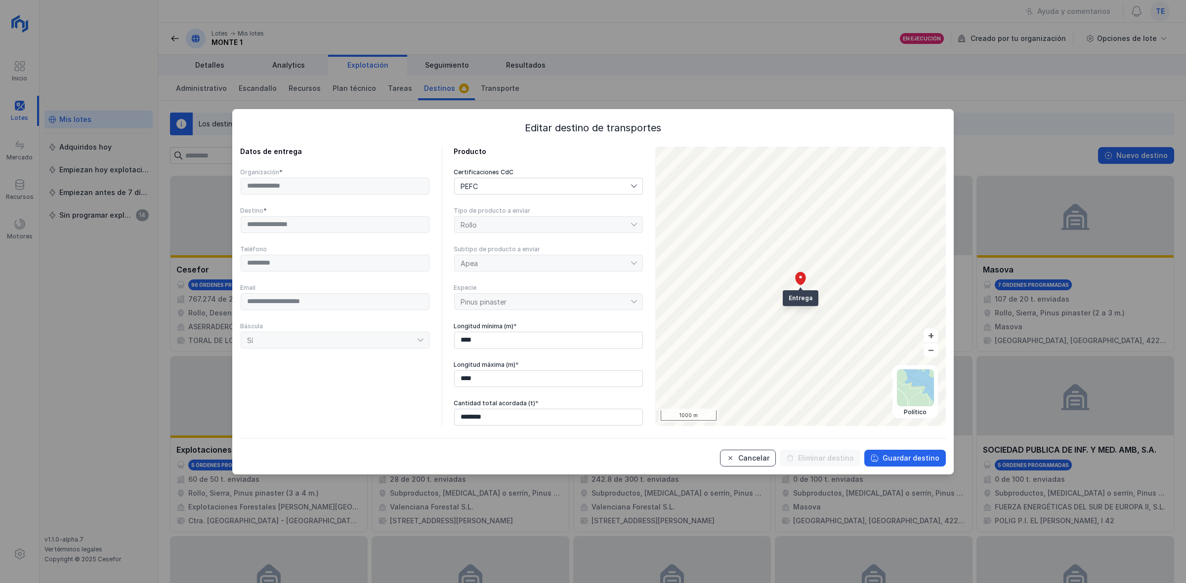
click at [764, 462] on div "Cancelar" at bounding box center [753, 459] width 31 height 10
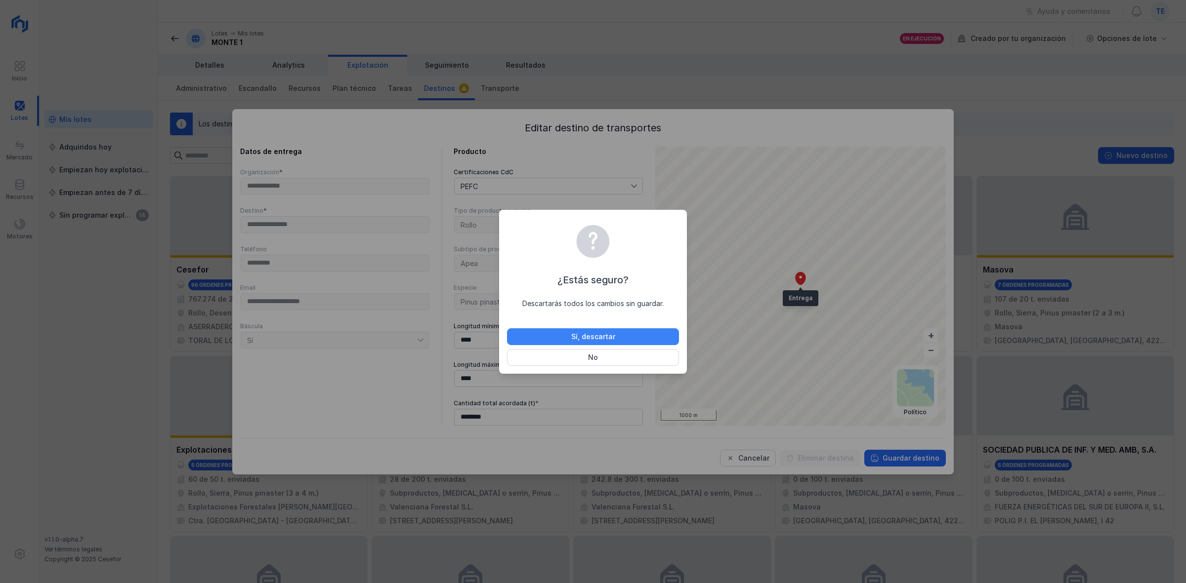
click at [556, 329] on button "Sí, descartar" at bounding box center [593, 337] width 172 height 17
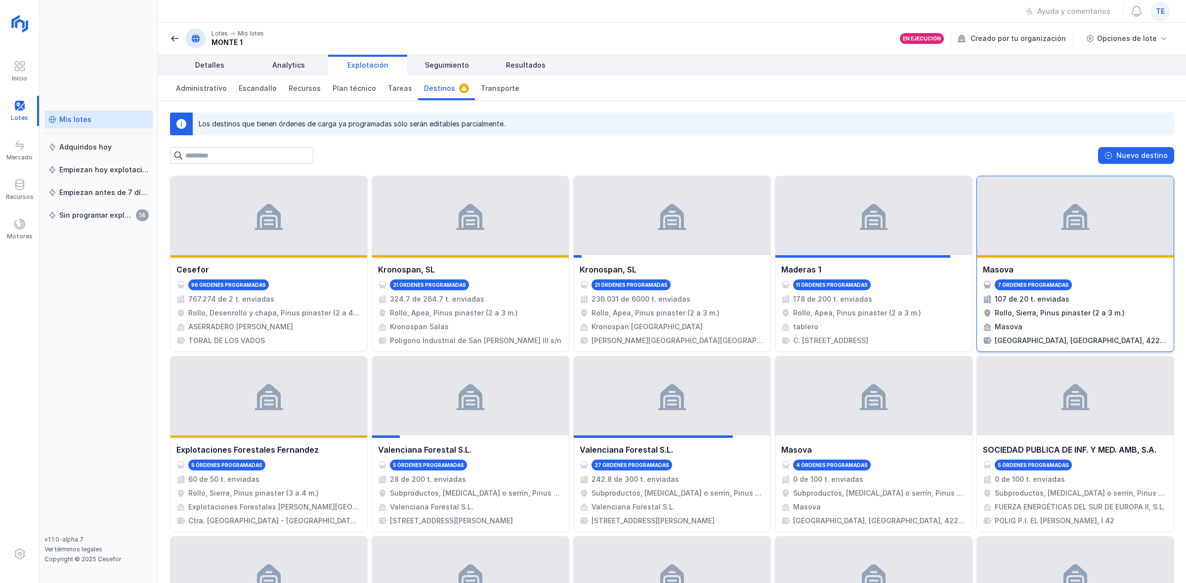
click at [1016, 223] on div at bounding box center [1075, 215] width 197 height 79
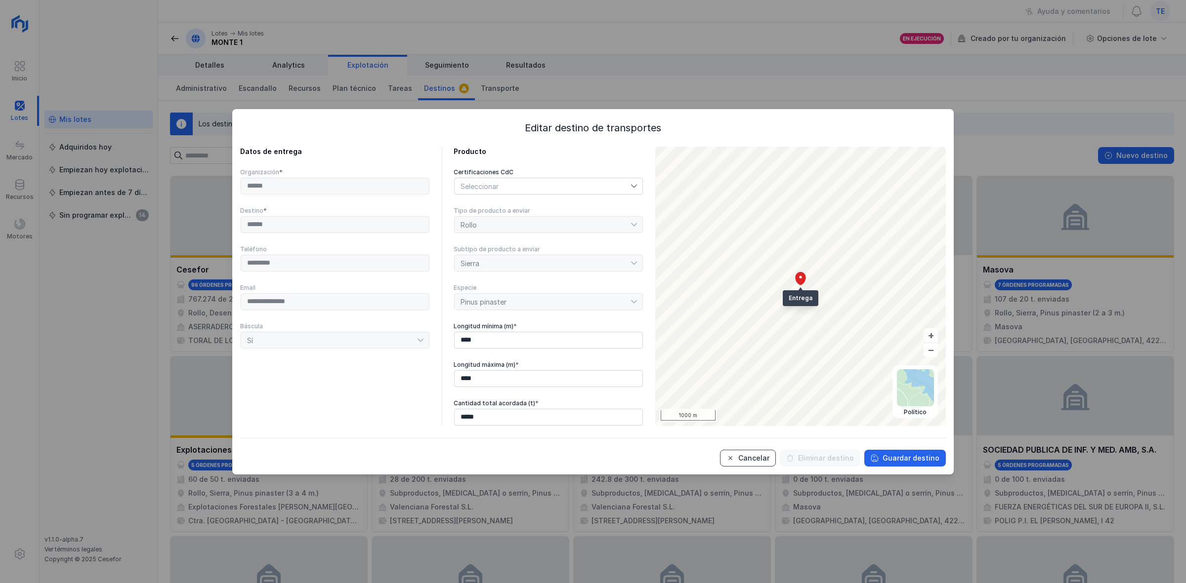
click at [732, 457] on button "Cancelar" at bounding box center [748, 458] width 56 height 17
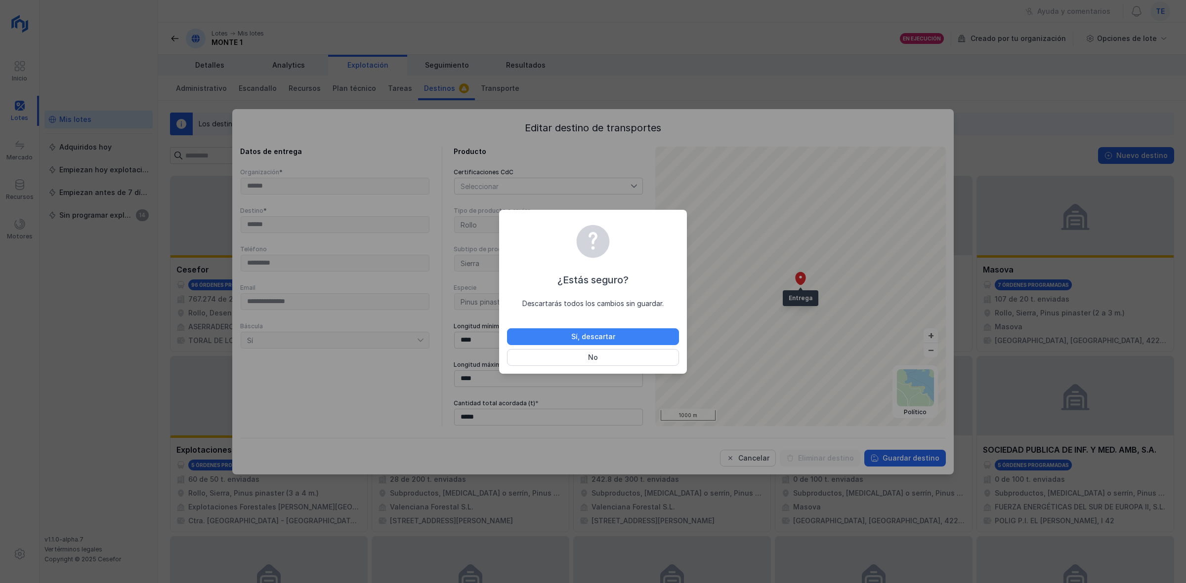
click at [629, 329] on button "Sí, descartar" at bounding box center [593, 337] width 172 height 17
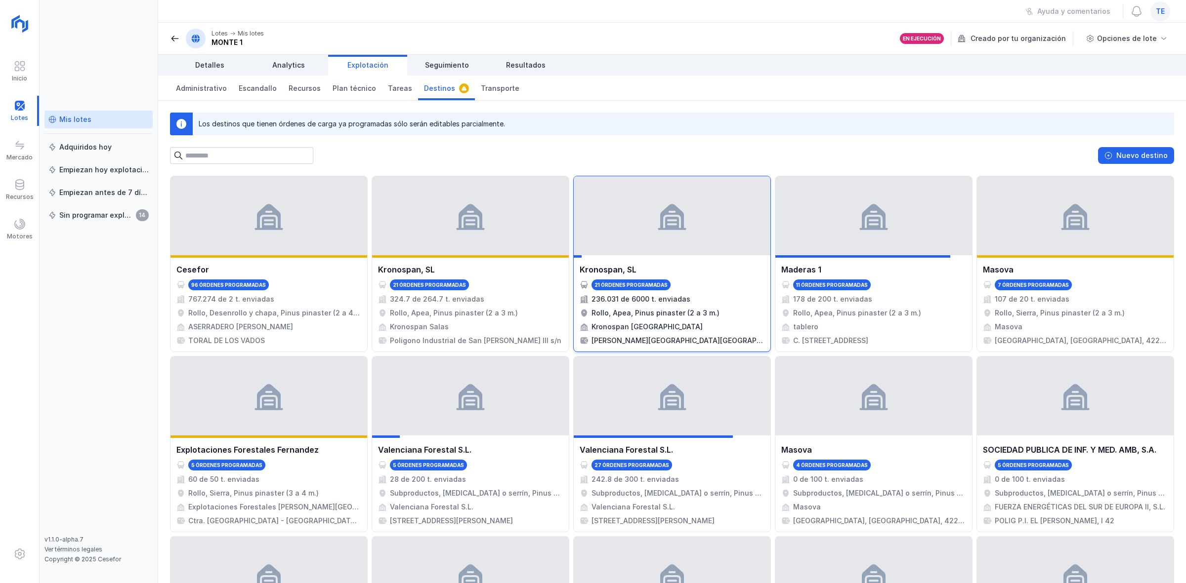
click at [678, 233] on div at bounding box center [672, 215] width 197 height 79
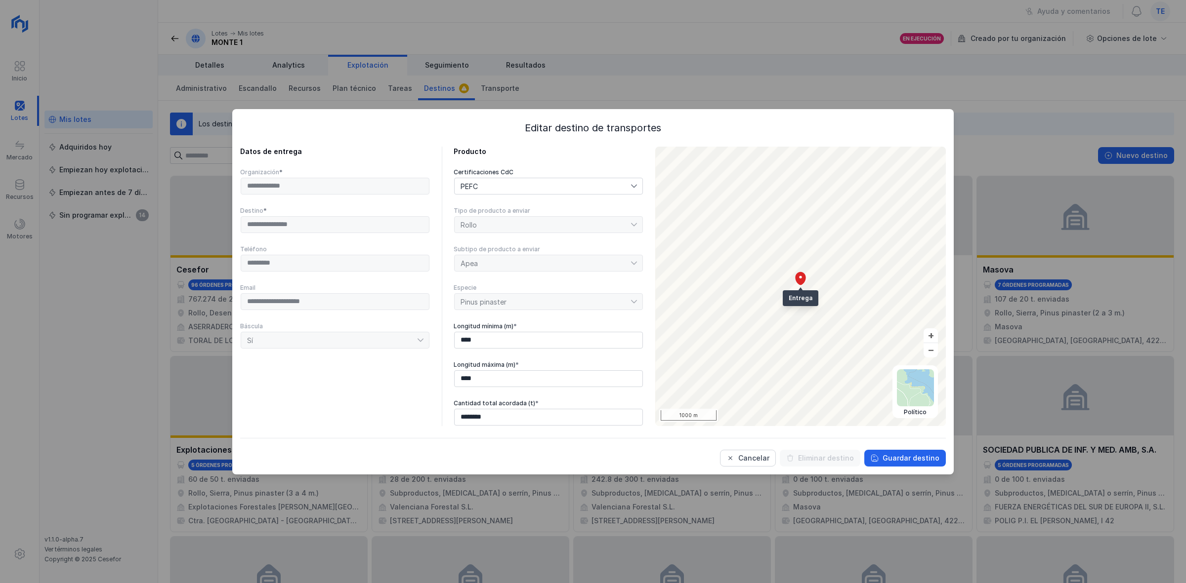
drag, startPoint x: 256, startPoint y: 303, endPoint x: 349, endPoint y: 290, distance: 94.2
click at [350, 293] on div "**********" at bounding box center [335, 302] width 190 height 18
click at [738, 451] on button "Cancelar" at bounding box center [748, 458] width 56 height 17
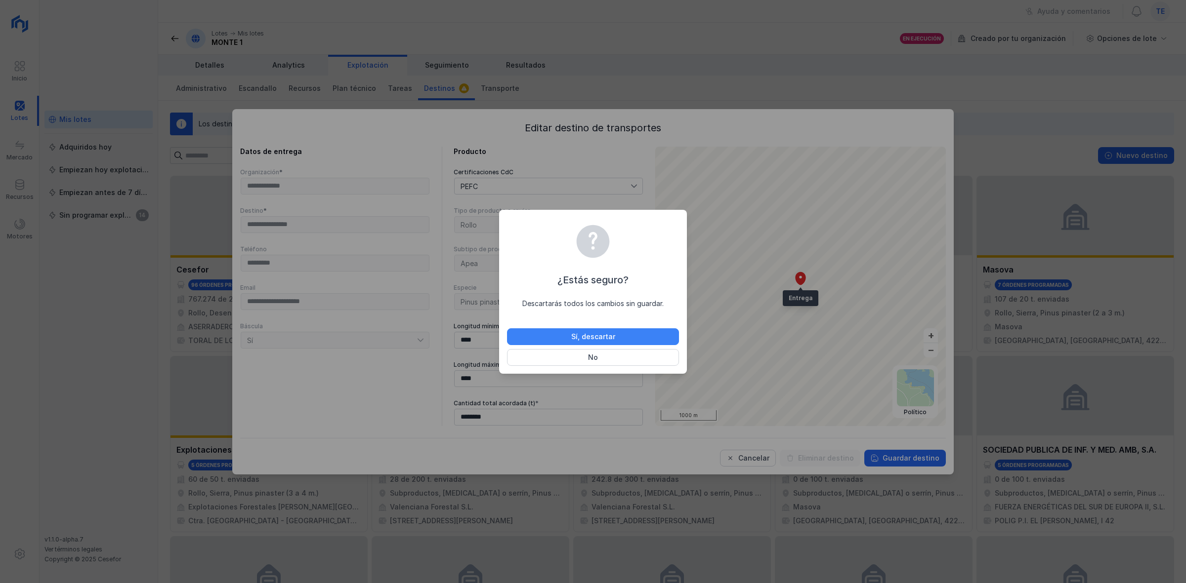
click at [562, 340] on button "Sí, descartar" at bounding box center [593, 337] width 172 height 17
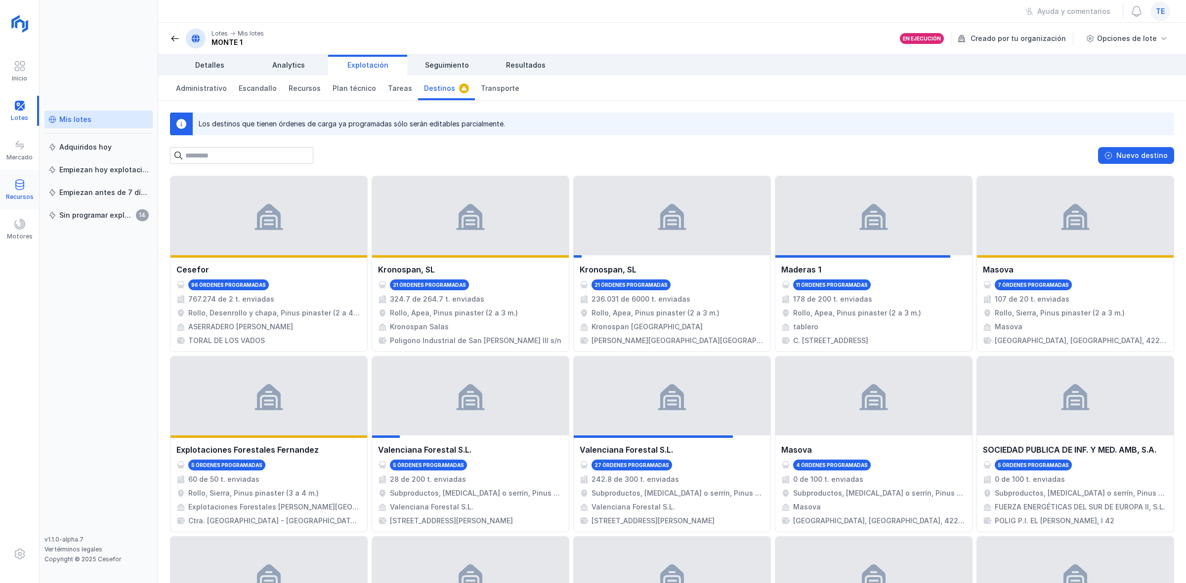
click at [28, 193] on div "Recursos" at bounding box center [20, 197] width 28 height 8
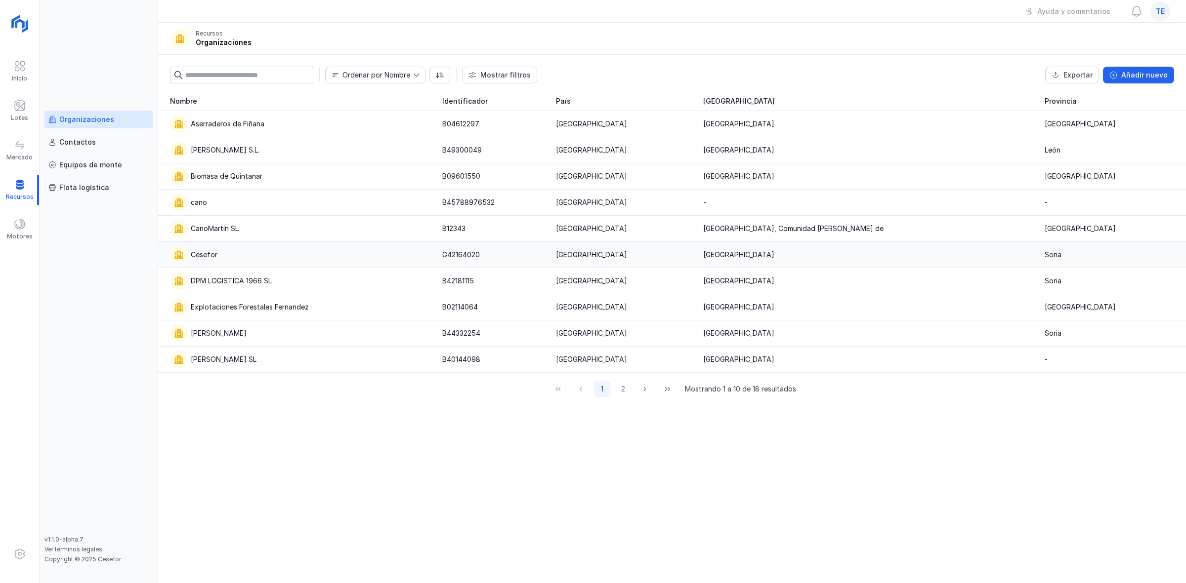
click at [249, 263] on td "Cesefor" at bounding box center [297, 255] width 278 height 26
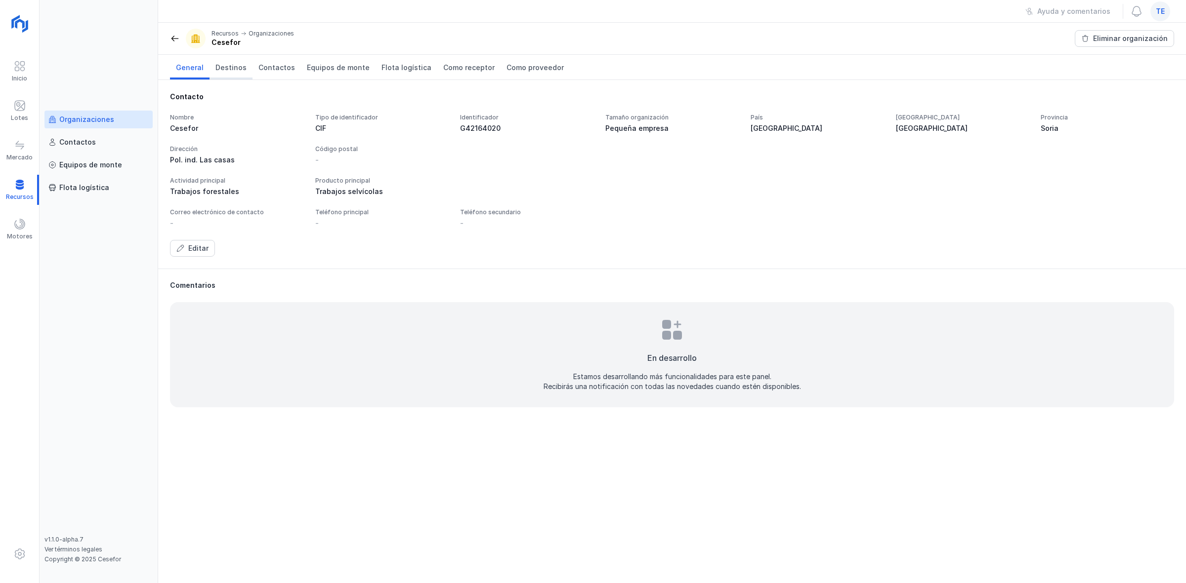
click at [227, 65] on span "Destinos" at bounding box center [230, 68] width 31 height 10
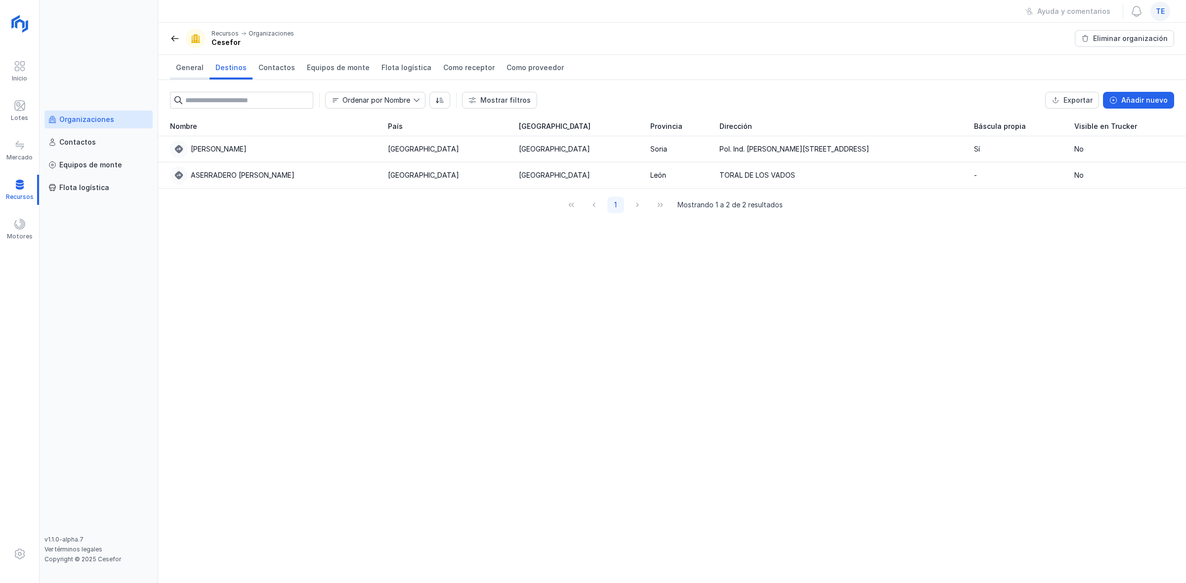
click at [195, 68] on span "General" at bounding box center [190, 68] width 28 height 10
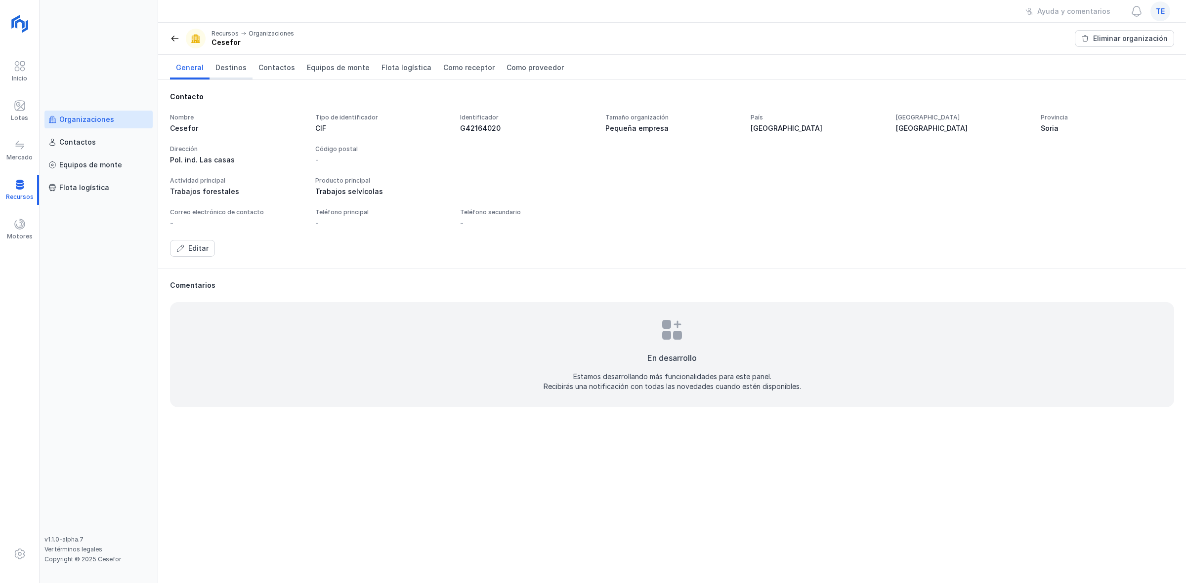
click at [235, 69] on span "Destinos" at bounding box center [230, 68] width 31 height 10
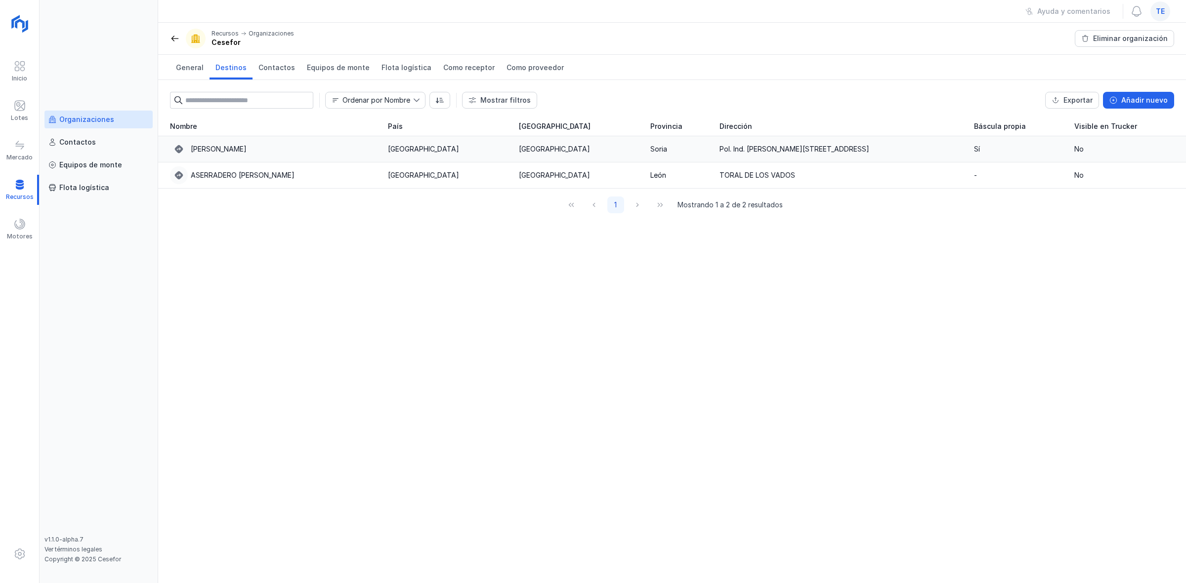
click at [263, 153] on div "[PERSON_NAME]" at bounding box center [273, 149] width 206 height 18
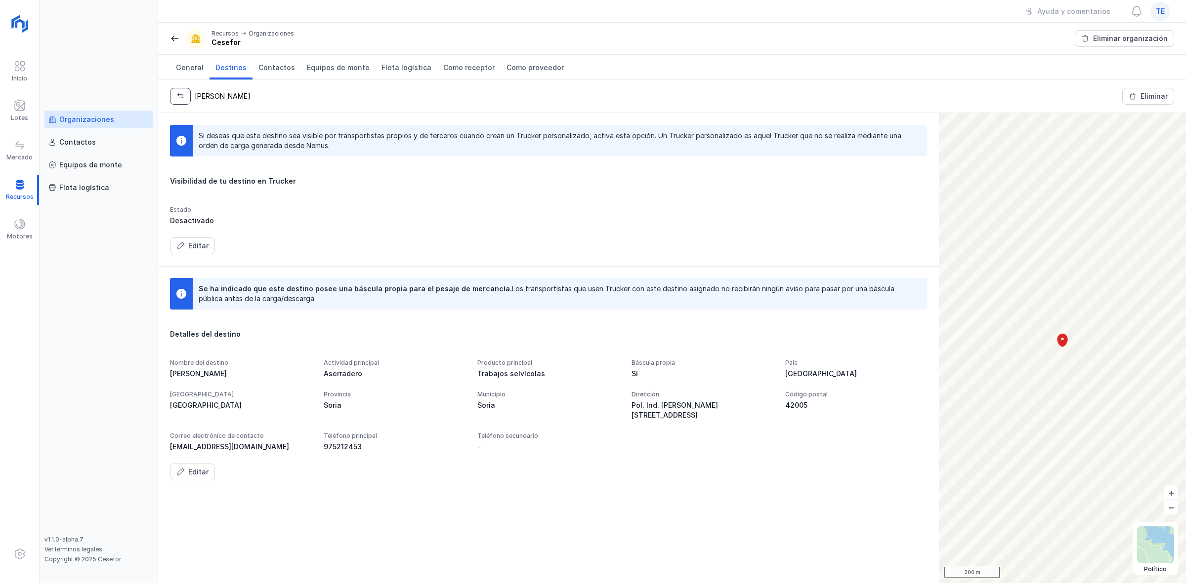
click at [175, 89] on button "button" at bounding box center [180, 96] width 21 height 17
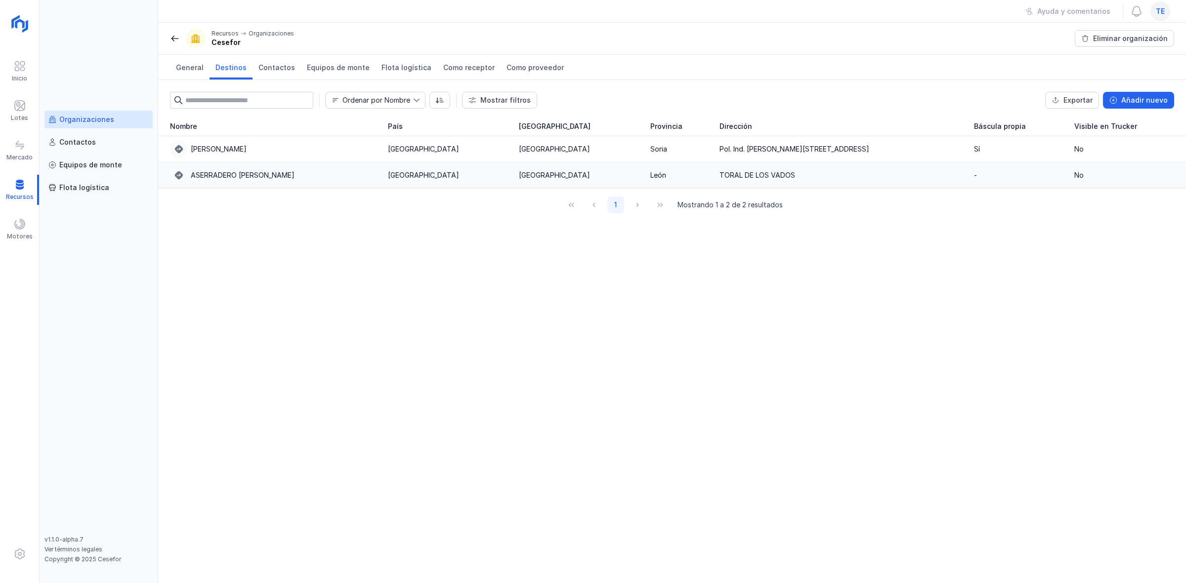
click at [235, 178] on div "ASERRADERO [PERSON_NAME]" at bounding box center [243, 175] width 104 height 10
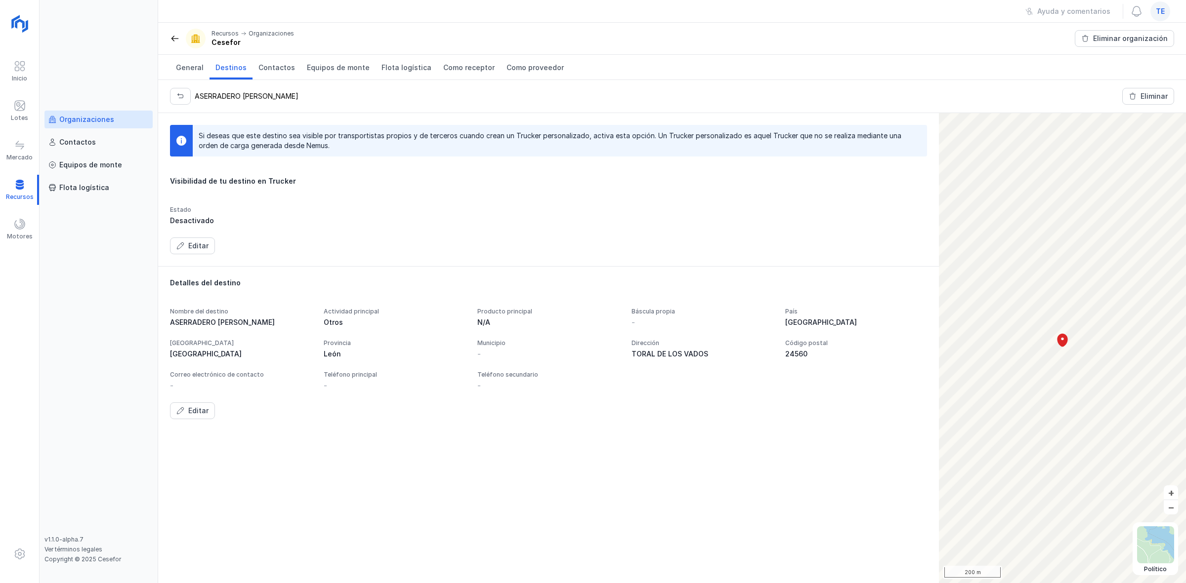
click at [170, 89] on link at bounding box center [180, 96] width 21 height 17
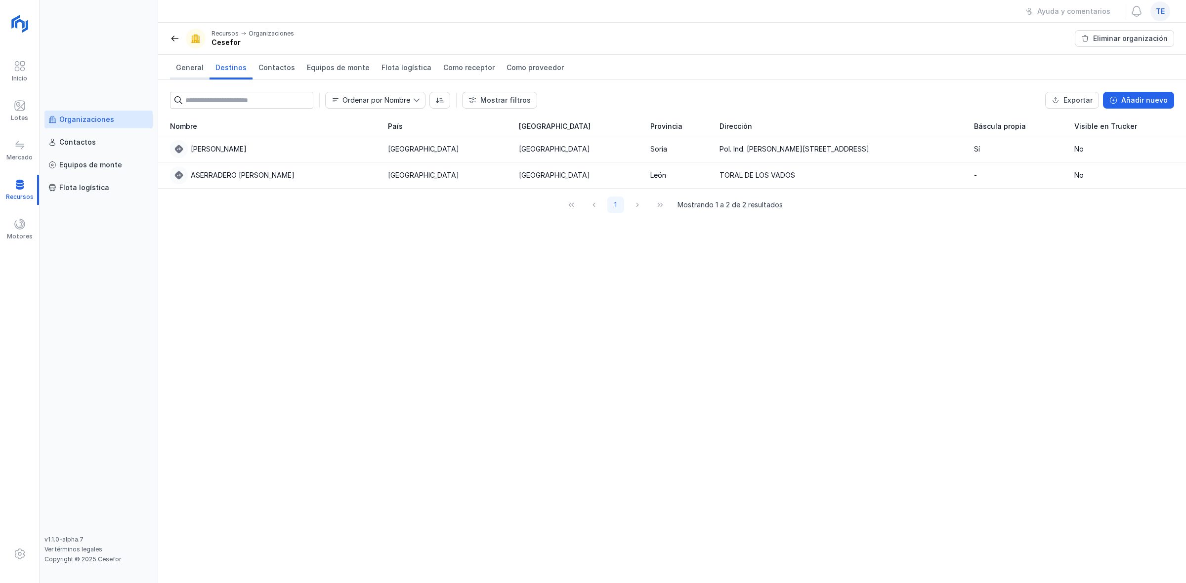
drag, startPoint x: 198, startPoint y: 70, endPoint x: 202, endPoint y: 78, distance: 9.1
click at [199, 69] on span "General" at bounding box center [190, 68] width 28 height 10
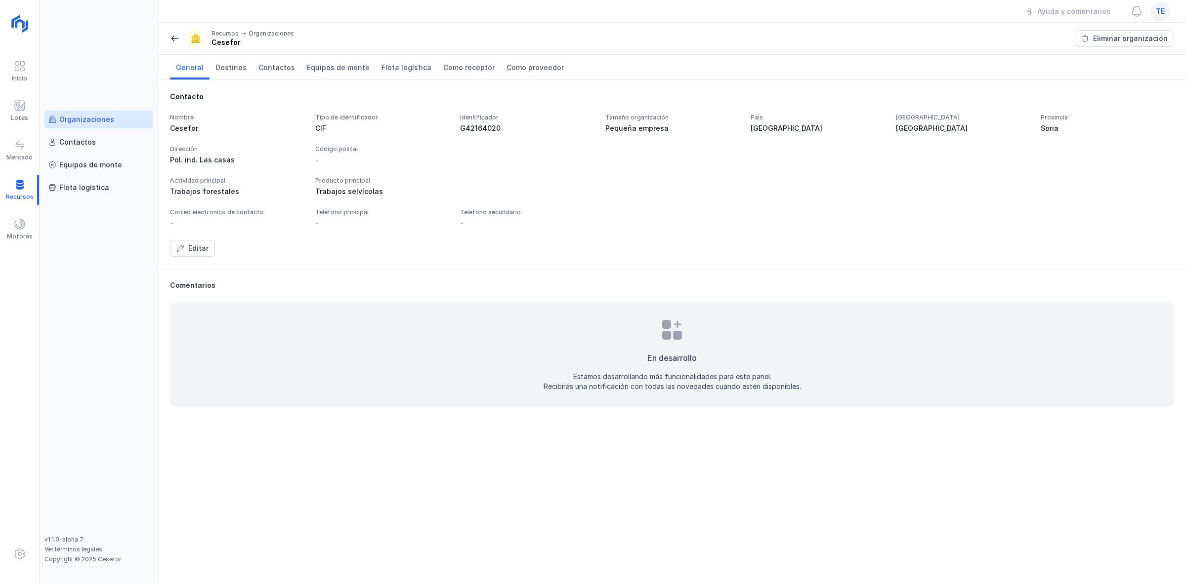
click at [104, 118] on div "Organizaciones" at bounding box center [86, 120] width 55 height 10
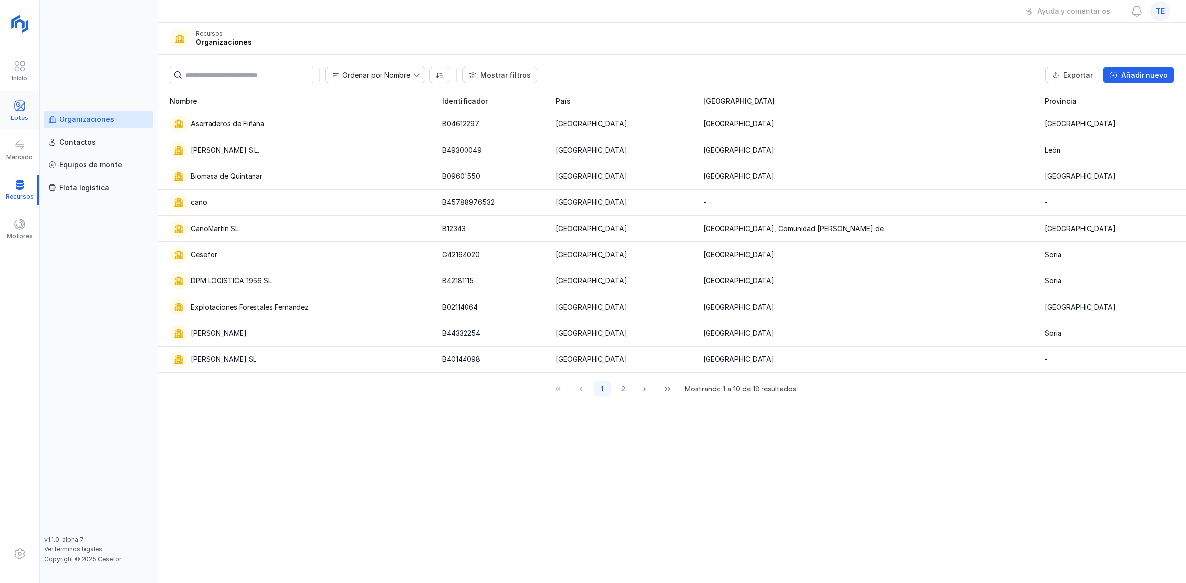
click at [20, 124] on div "Lotes" at bounding box center [19, 111] width 39 height 30
